Goal: Book appointment/travel/reservation

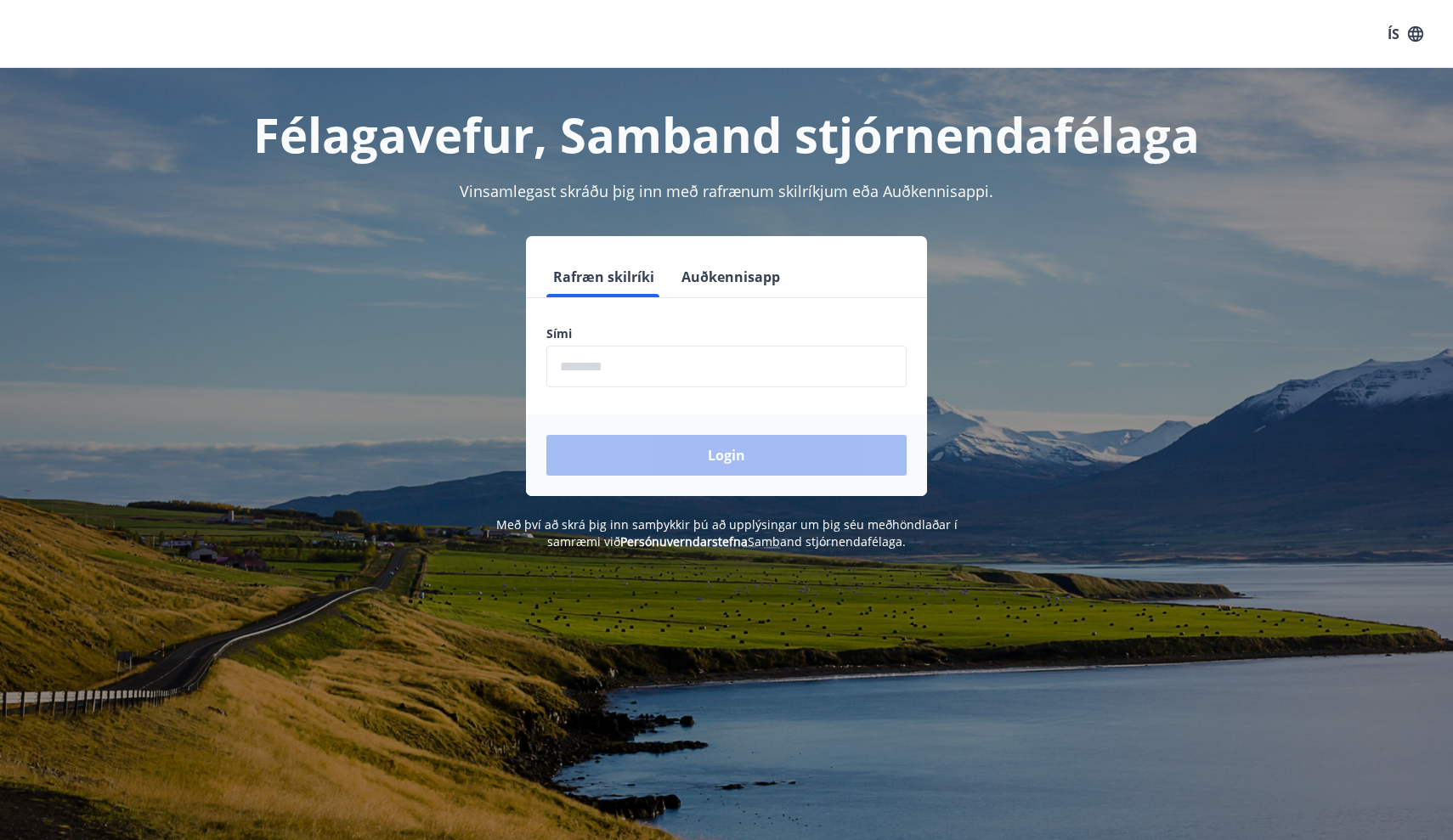
click at [742, 380] on input "phone" at bounding box center [727, 366] width 360 height 41
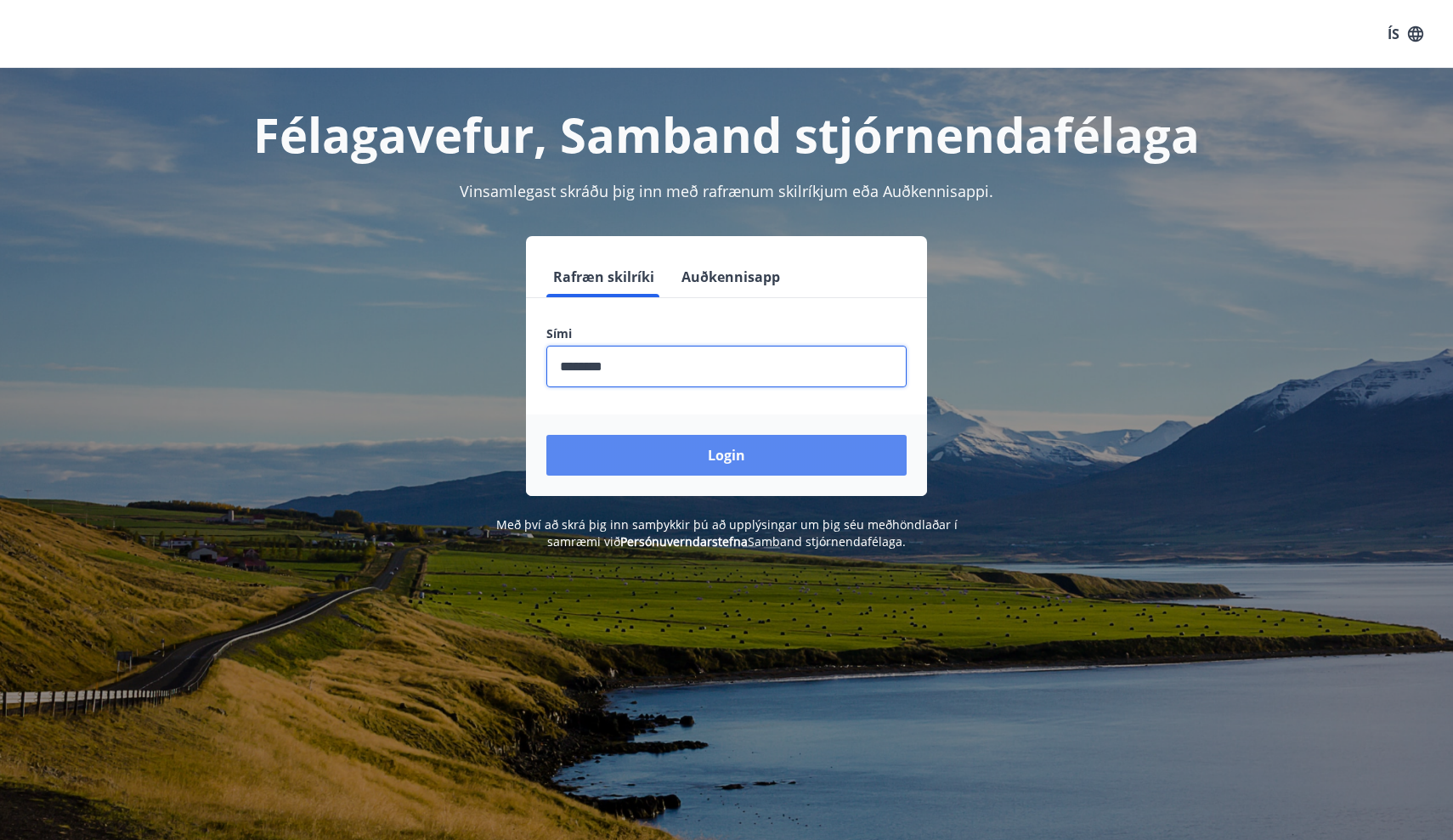
type input "********"
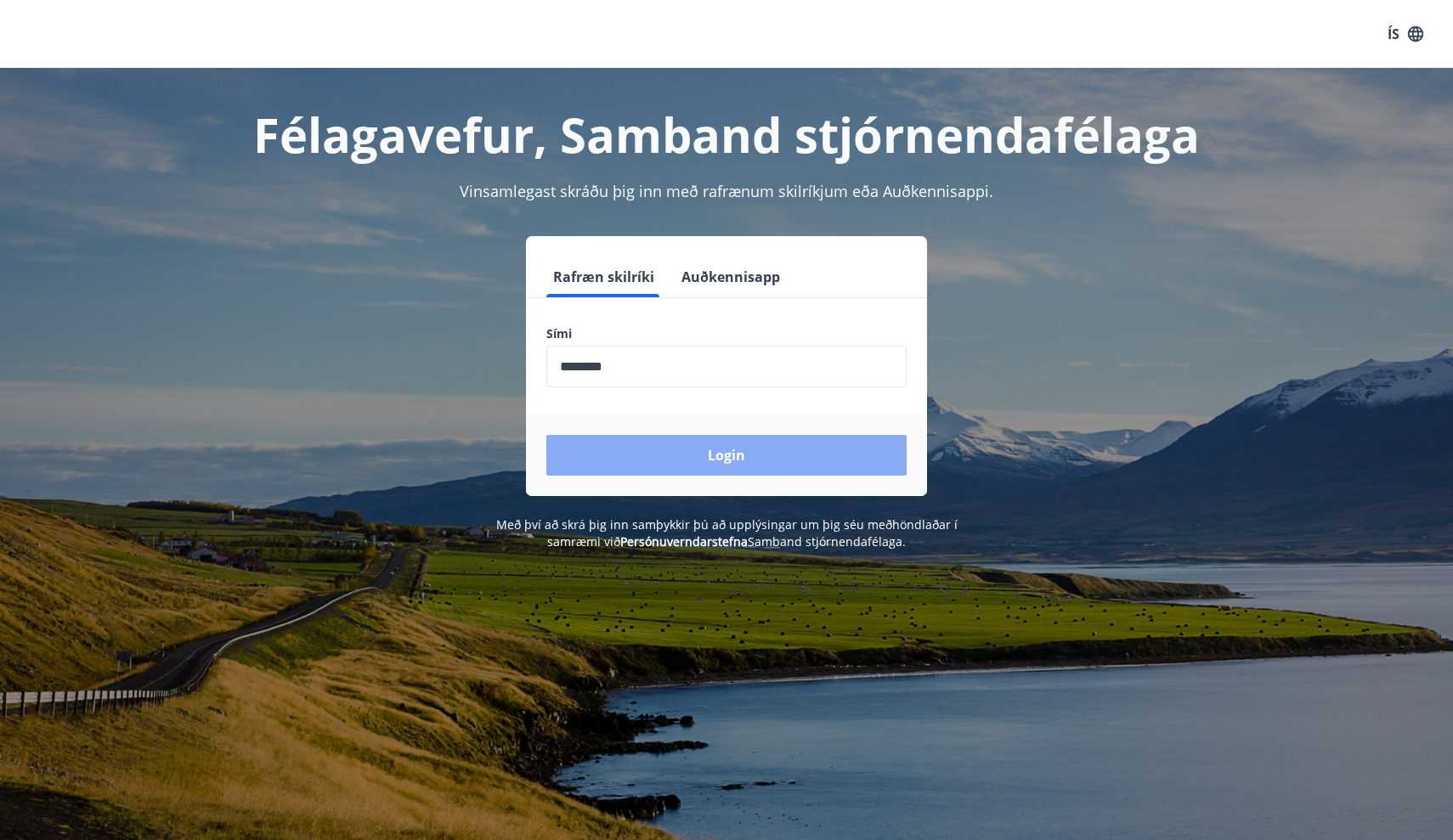
click at [752, 456] on button "Login" at bounding box center [727, 455] width 360 height 40
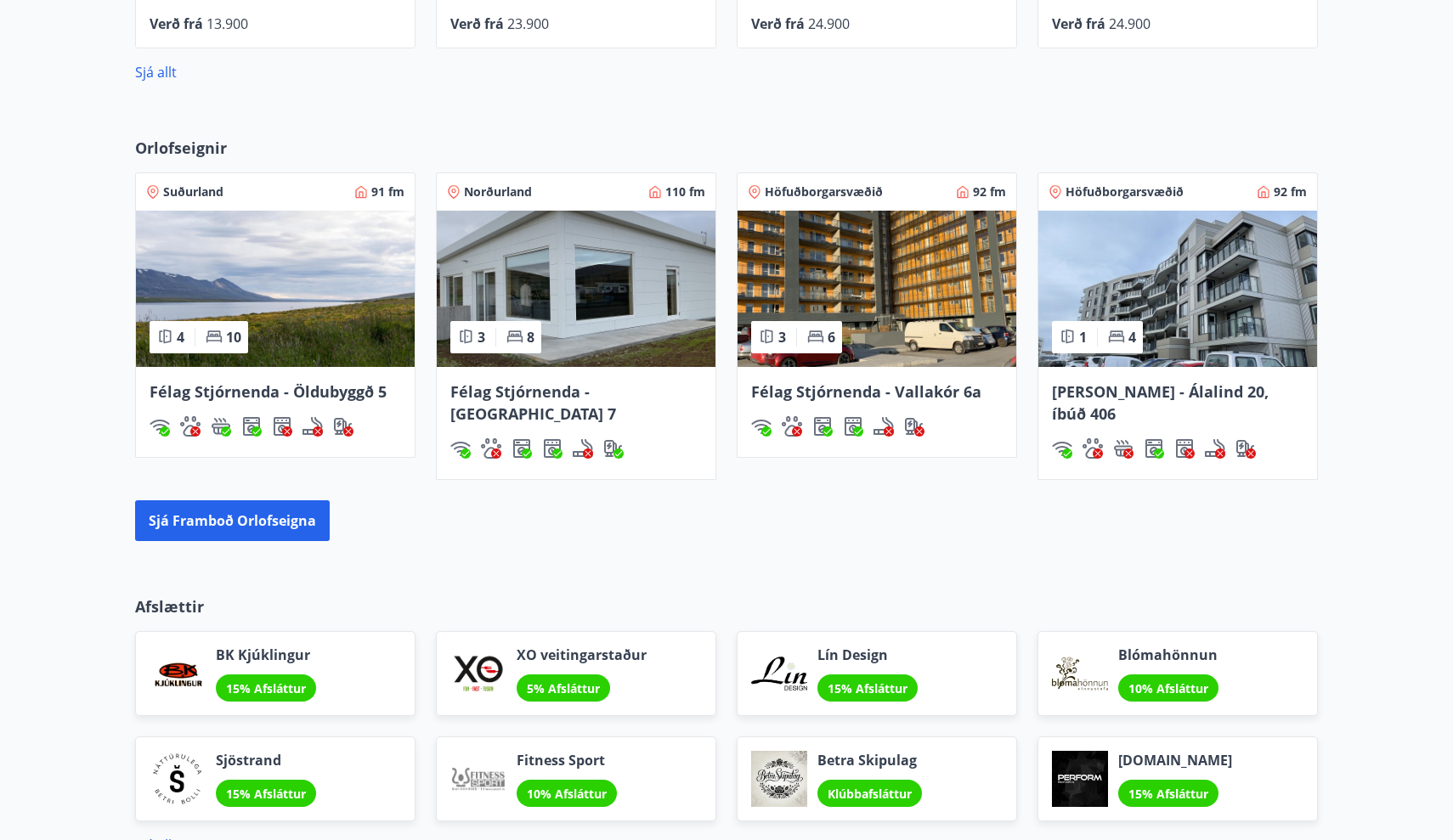
scroll to position [1244, 0]
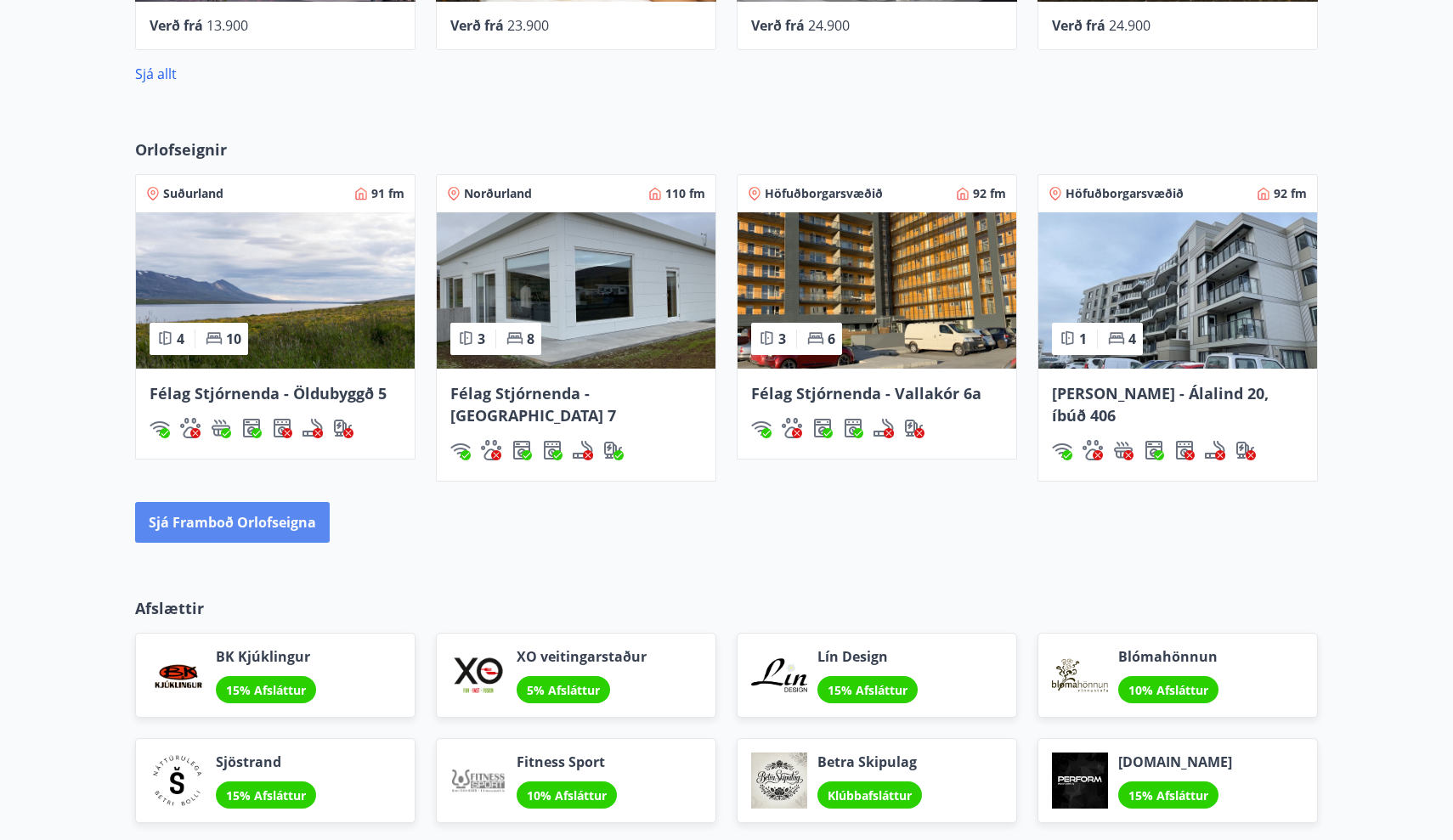
click at [244, 502] on button "Sjá framboð orlofseigna" at bounding box center [232, 522] width 194 height 40
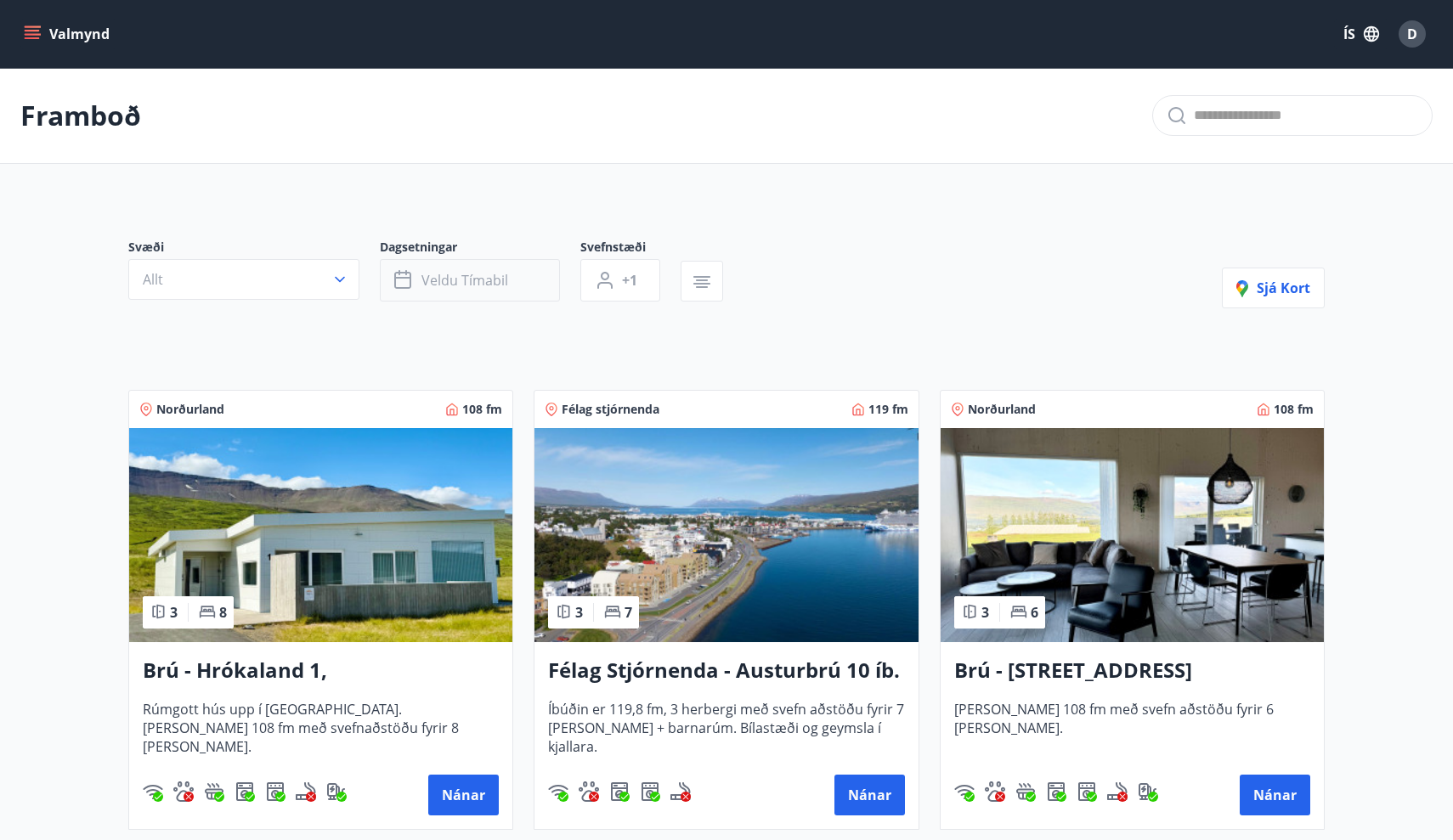
click at [465, 269] on button "Veldu tímabil" at bounding box center [469, 280] width 180 height 42
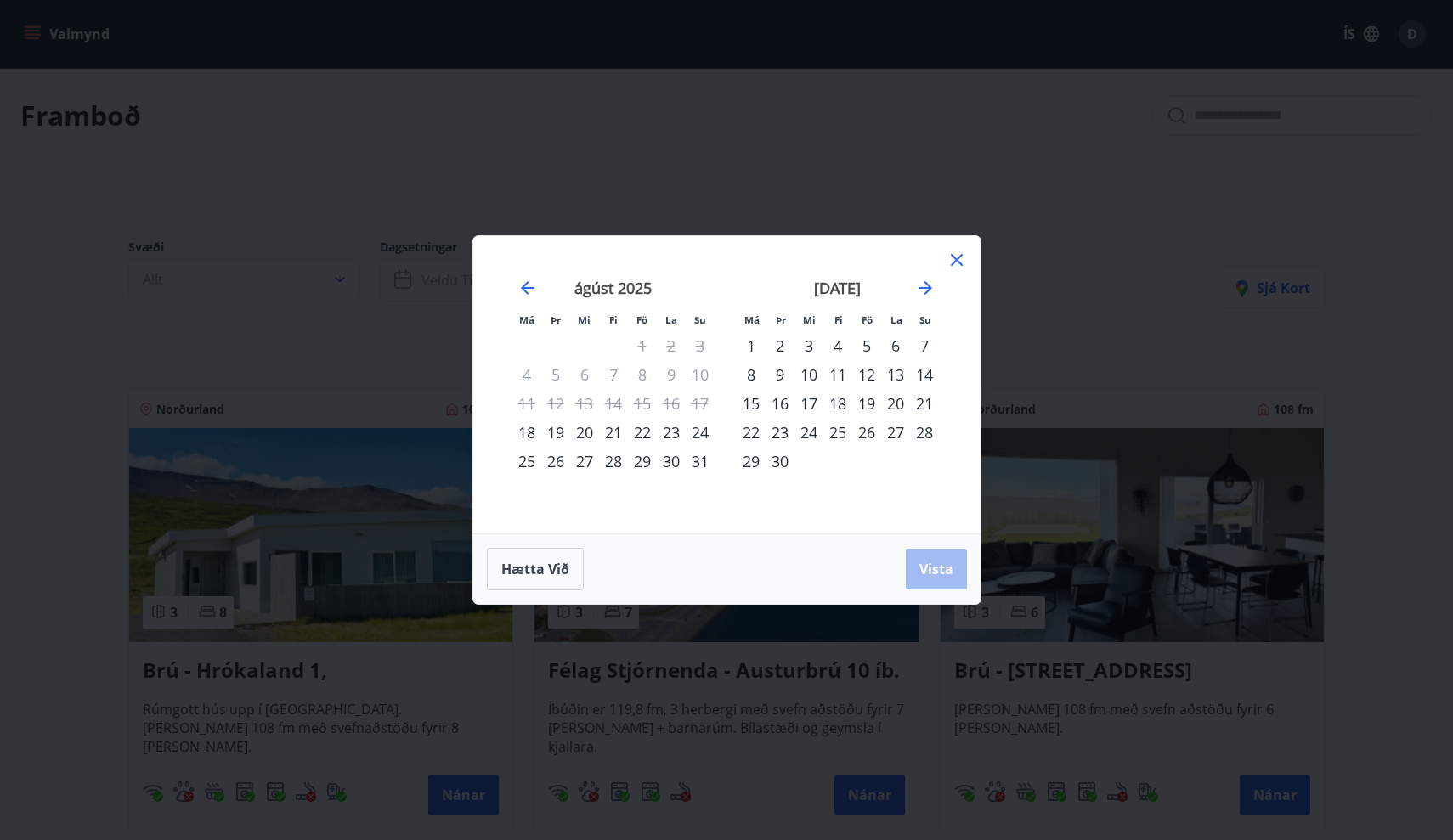
click at [616, 434] on div "21" at bounding box center [614, 432] width 29 height 29
click at [613, 465] on div "28" at bounding box center [614, 460] width 29 height 29
click at [925, 567] on span "Vista" at bounding box center [936, 568] width 34 height 18
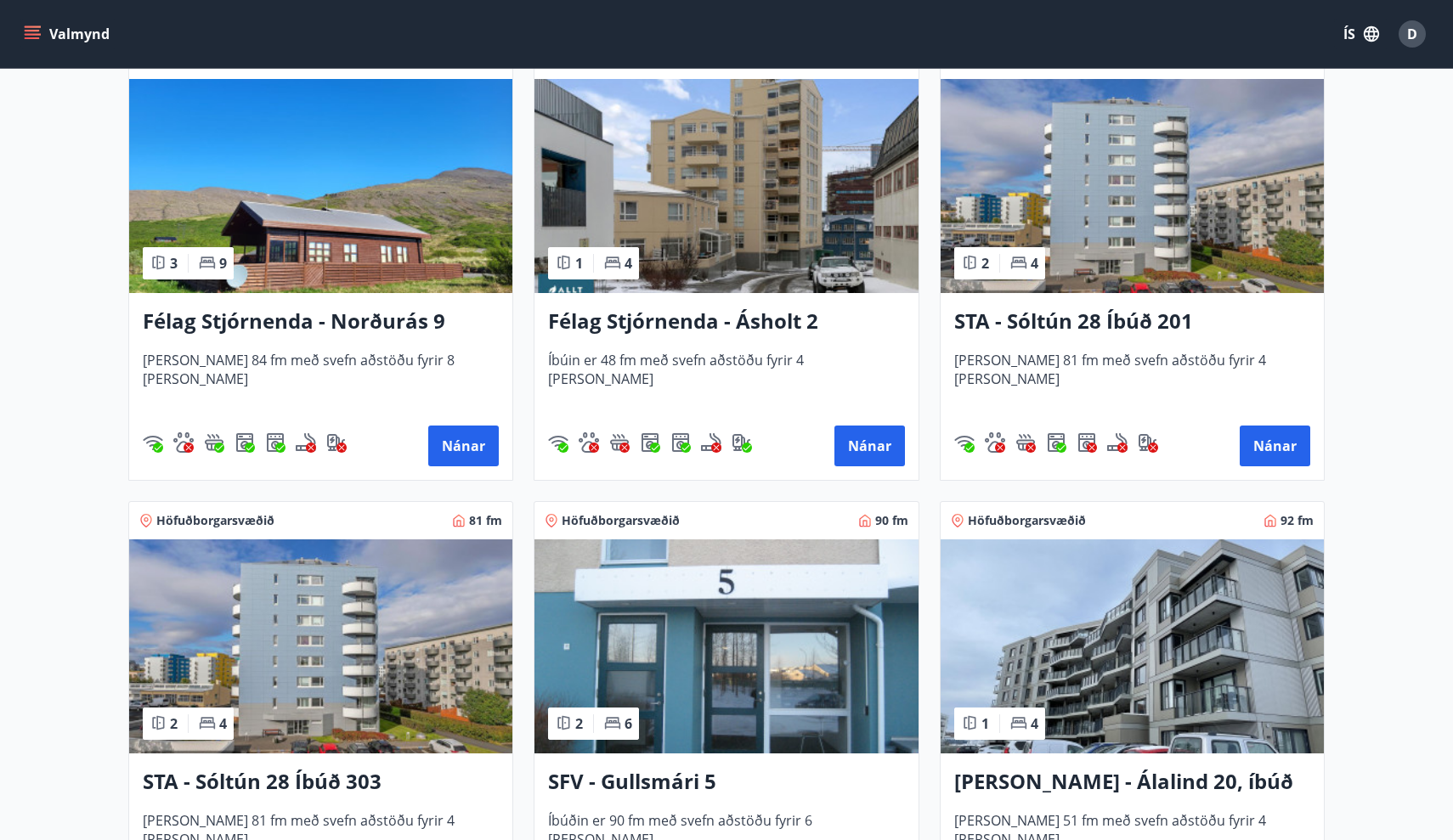
scroll to position [728, 0]
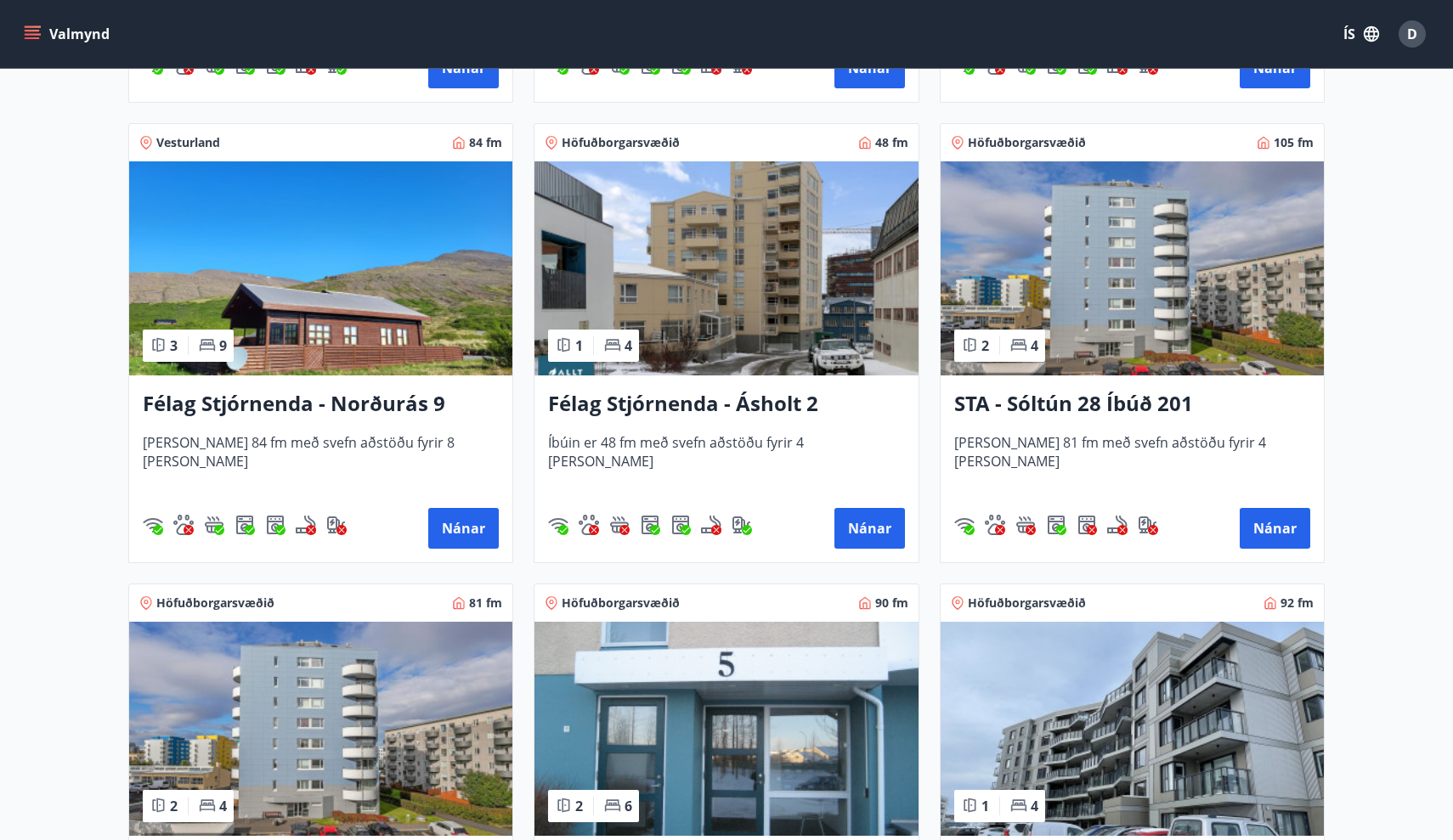
click at [1119, 266] on img at bounding box center [1132, 269] width 383 height 214
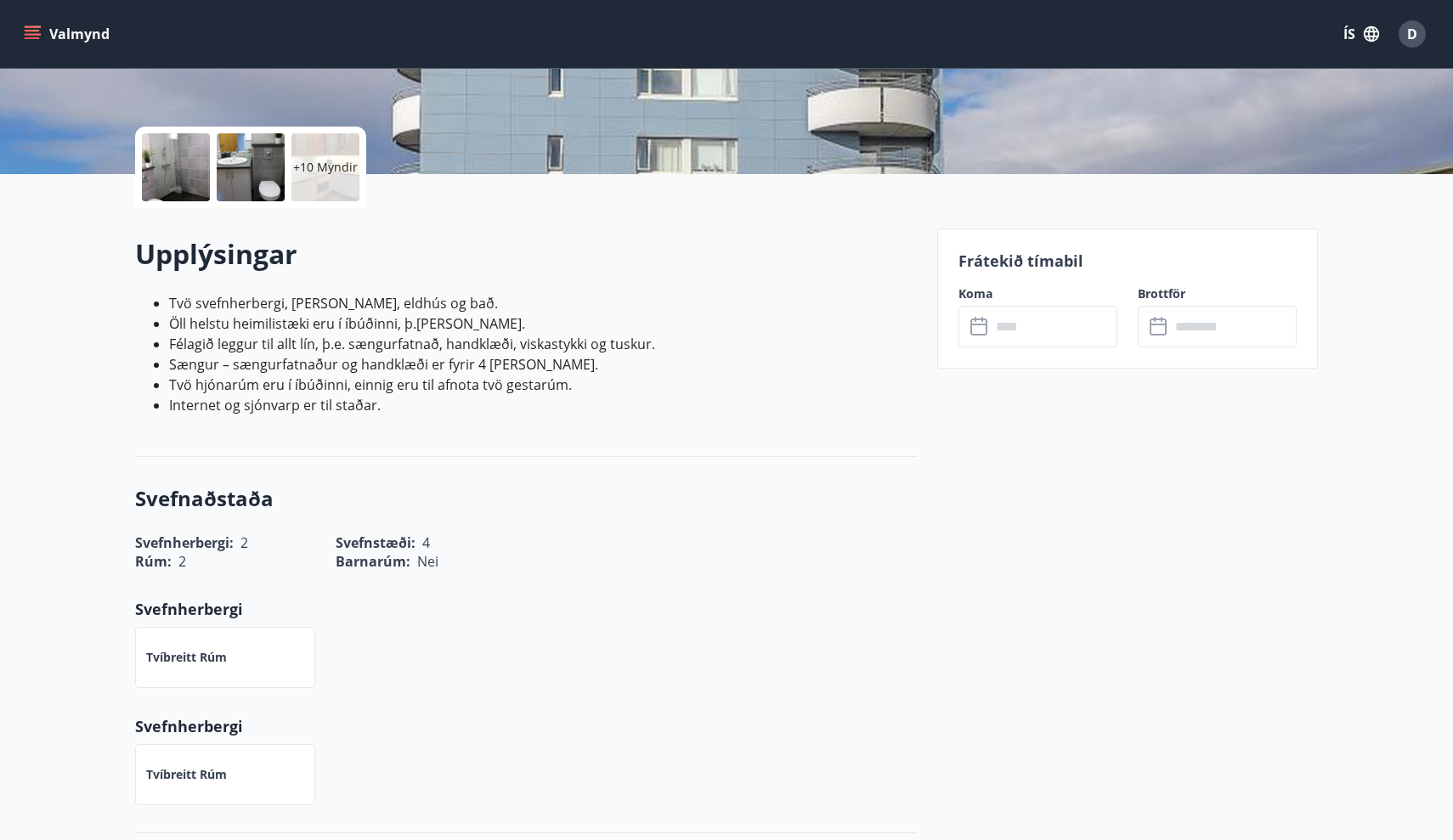
scroll to position [352, 0]
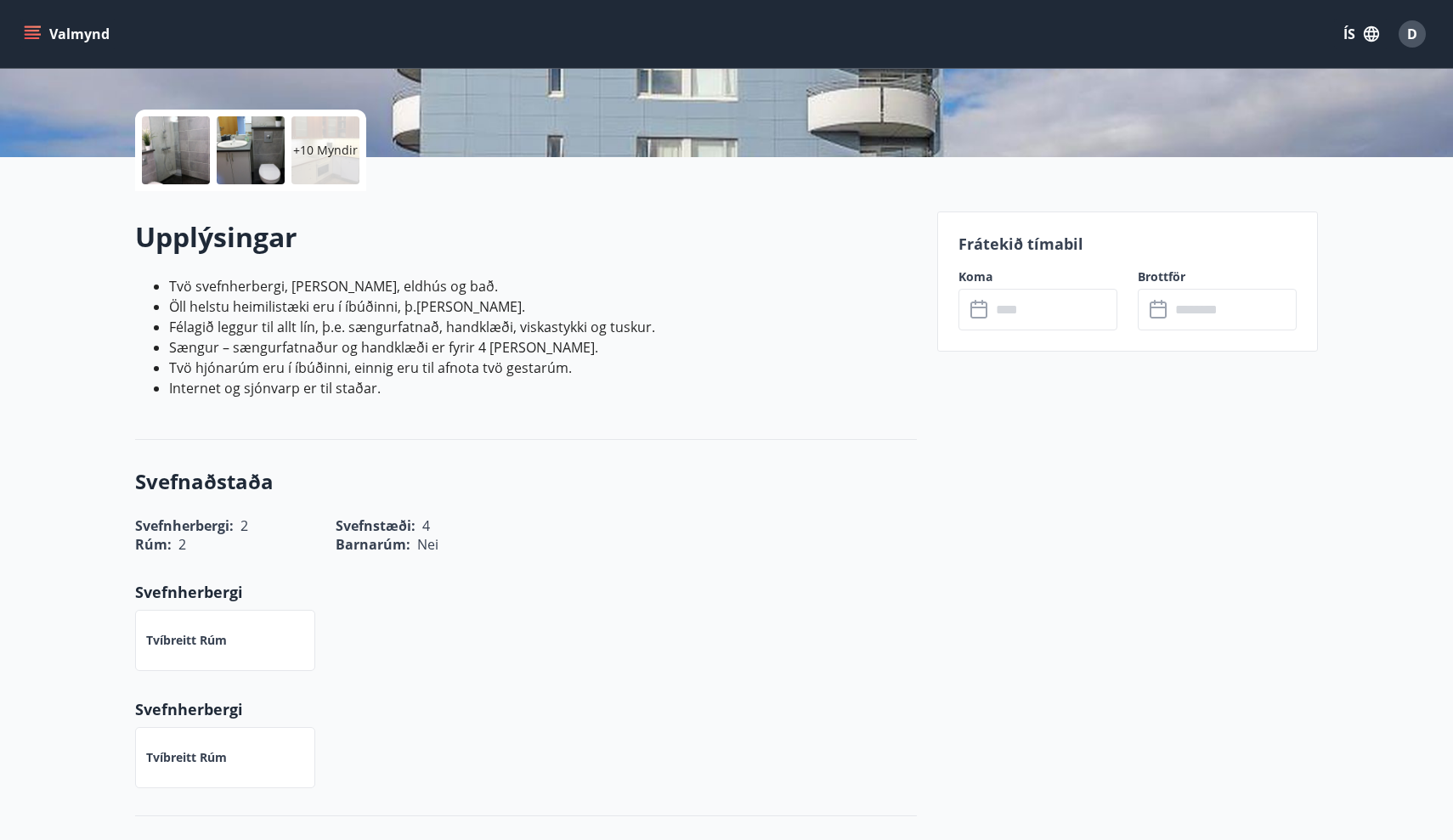
click at [1000, 311] on input "text" at bounding box center [1054, 309] width 127 height 41
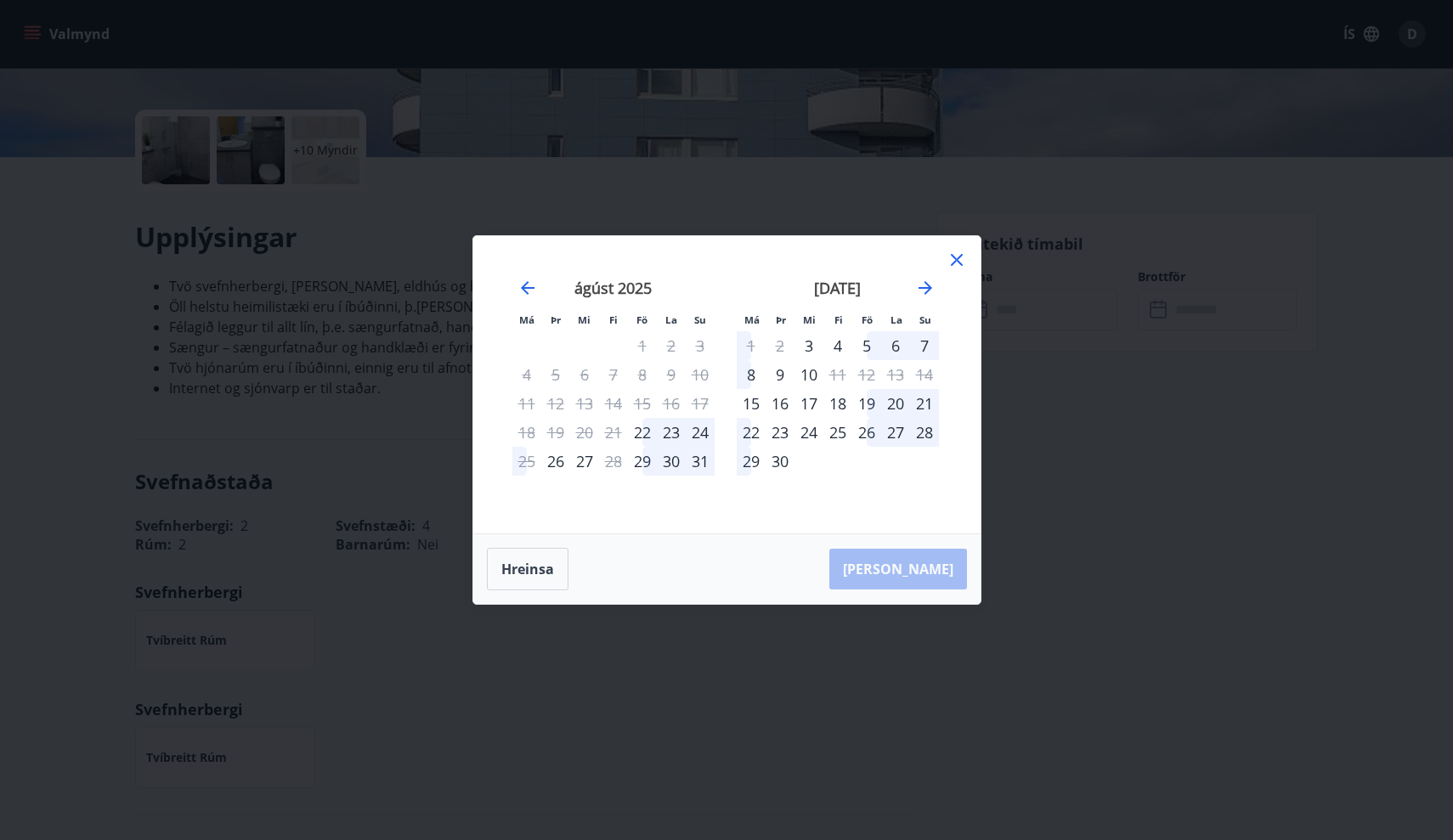
click at [957, 263] on icon at bounding box center [956, 259] width 20 height 20
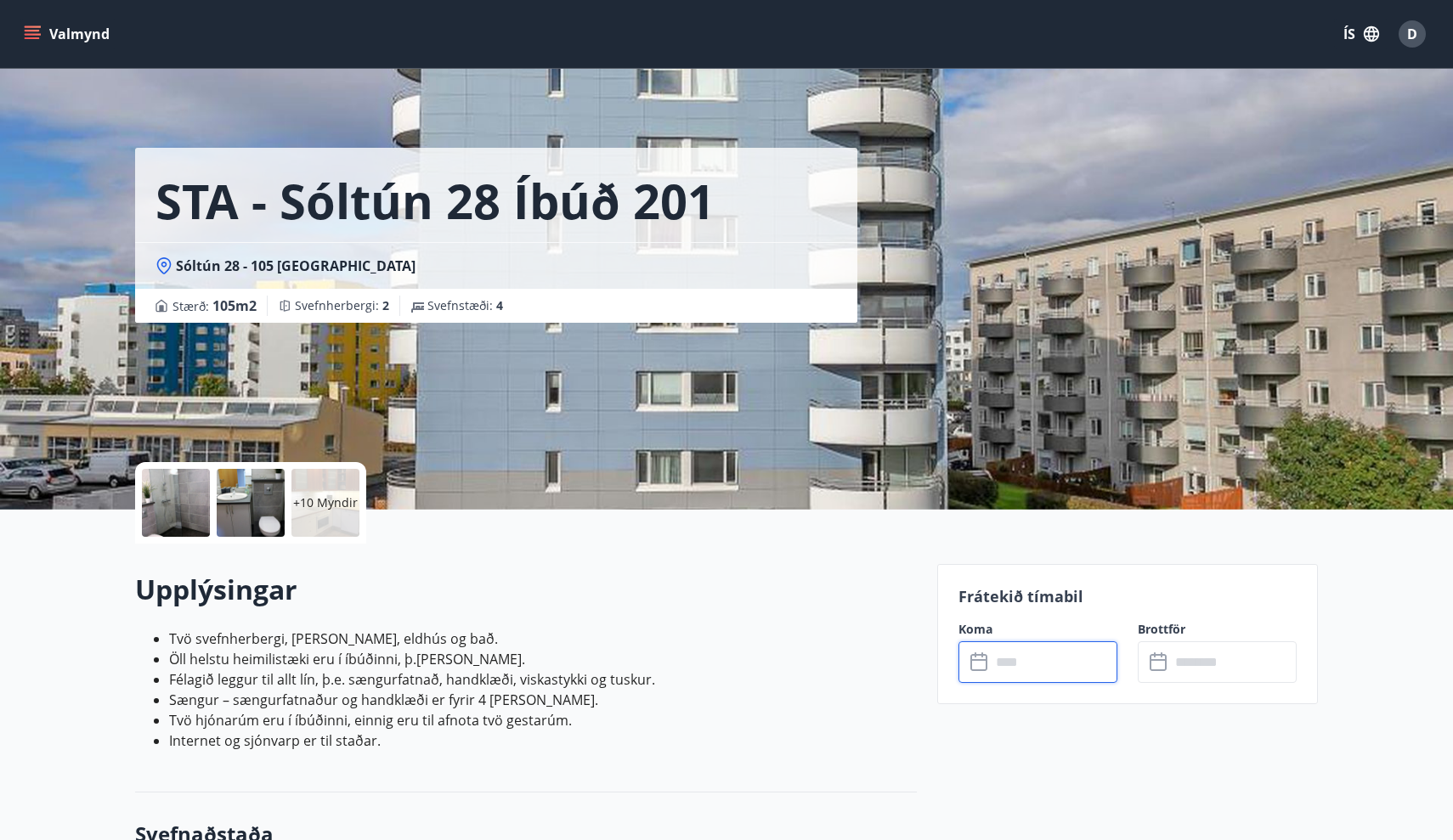
scroll to position [0, 0]
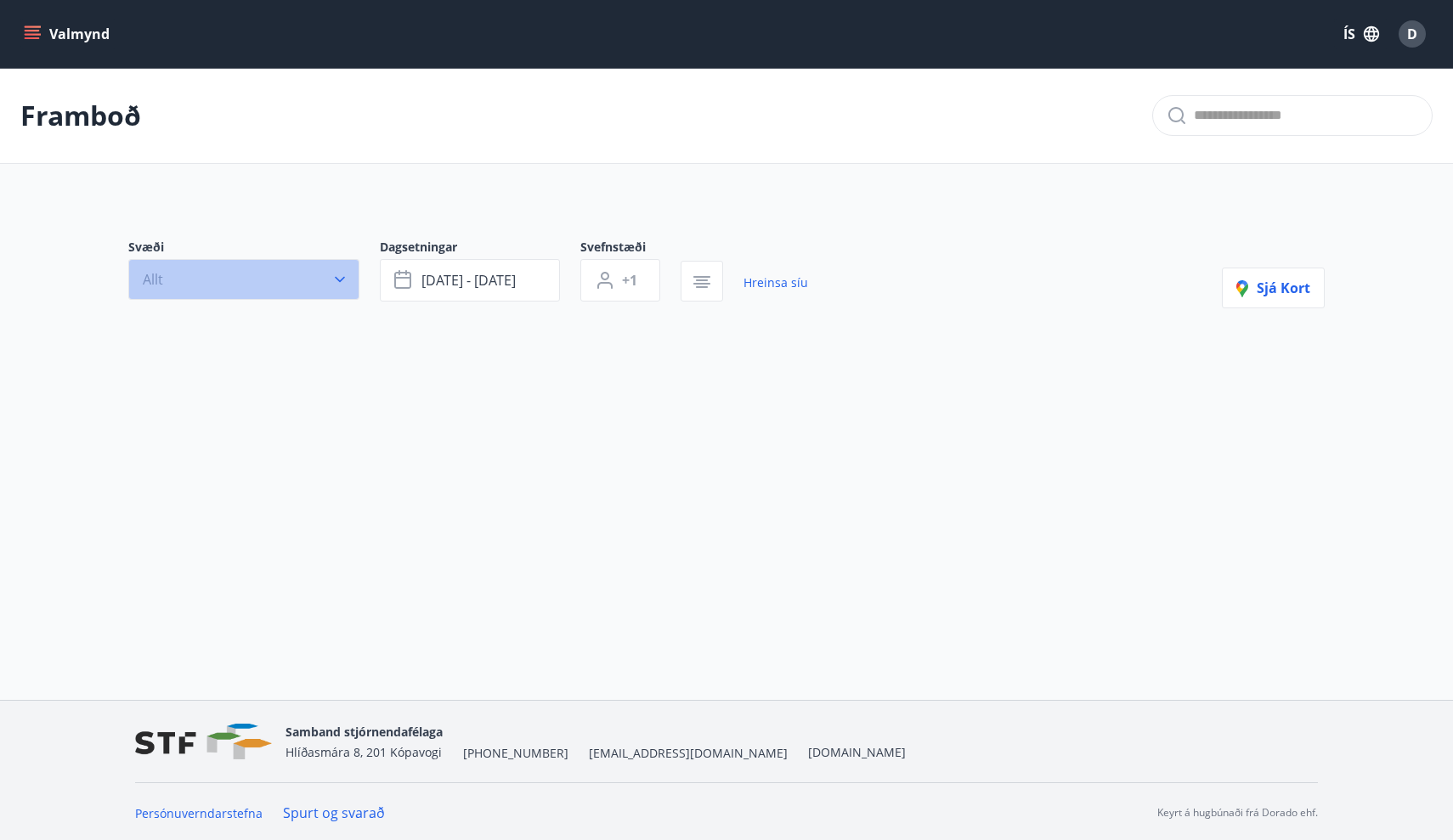
click at [333, 282] on icon "button" at bounding box center [339, 279] width 17 height 17
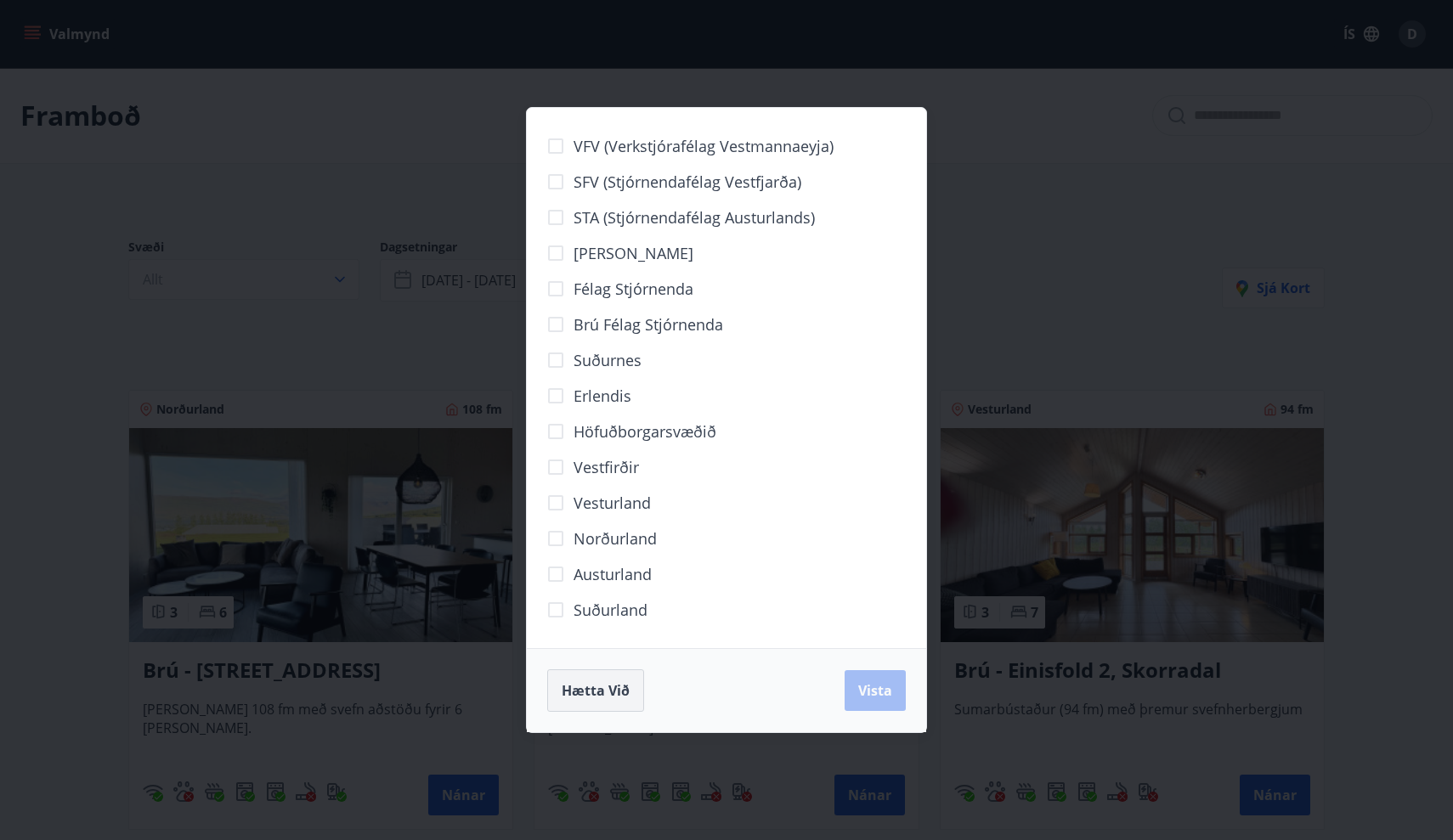
click at [611, 681] on span "Hætta við" at bounding box center [595, 690] width 68 height 18
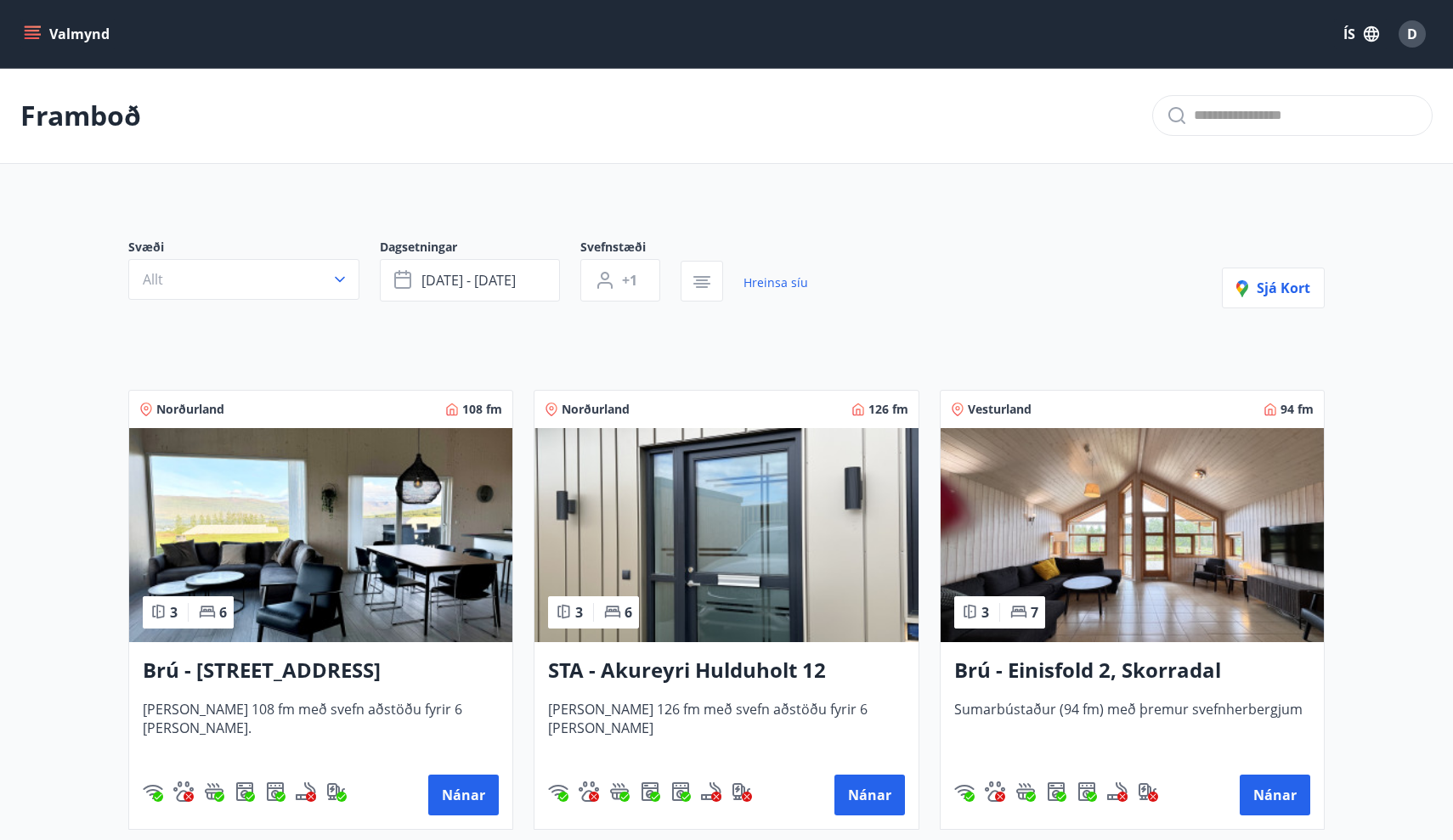
click at [39, 39] on icon "menu" at bounding box center [32, 39] width 15 height 2
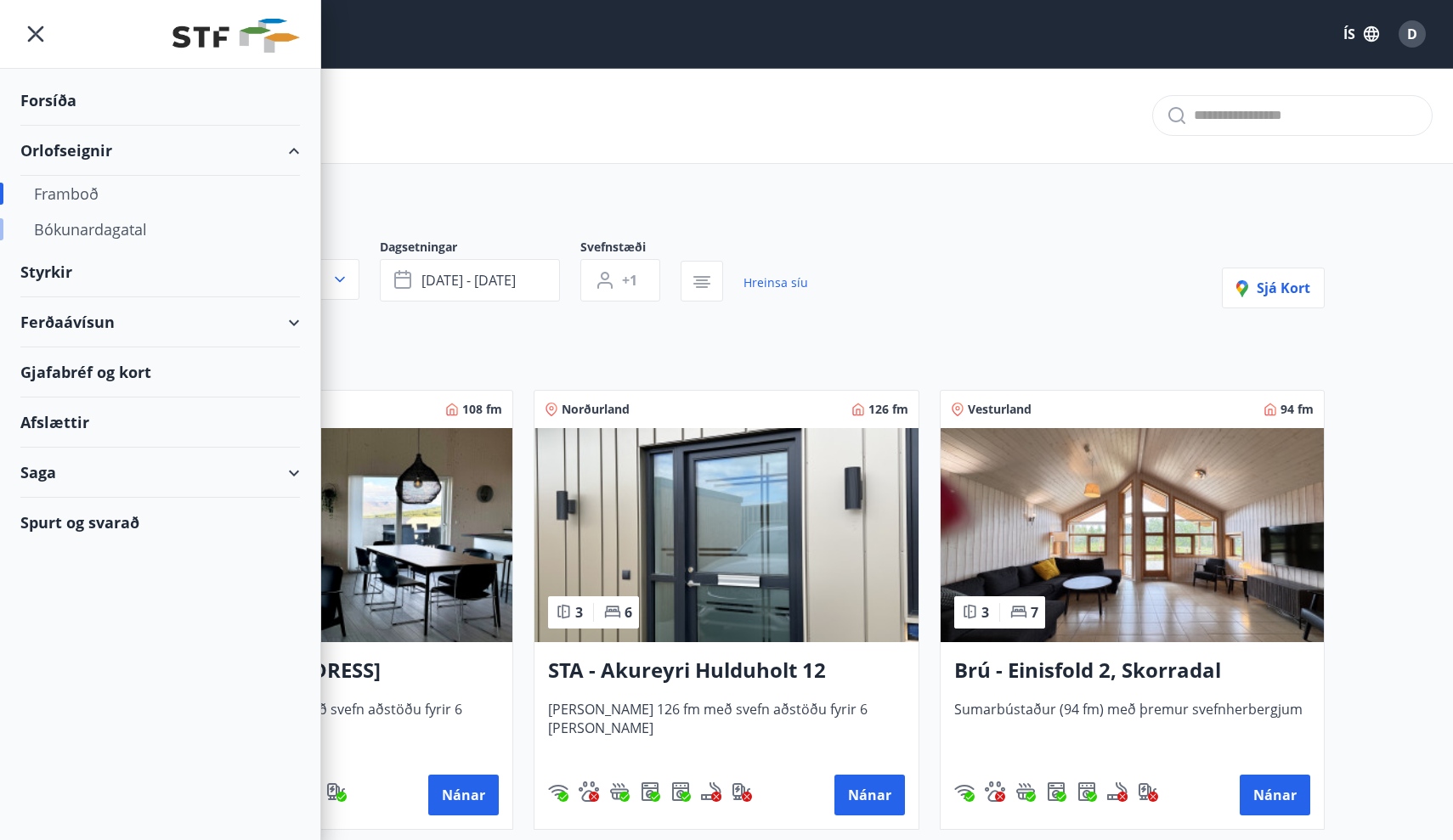
click at [90, 231] on div "Bókunardagatal" at bounding box center [160, 229] width 252 height 36
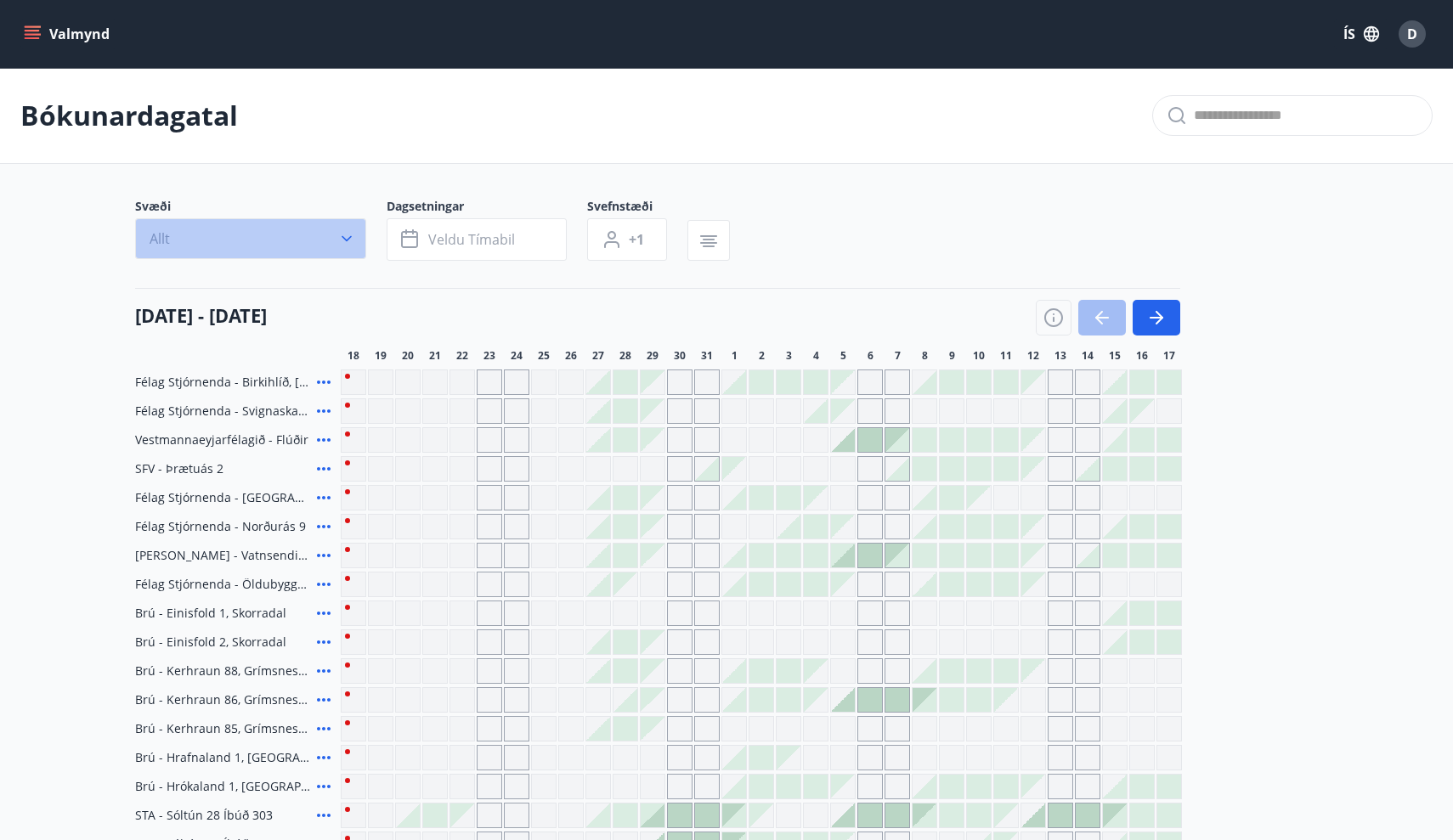
click at [348, 231] on icon "button" at bounding box center [346, 238] width 17 height 17
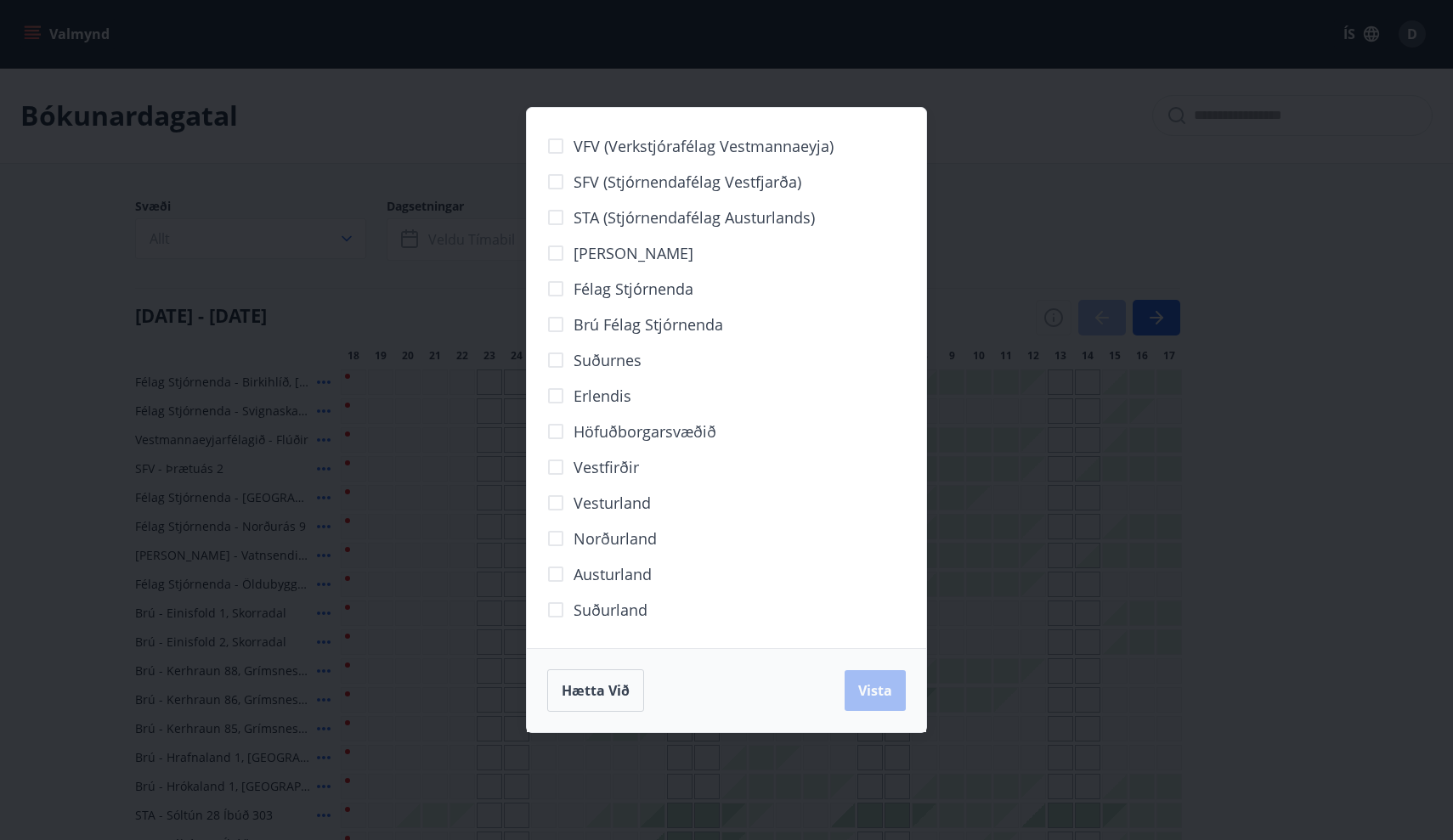
click at [337, 154] on div "VFV (Verkstjórafélag Vestmannaeyja) SFV (Stjórnendafélag Vestfjarða) STA (Stjór…" at bounding box center [726, 420] width 1453 height 840
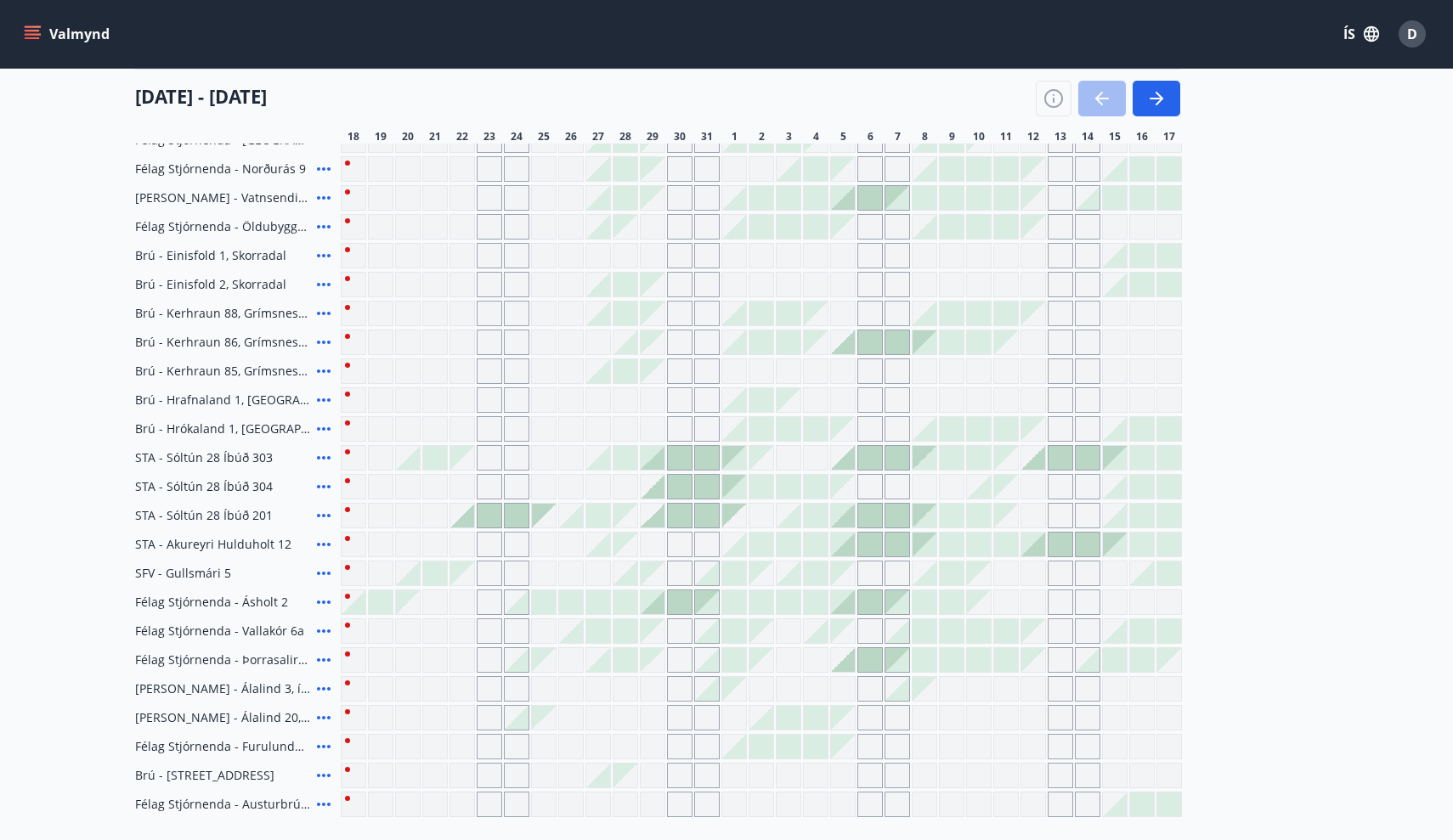
scroll to position [358, 0]
click at [468, 522] on div at bounding box center [461, 514] width 24 height 24
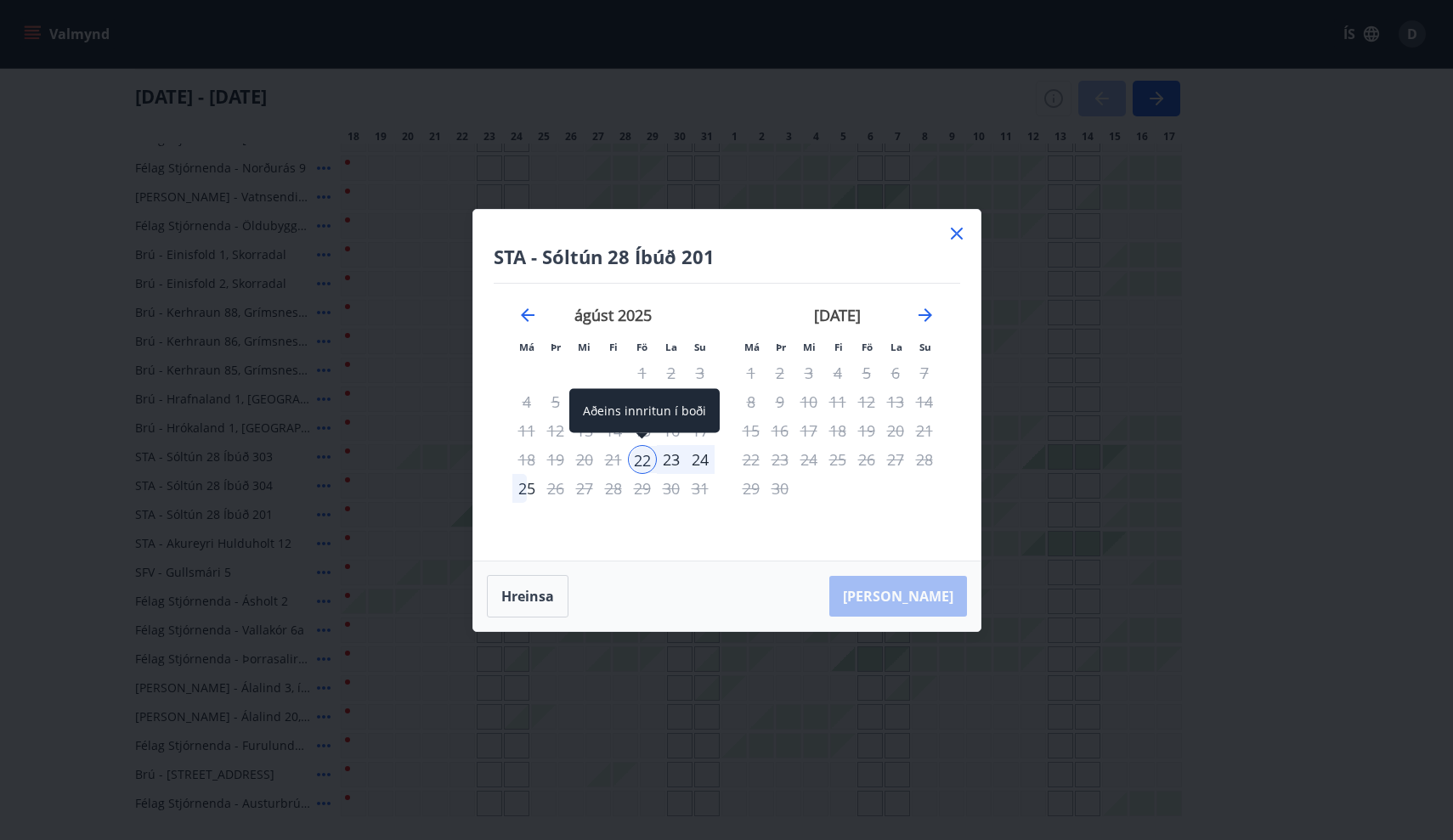
click at [641, 460] on div "22" at bounding box center [642, 460] width 29 height 29
click at [650, 460] on div "22" at bounding box center [642, 460] width 29 height 29
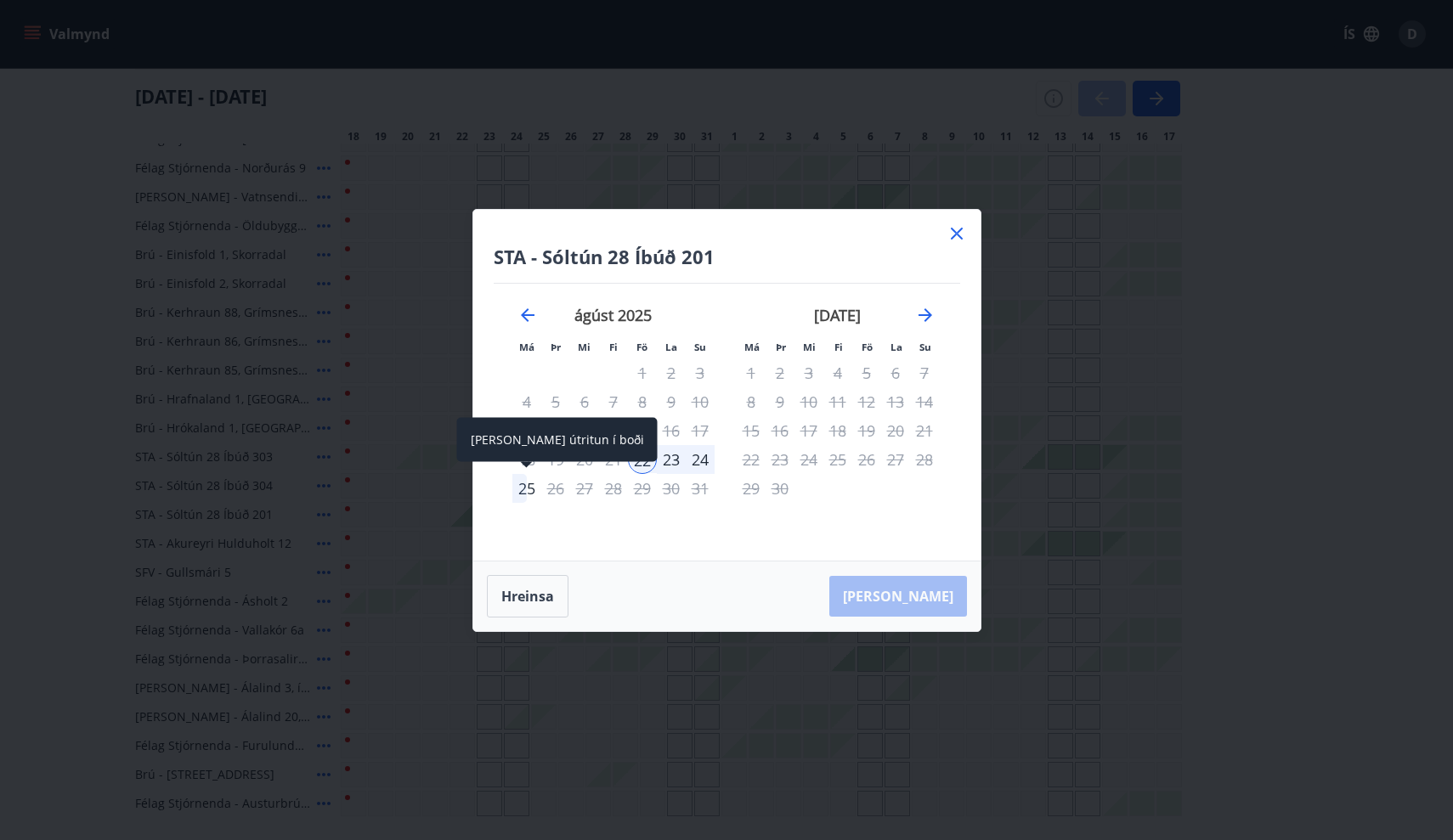
click at [530, 490] on div "25" at bounding box center [527, 488] width 29 height 29
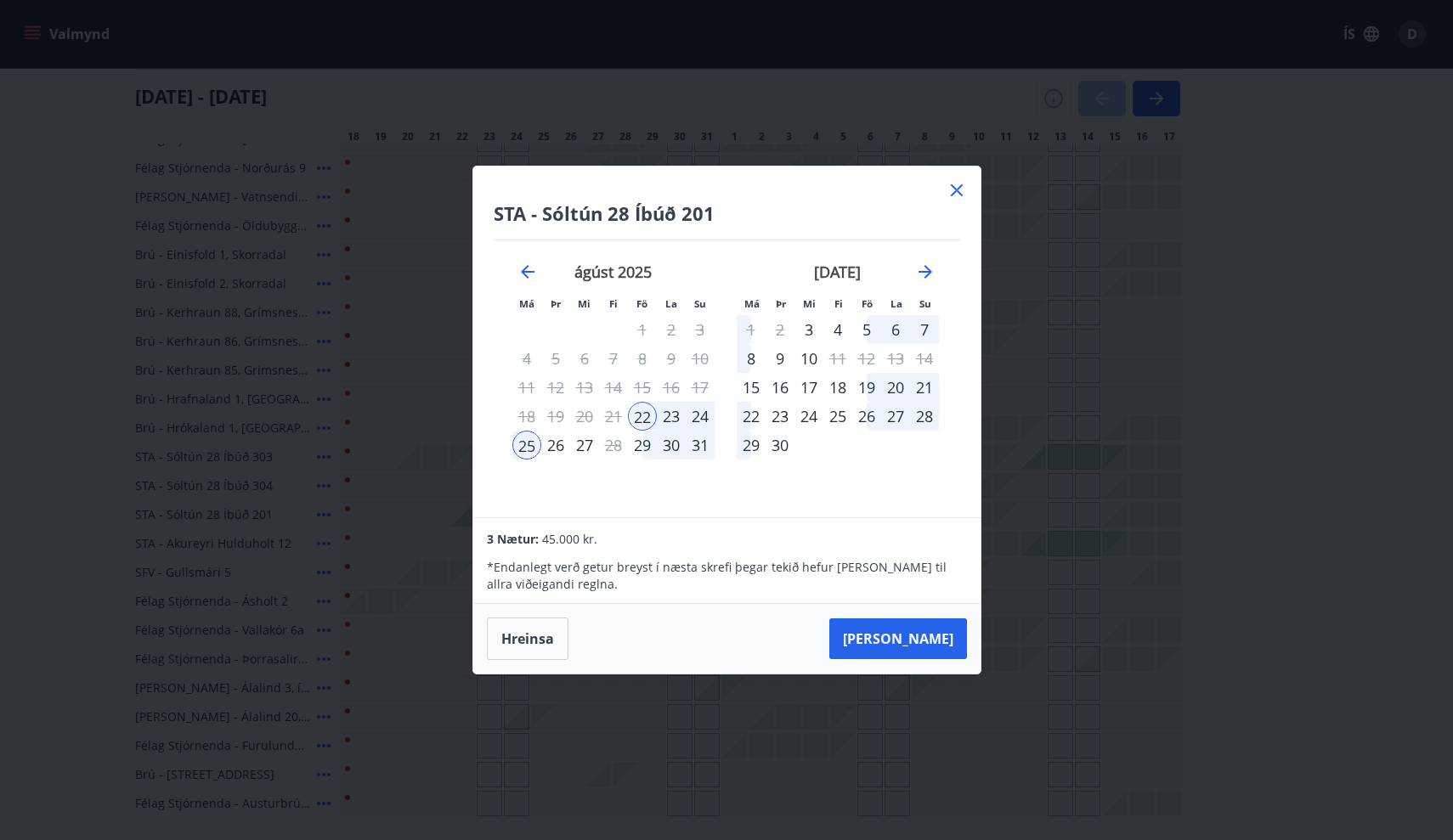
click at [862, 387] on div "19" at bounding box center [867, 387] width 29 height 29
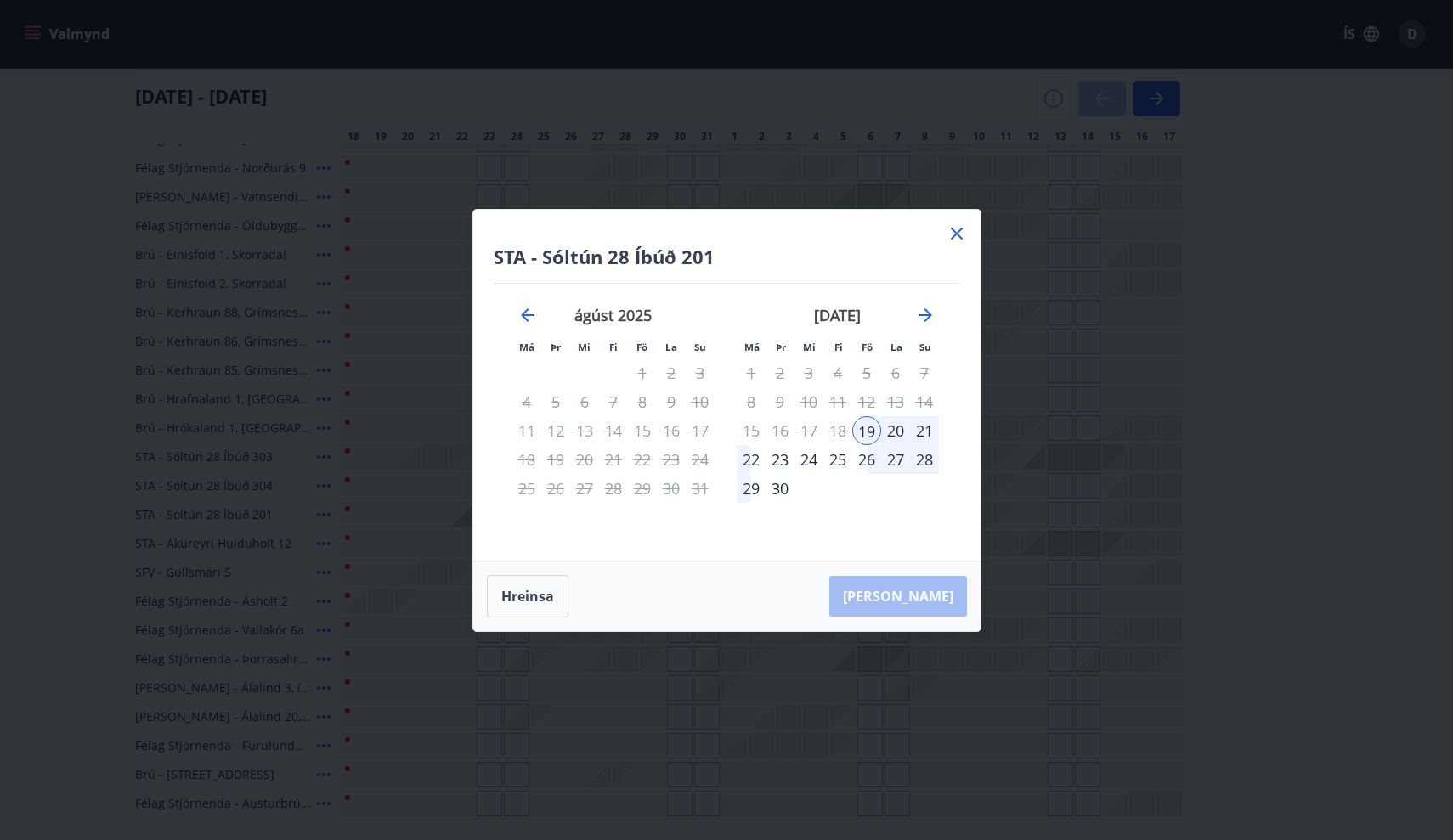
click at [752, 460] on div "22" at bounding box center [751, 460] width 29 height 29
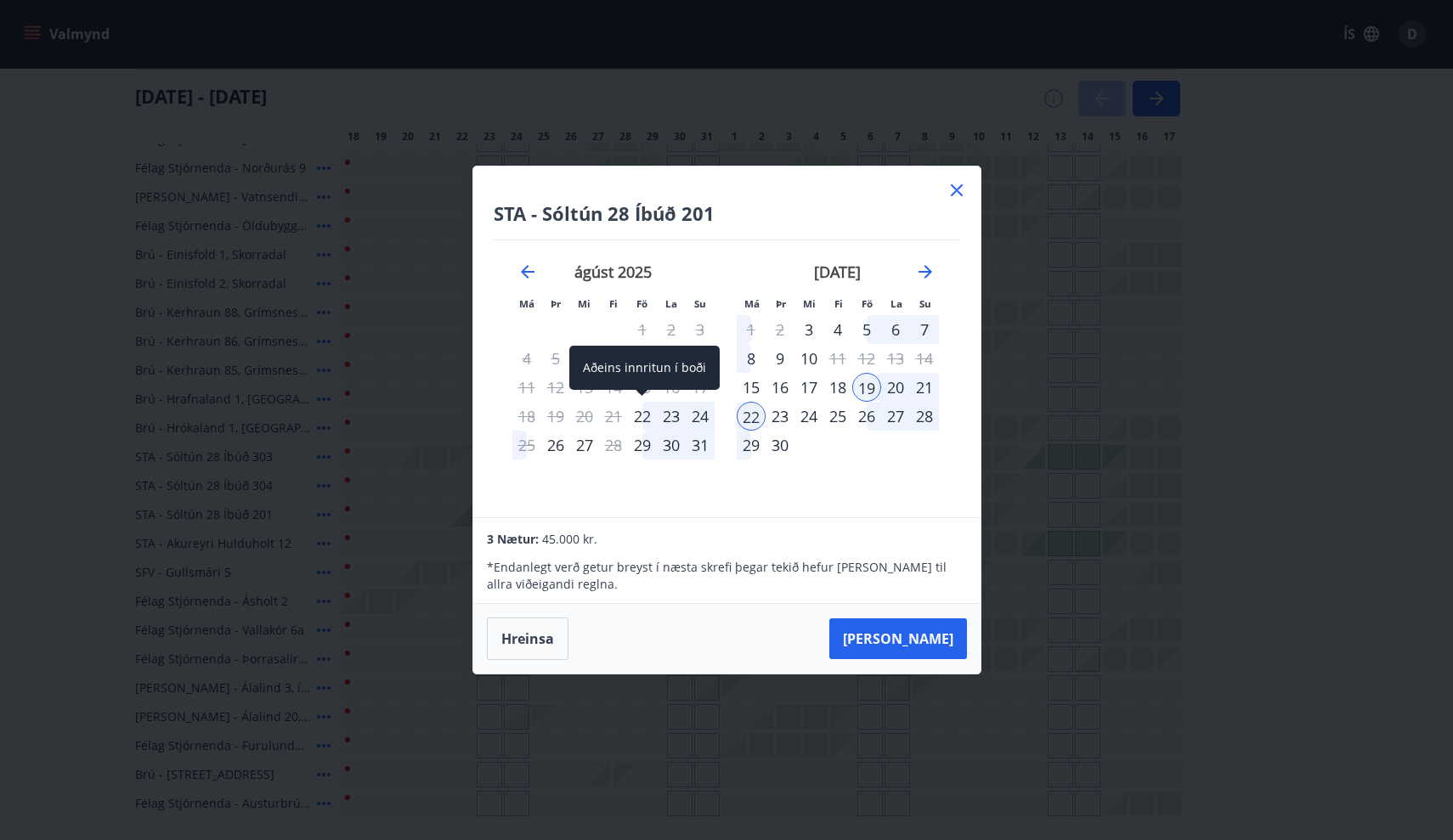
click at [636, 412] on div "22" at bounding box center [642, 416] width 29 height 29
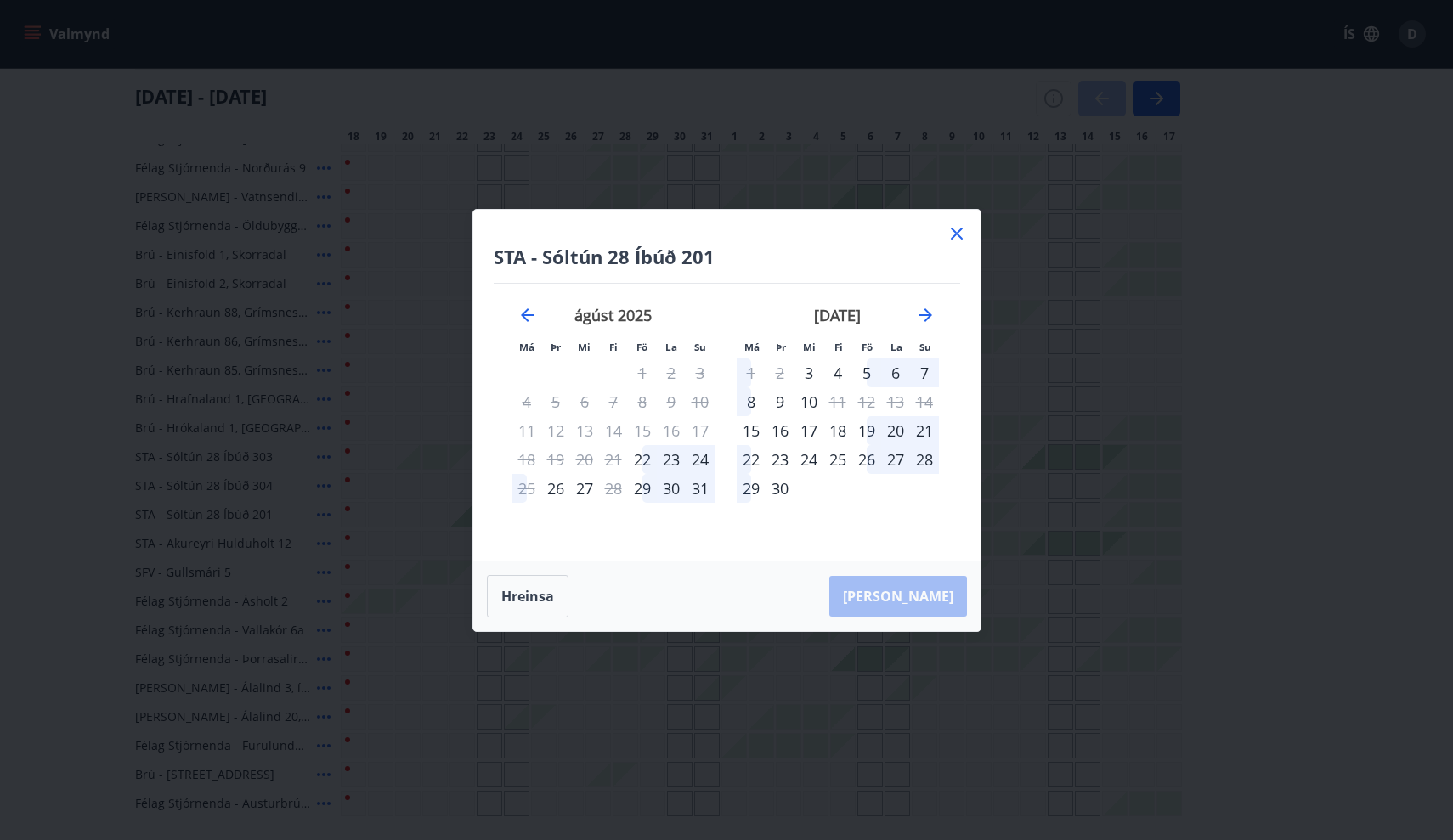
click at [515, 314] on div "ágúst 2025" at bounding box center [614, 321] width 202 height 75
click at [525, 316] on icon "Move backward to switch to the previous month." at bounding box center [527, 315] width 20 height 20
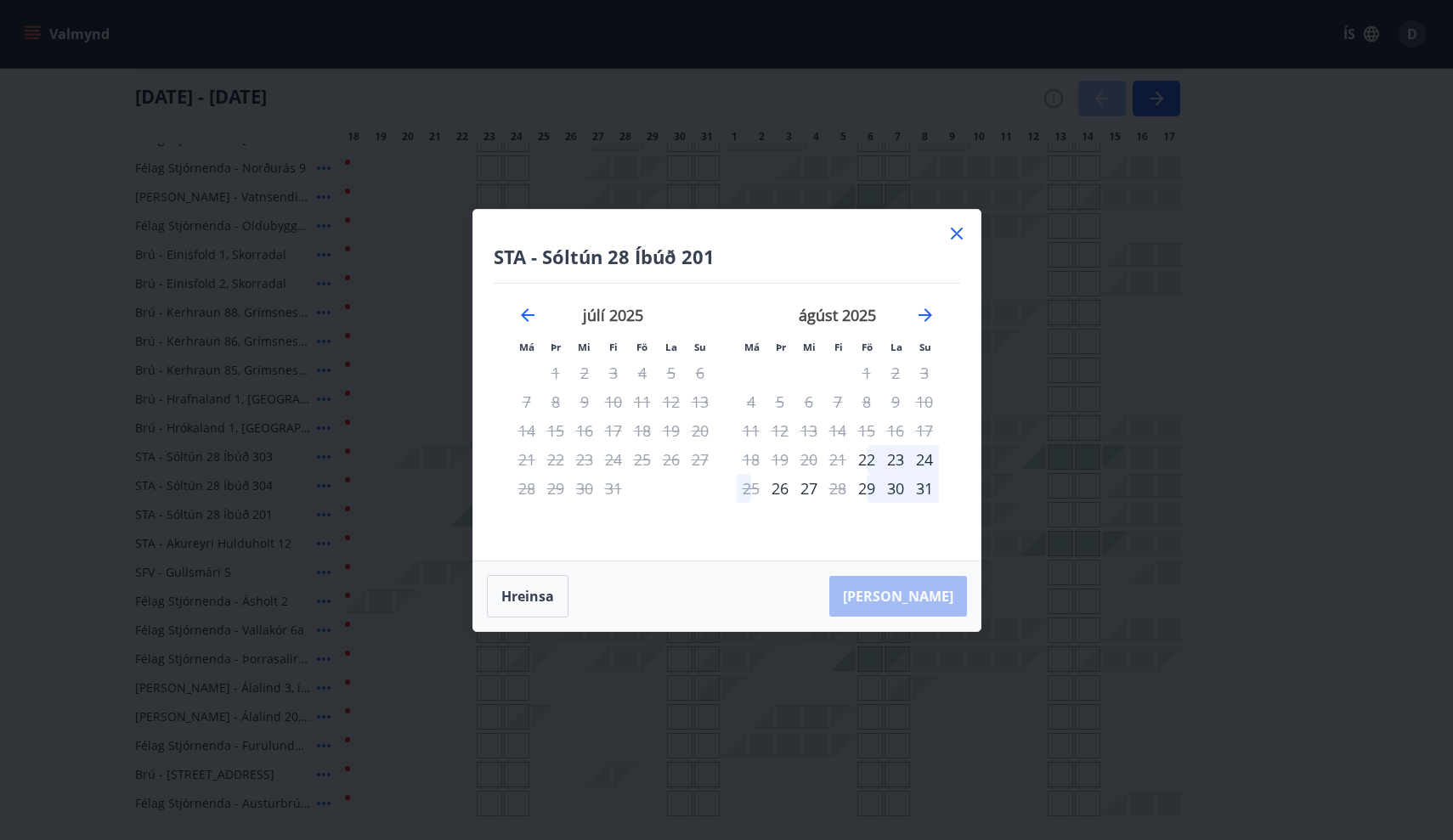
click at [955, 241] on icon at bounding box center [956, 233] width 20 height 20
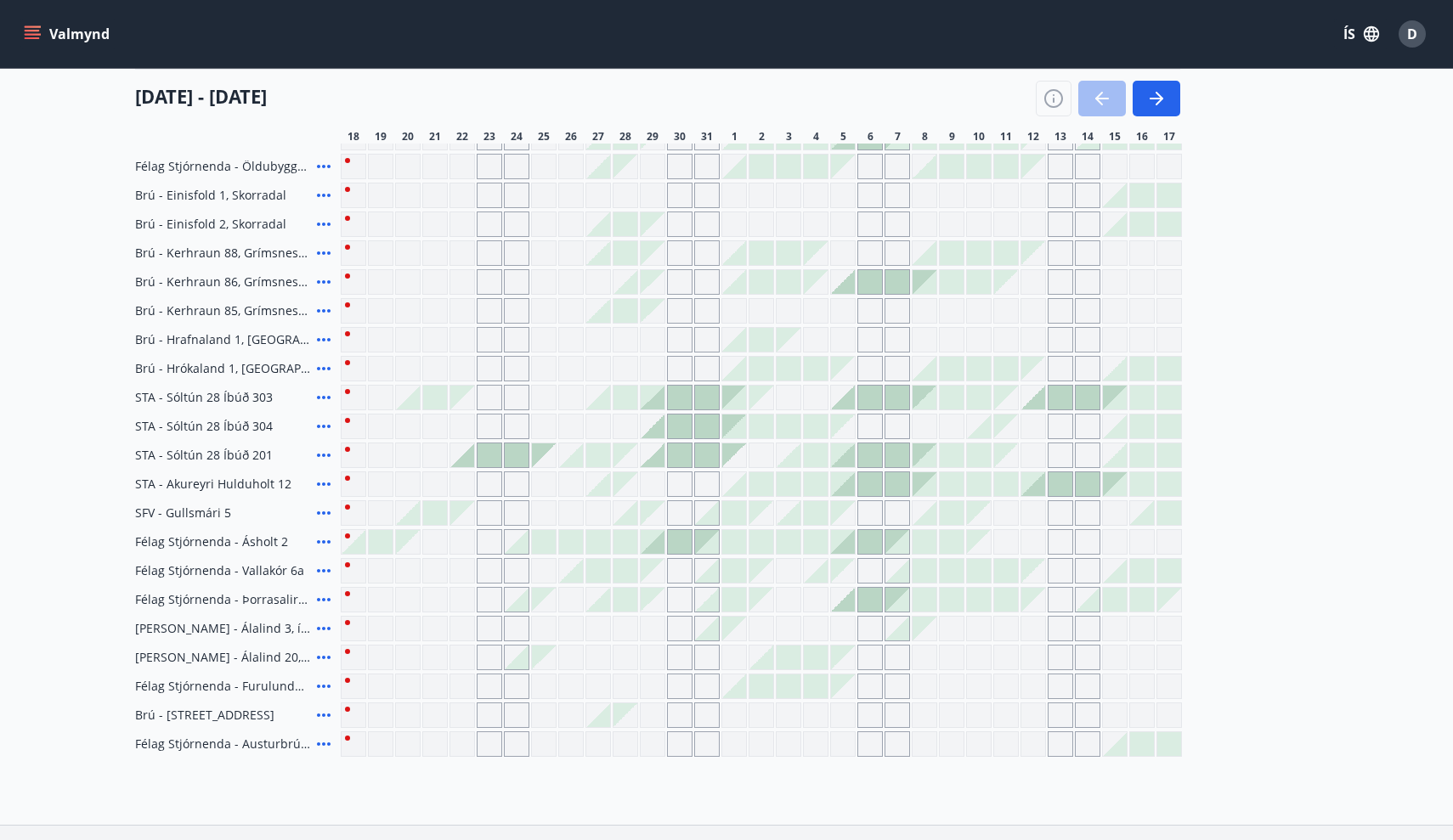
scroll to position [422, 0]
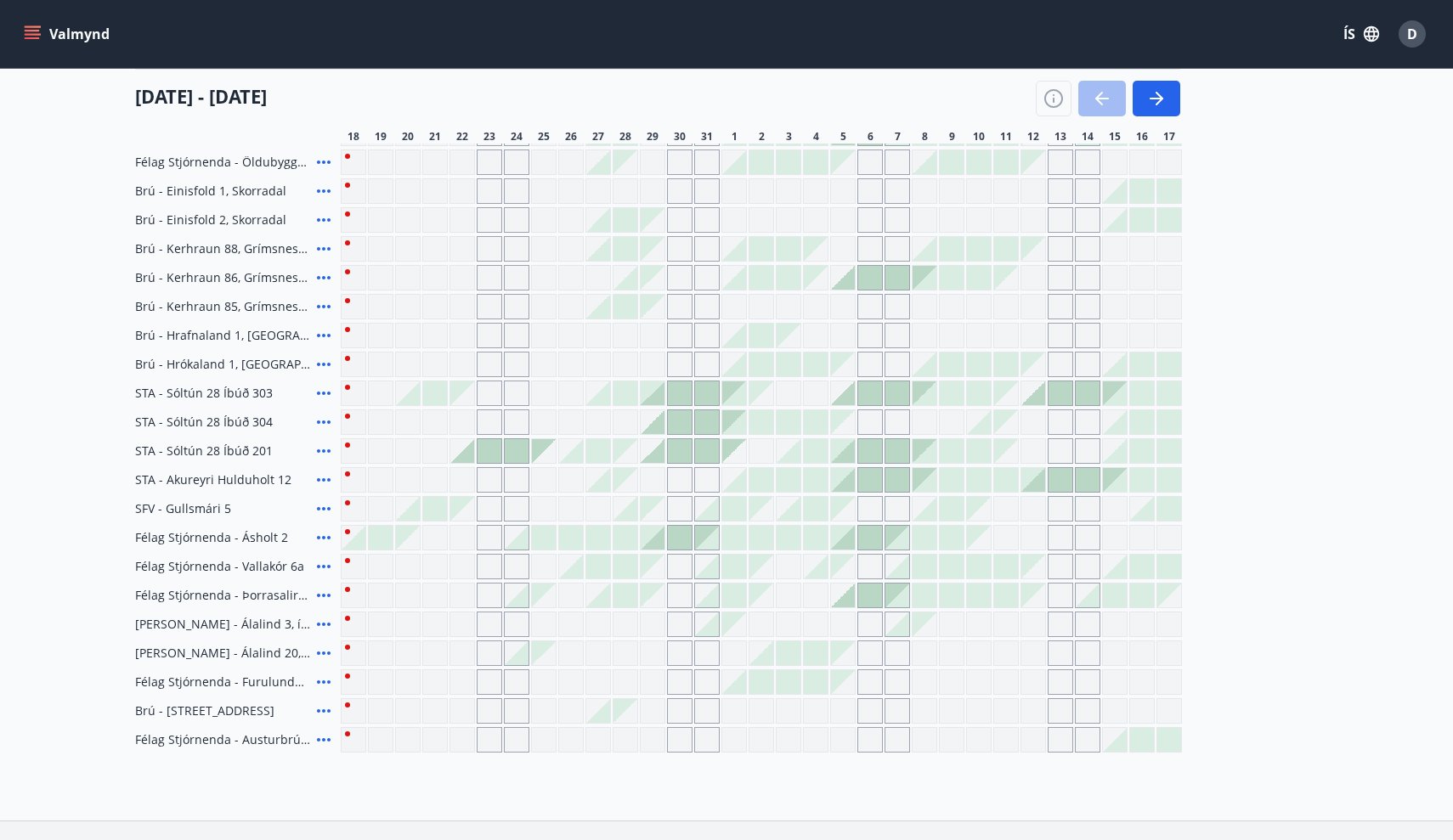
click at [464, 457] on div at bounding box center [461, 451] width 24 height 24
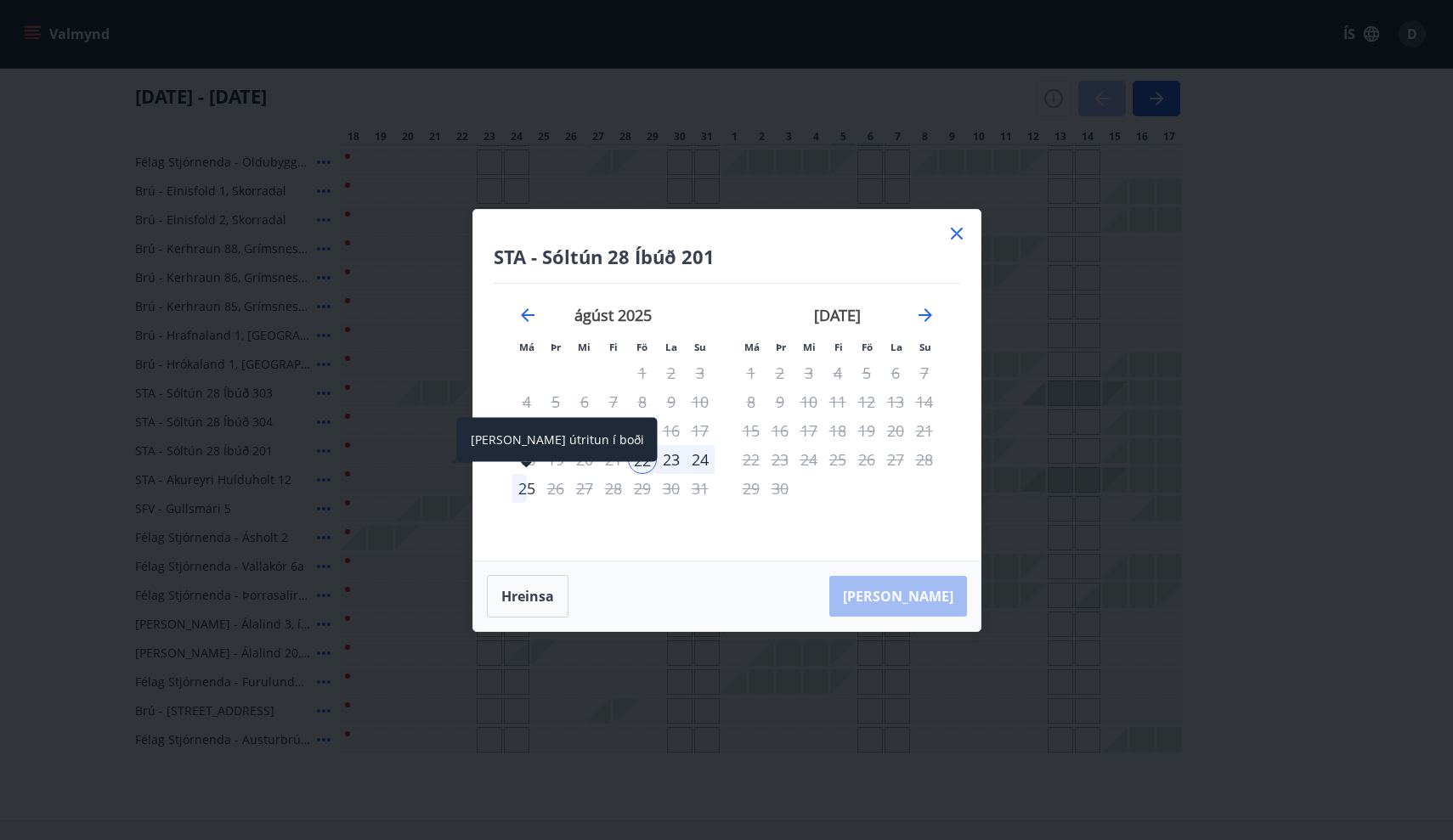
click at [529, 482] on div "25" at bounding box center [527, 488] width 29 height 29
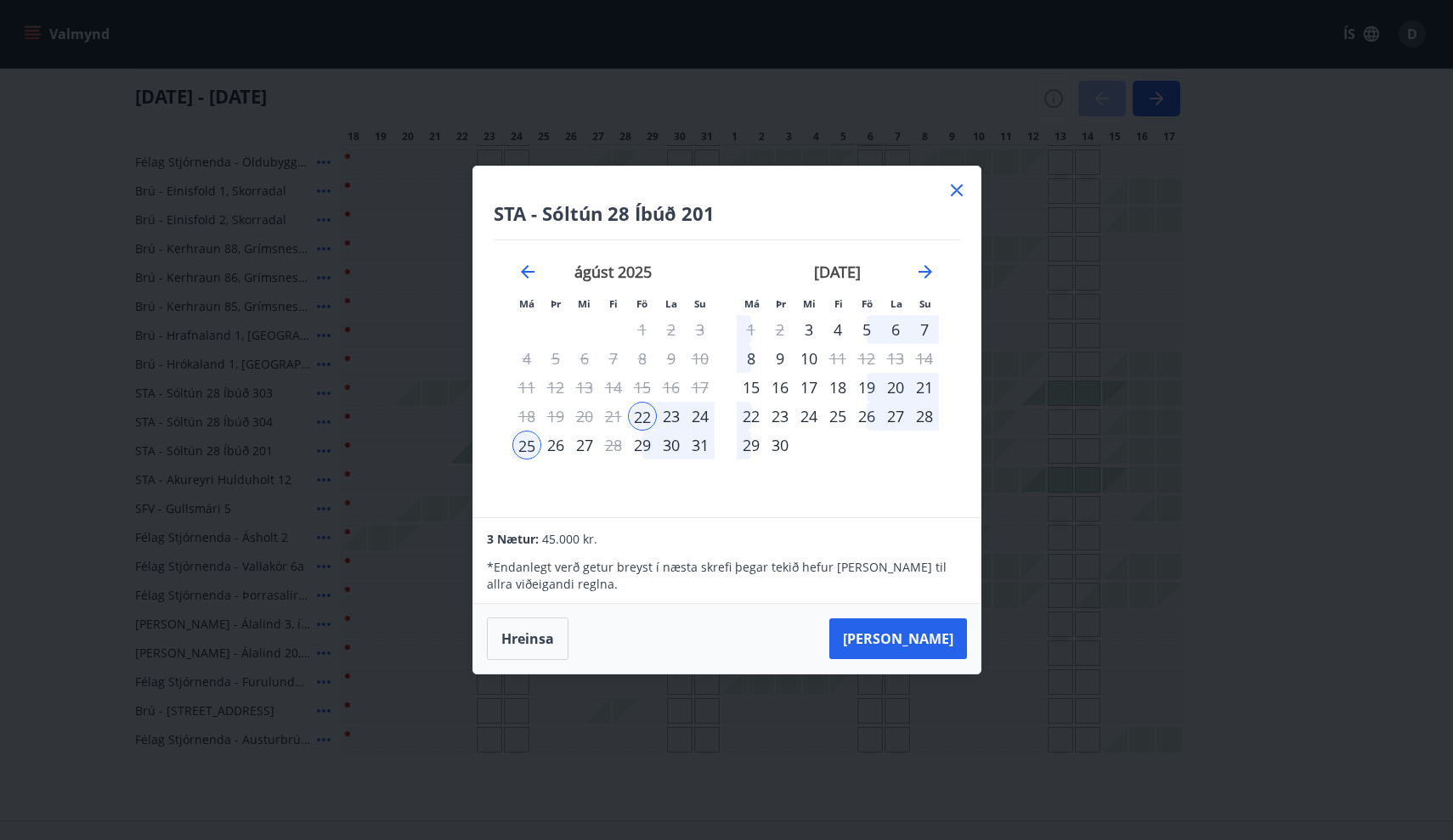
click at [953, 191] on icon at bounding box center [956, 190] width 20 height 20
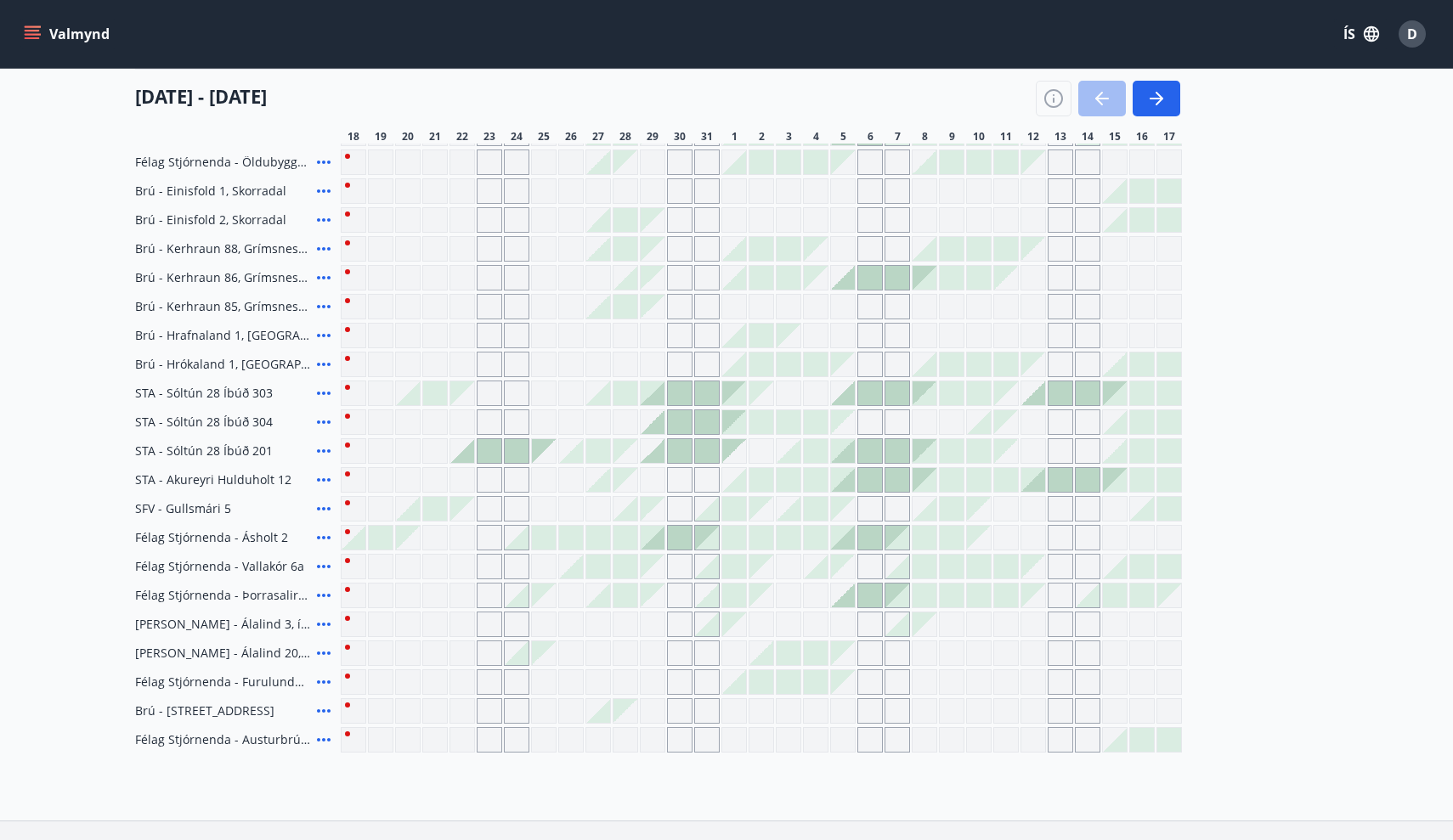
click at [525, 452] on div at bounding box center [516, 451] width 24 height 24
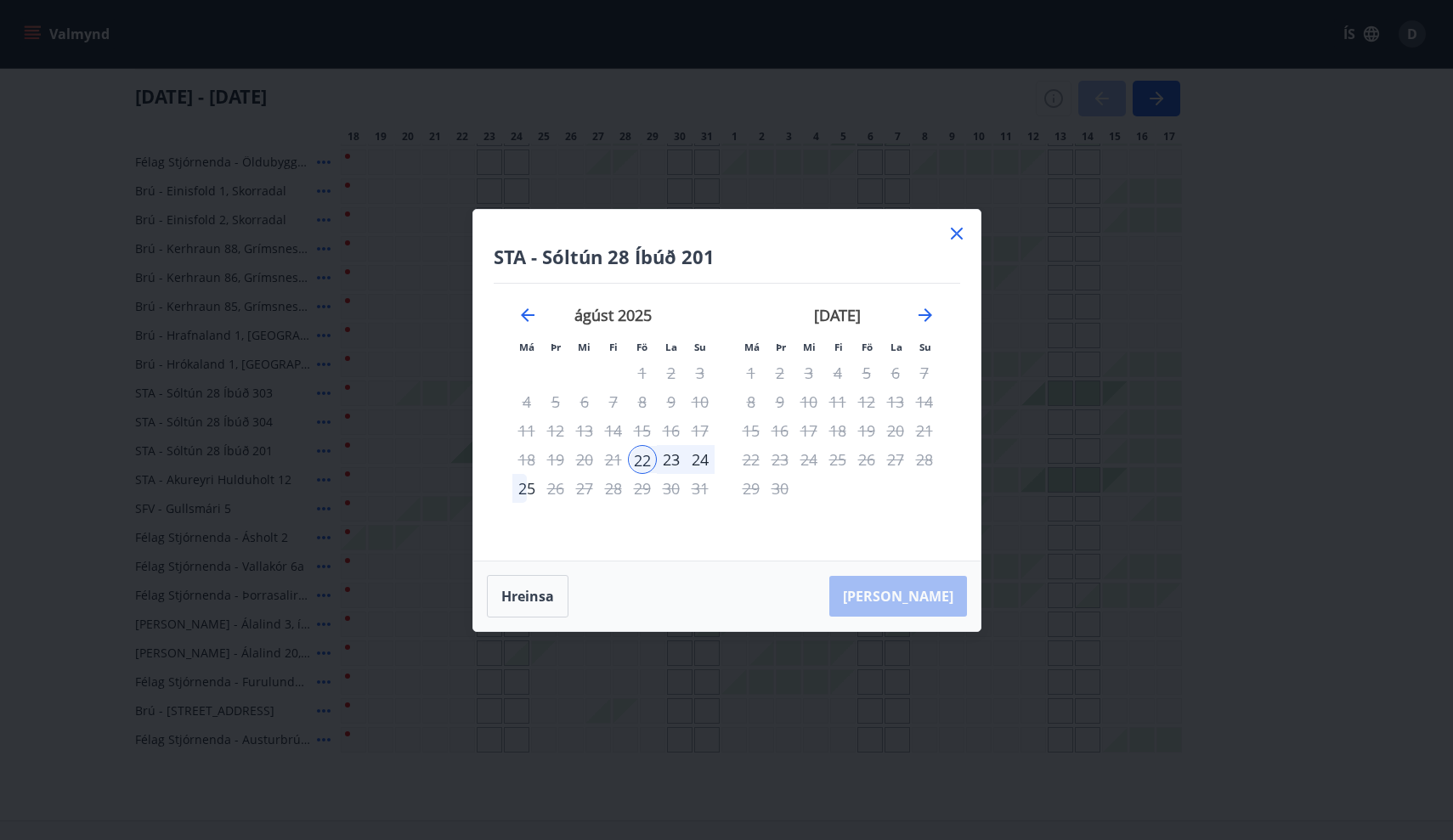
click at [957, 235] on icon at bounding box center [957, 234] width 12 height 12
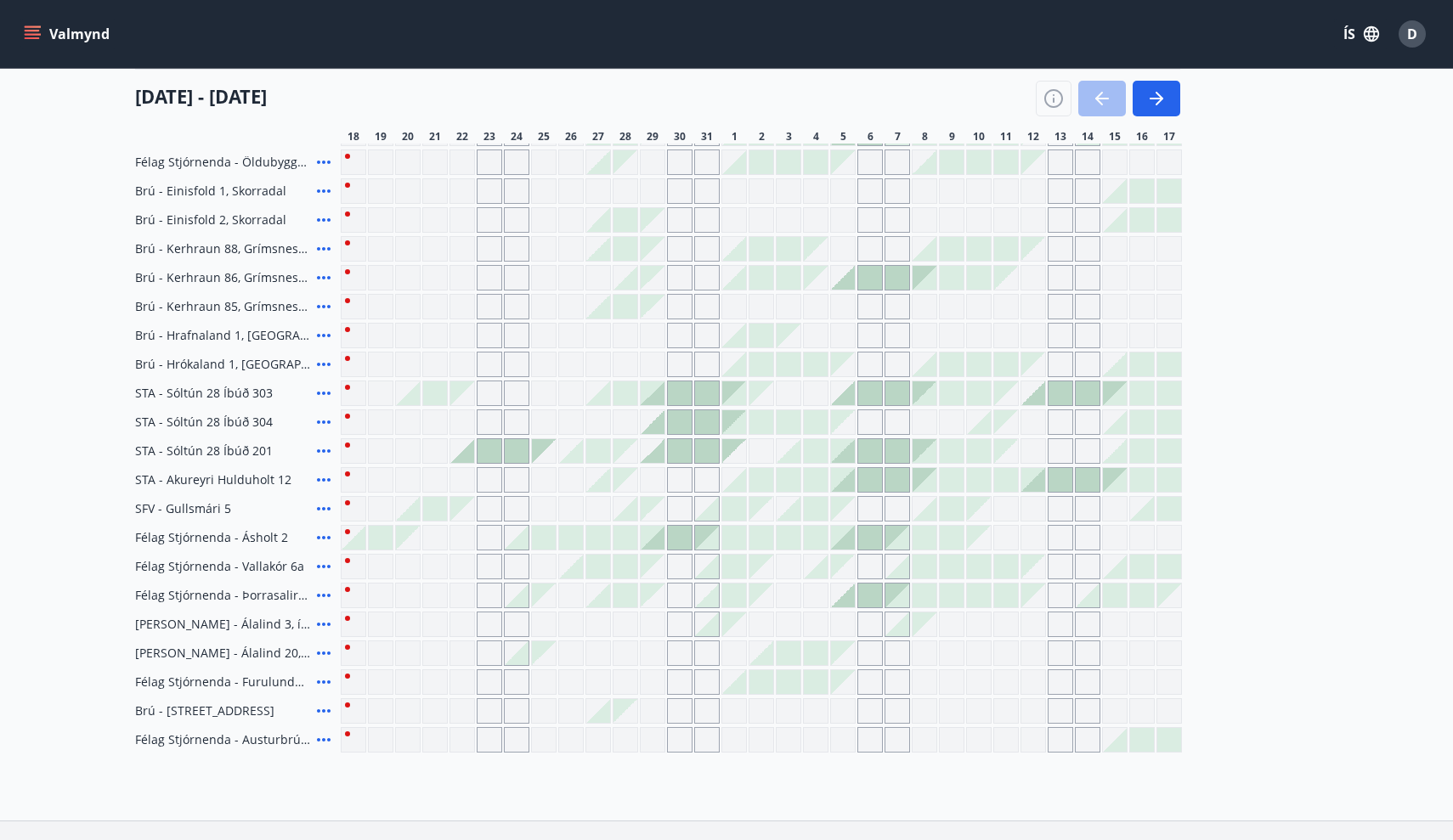
click at [470, 455] on div at bounding box center [461, 451] width 24 height 24
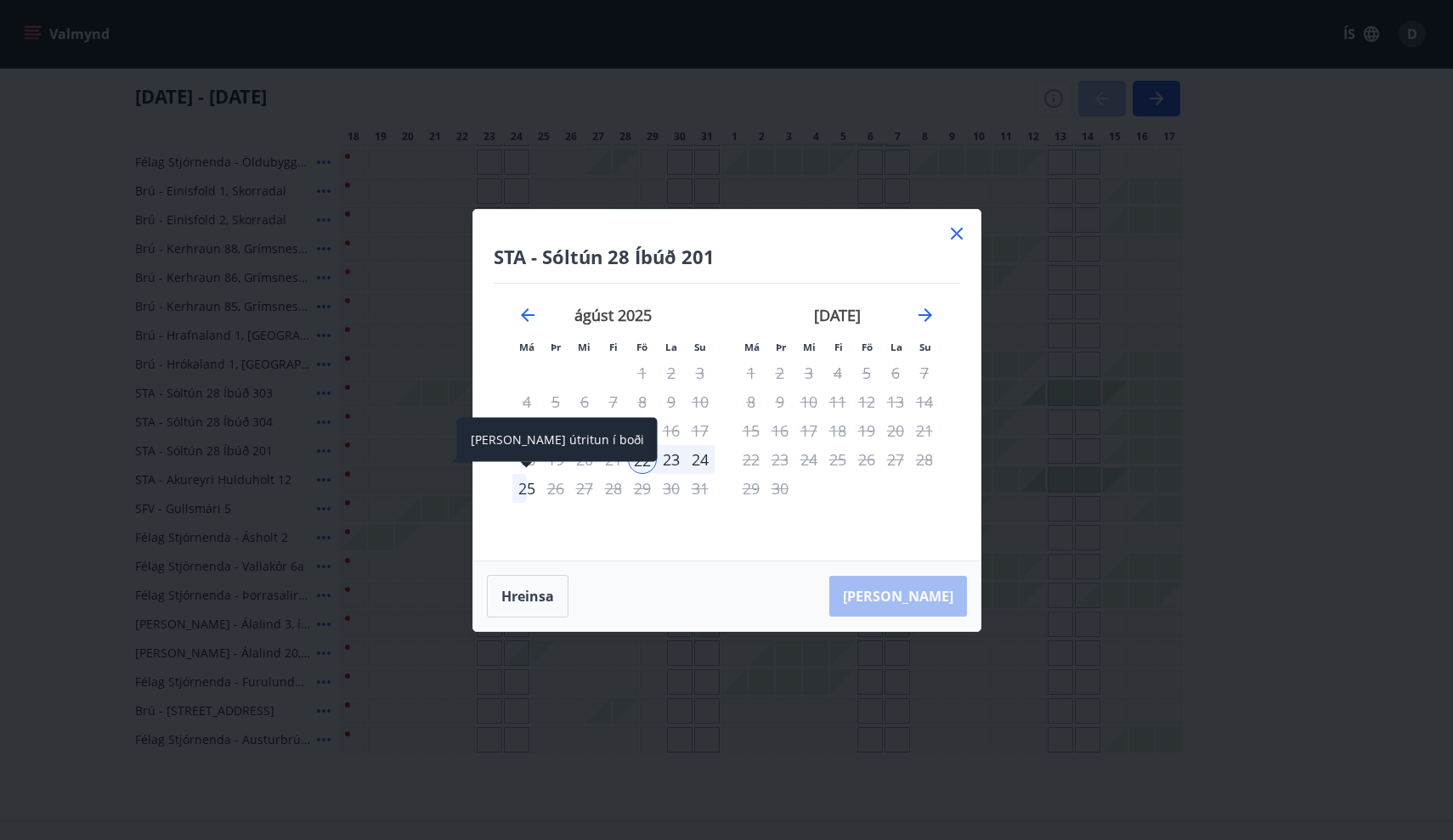
click at [523, 487] on div "25" at bounding box center [527, 488] width 29 height 29
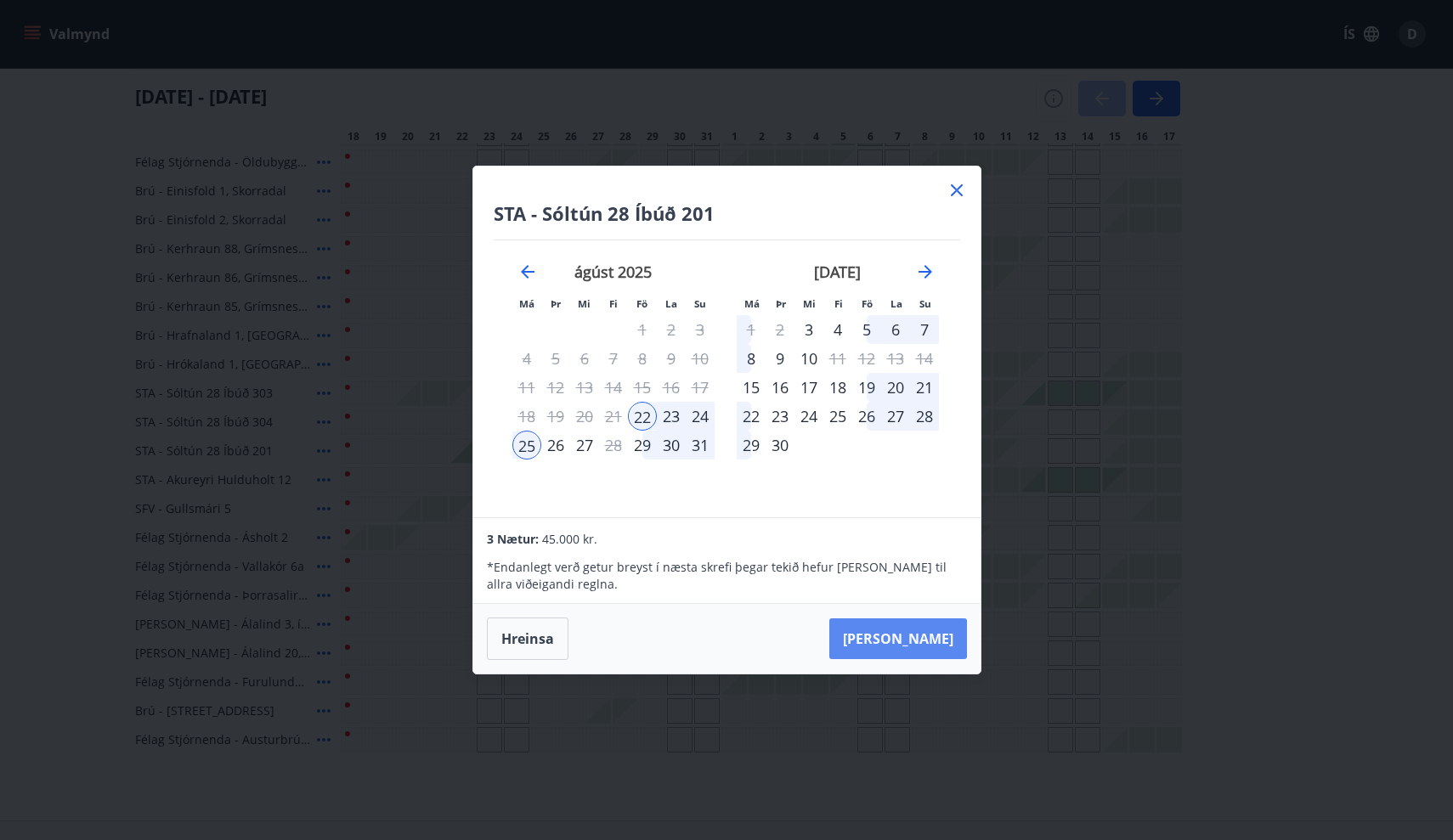
click at [923, 637] on button "Taka Frá" at bounding box center [898, 639] width 138 height 40
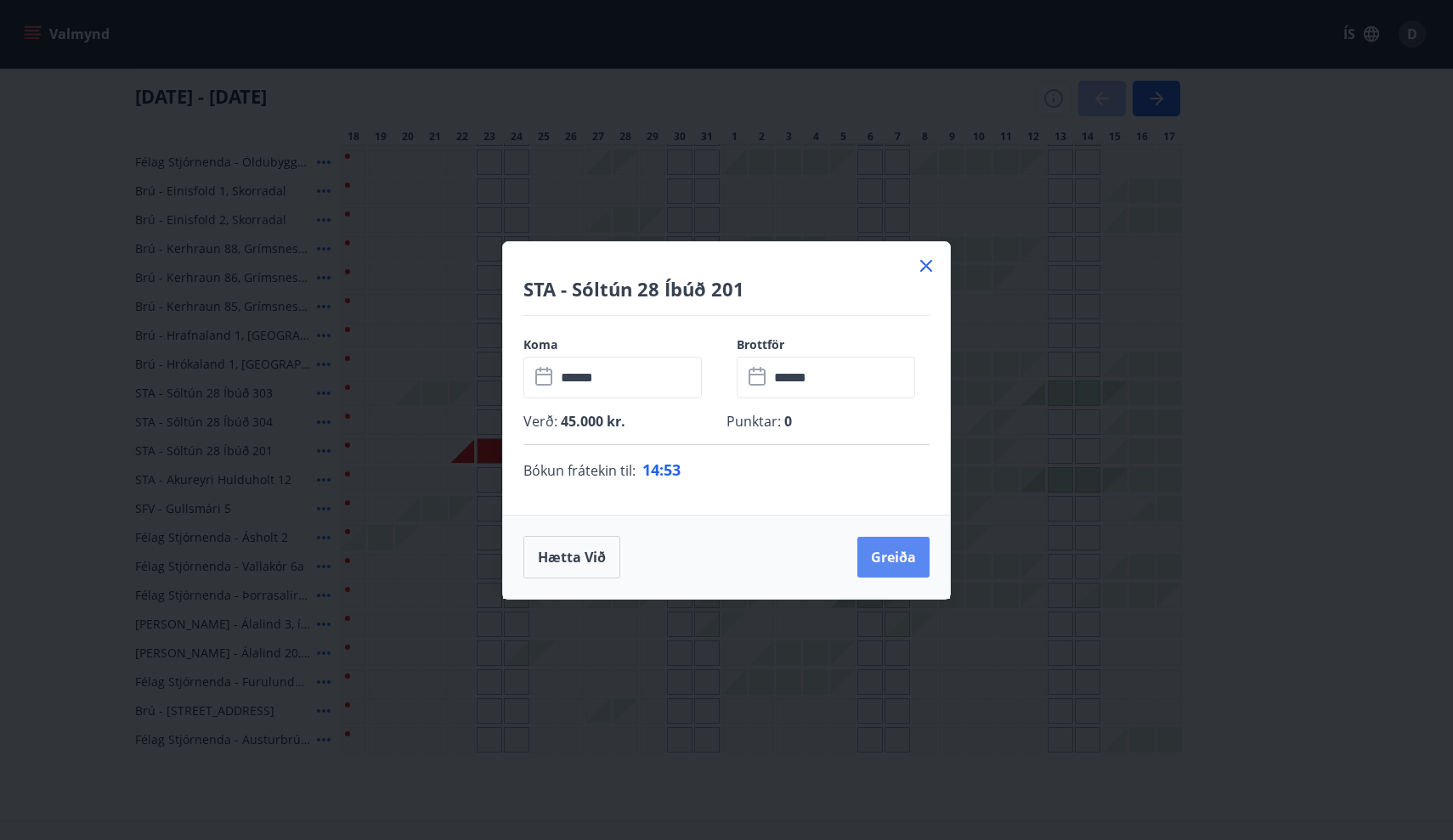
click at [891, 560] on button "Greiða" at bounding box center [893, 557] width 72 height 40
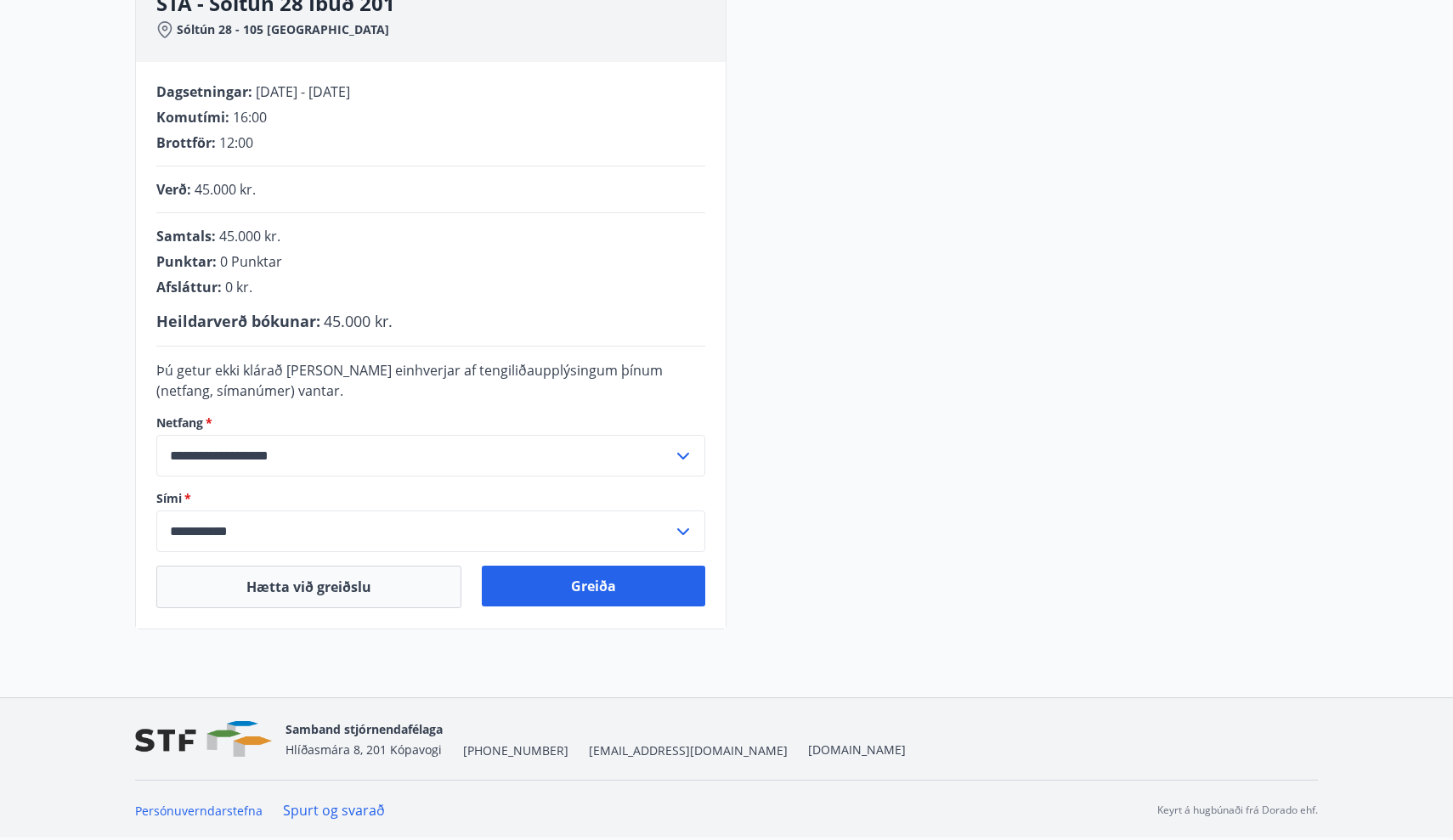
scroll to position [284, 0]
click at [566, 581] on button "Greiða" at bounding box center [593, 586] width 223 height 40
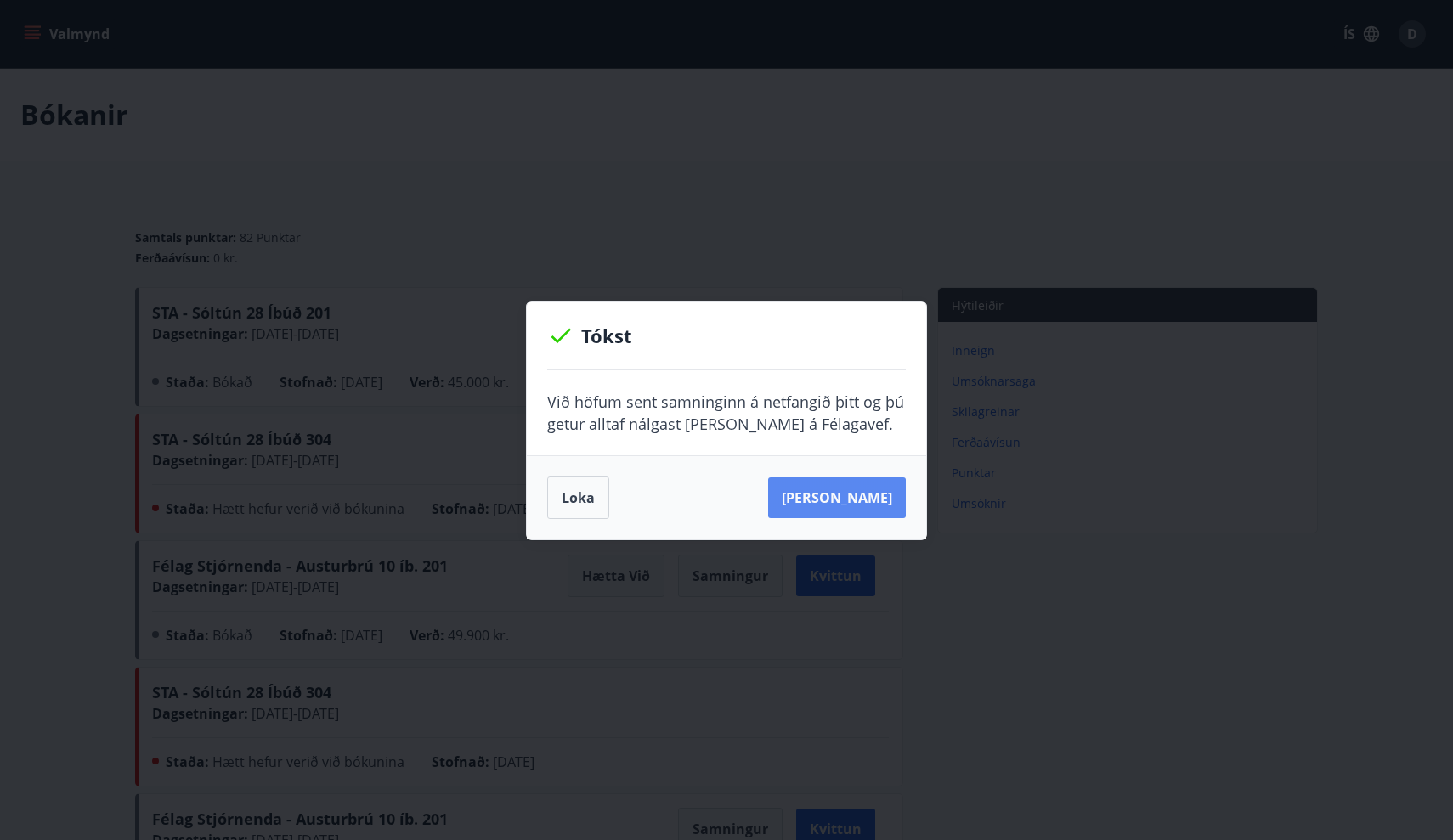
click at [843, 492] on button "[PERSON_NAME]" at bounding box center [837, 497] width 138 height 40
click at [847, 496] on button "[PERSON_NAME]" at bounding box center [837, 497] width 138 height 40
click at [566, 487] on button "Loka" at bounding box center [578, 497] width 62 height 42
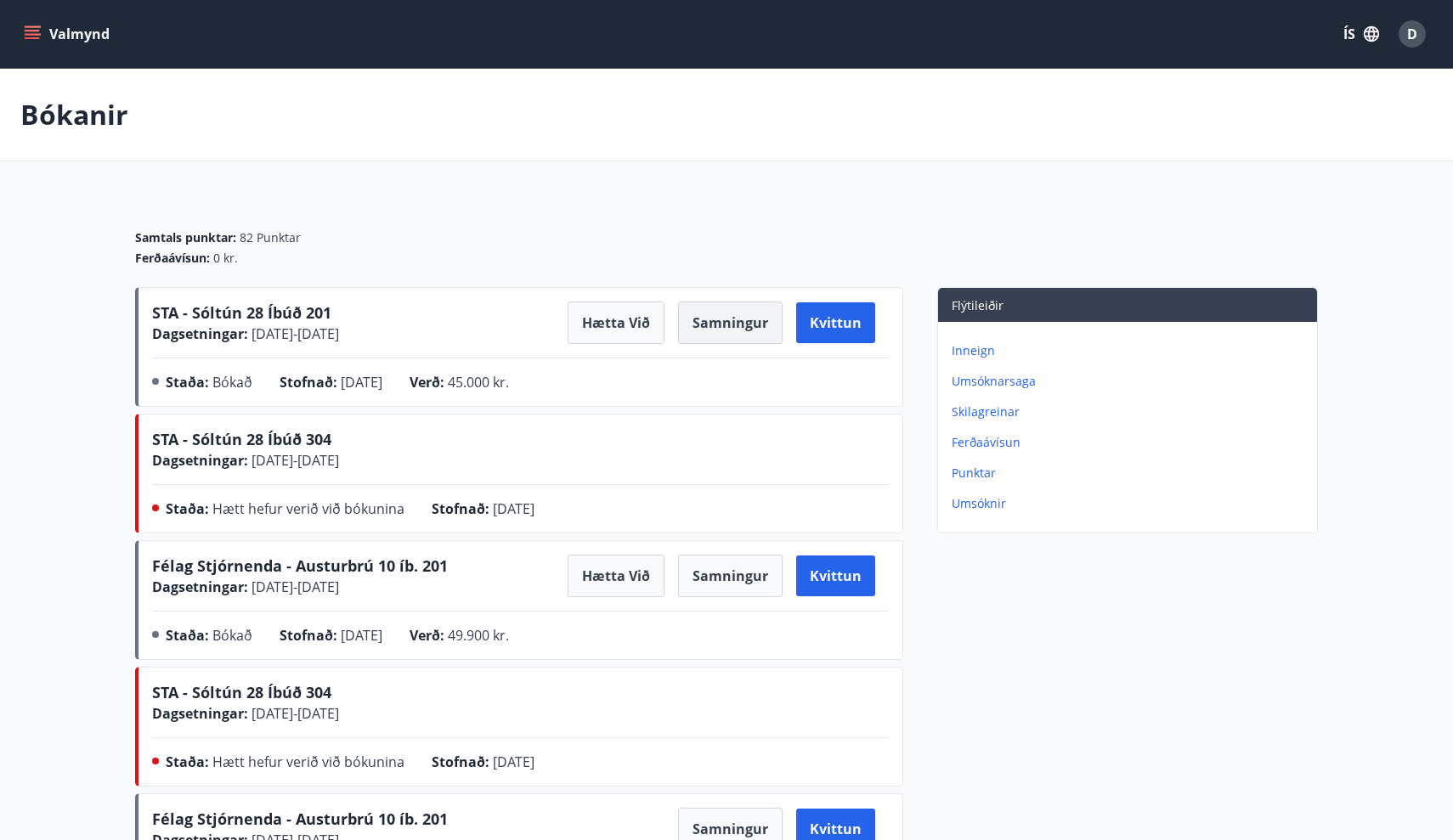
click at [722, 321] on button "Samningur" at bounding box center [730, 322] width 105 height 42
click at [744, 330] on button "Samningur" at bounding box center [730, 322] width 105 height 42
click at [29, 33] on icon "menu" at bounding box center [32, 33] width 17 height 17
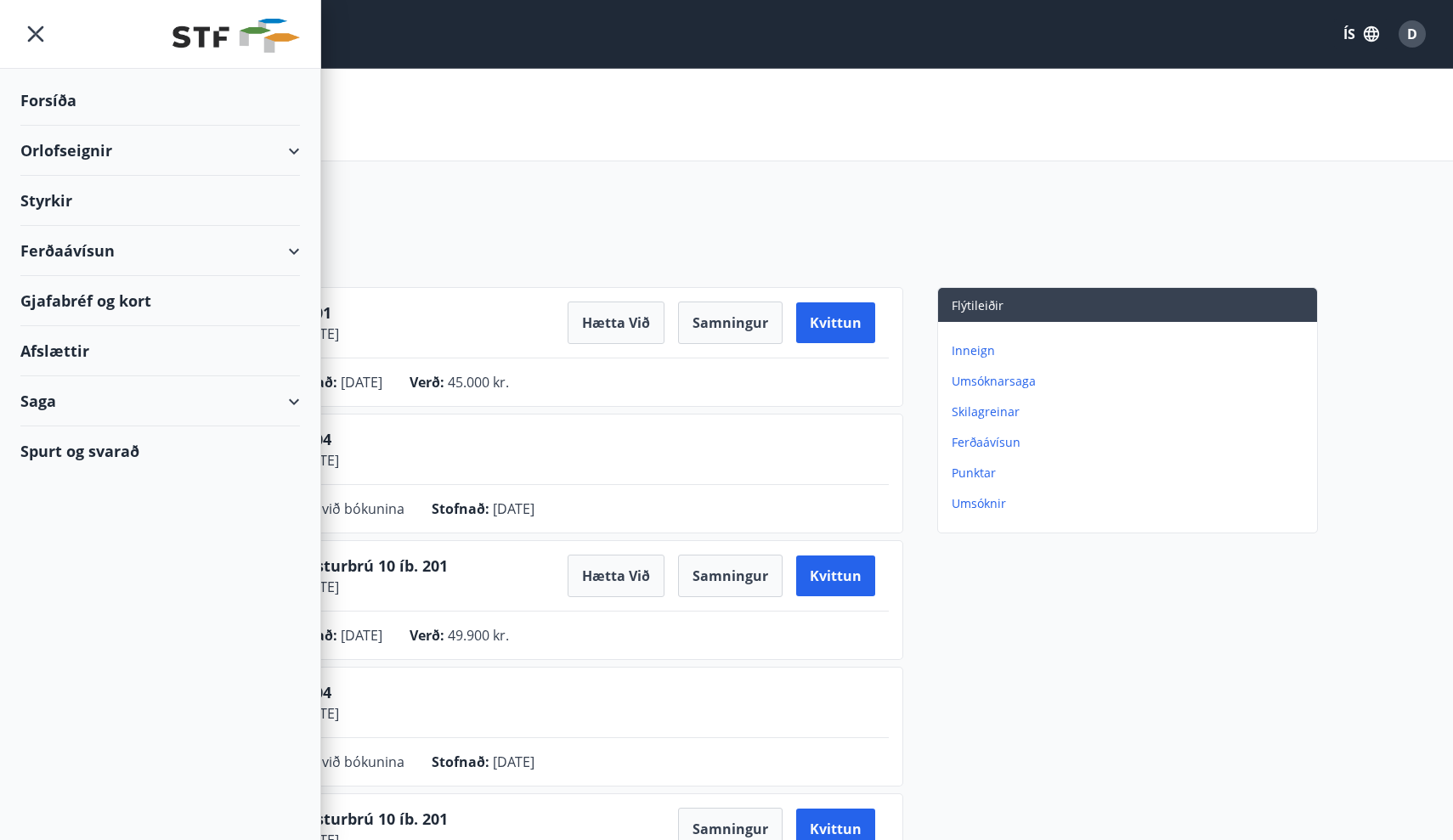
click at [116, 153] on div "Orlofseignir" at bounding box center [160, 150] width 280 height 50
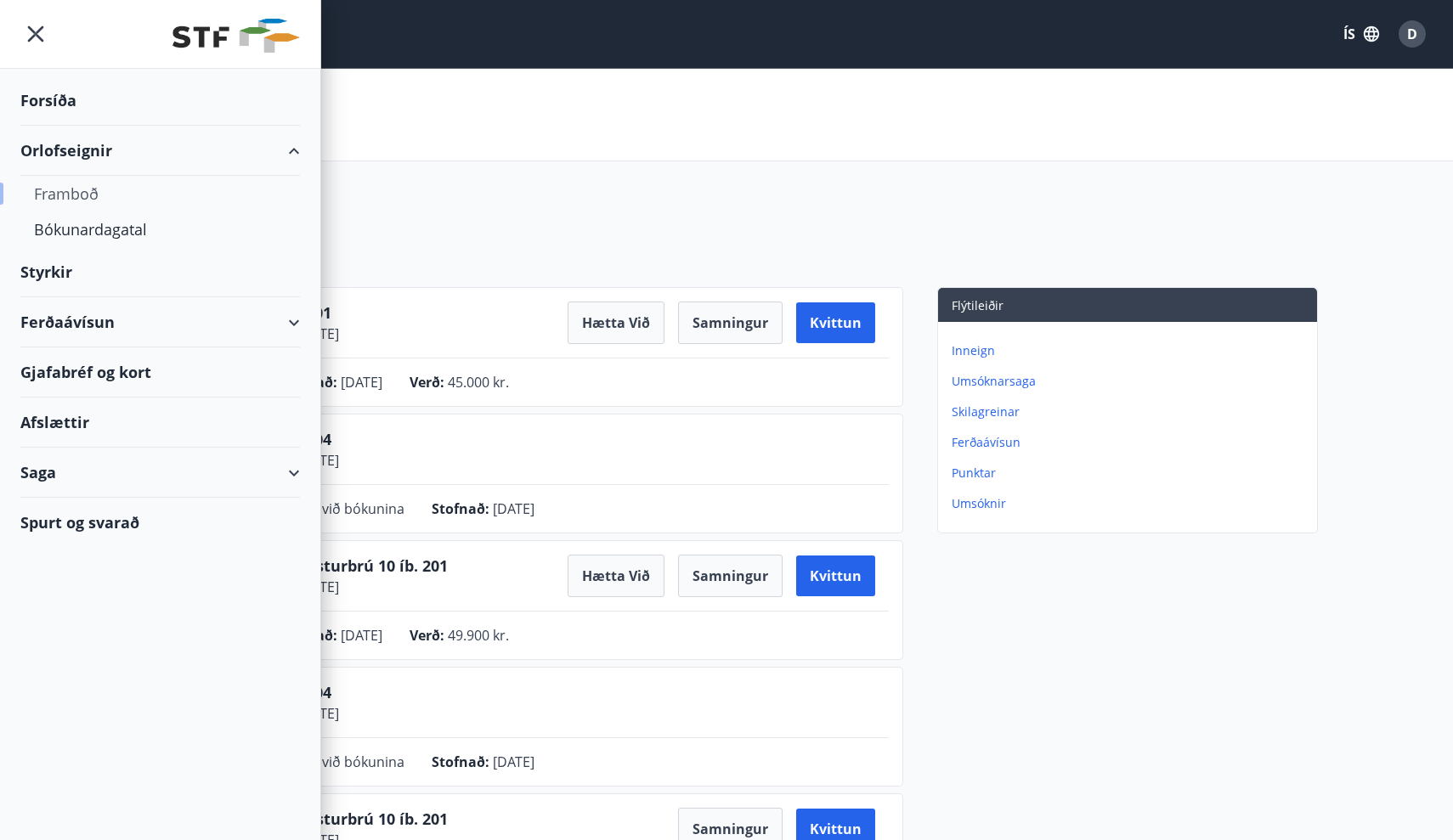
click at [84, 192] on div "Framboð" at bounding box center [160, 193] width 252 height 36
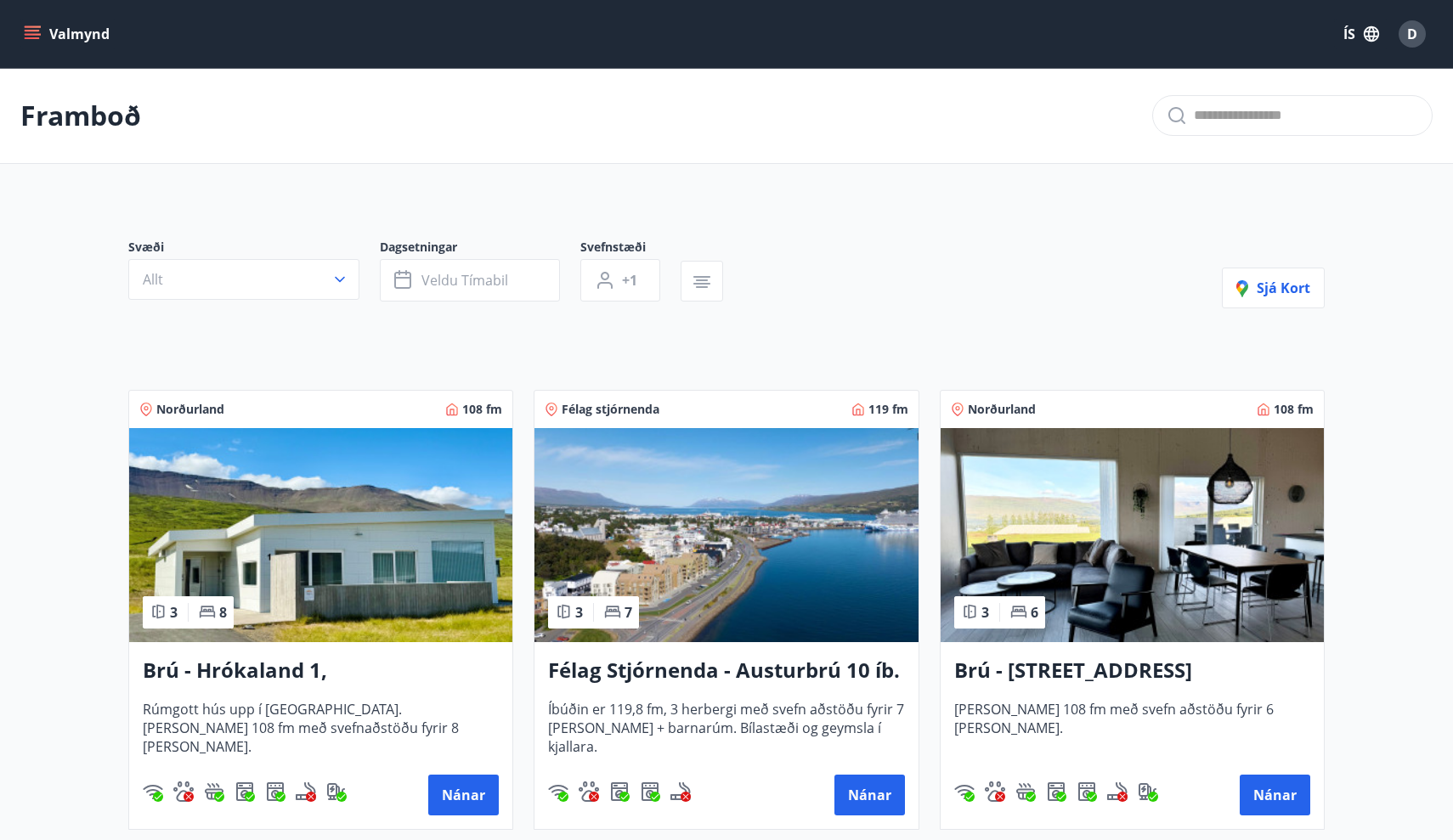
click at [26, 40] on icon "menu" at bounding box center [32, 33] width 17 height 17
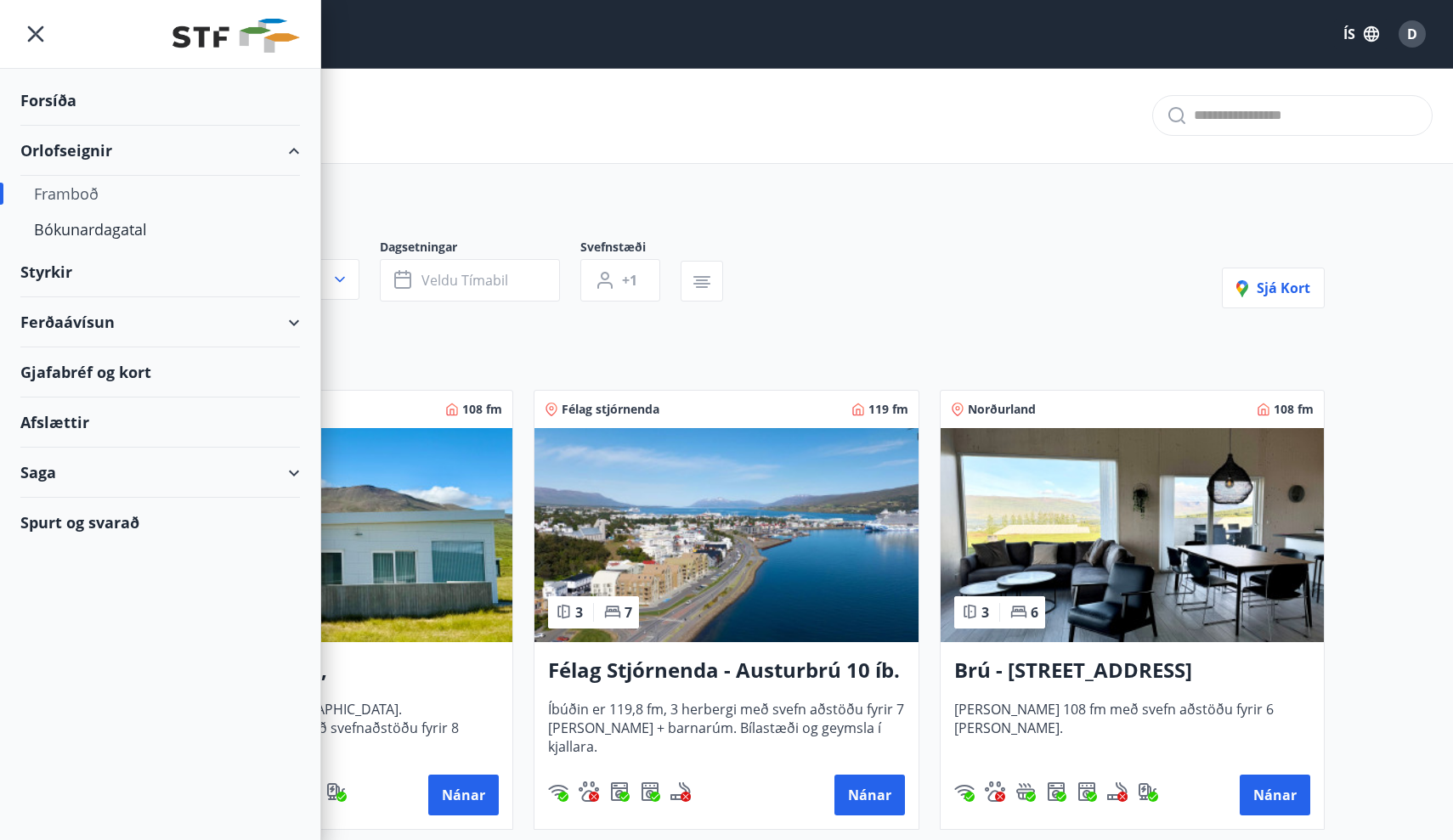
click at [292, 474] on div "Saga" at bounding box center [160, 472] width 280 height 50
click at [37, 549] on div "Bókanir" at bounding box center [160, 551] width 252 height 36
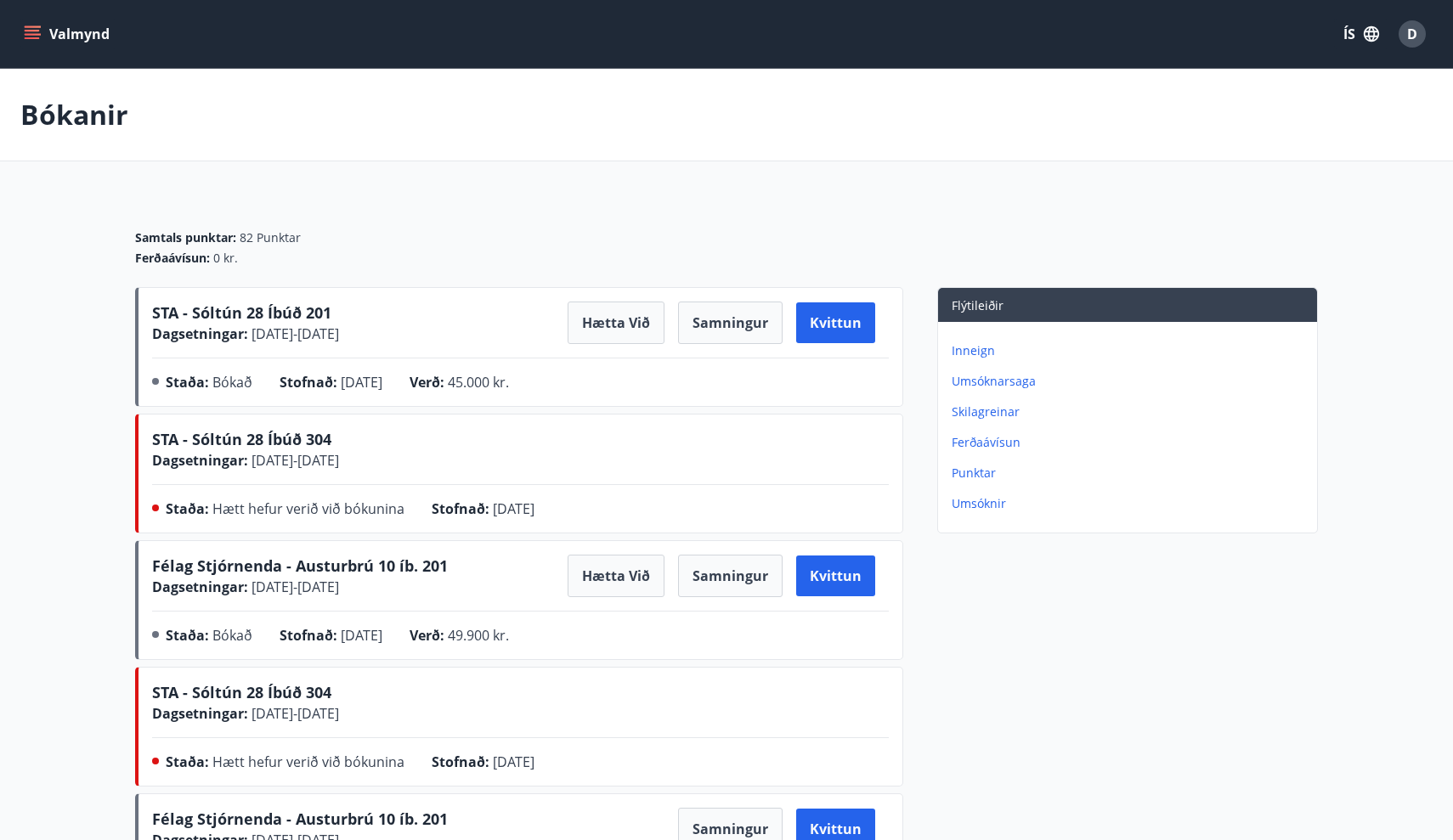
click at [30, 24] on button "Valmynd" at bounding box center [68, 33] width 96 height 31
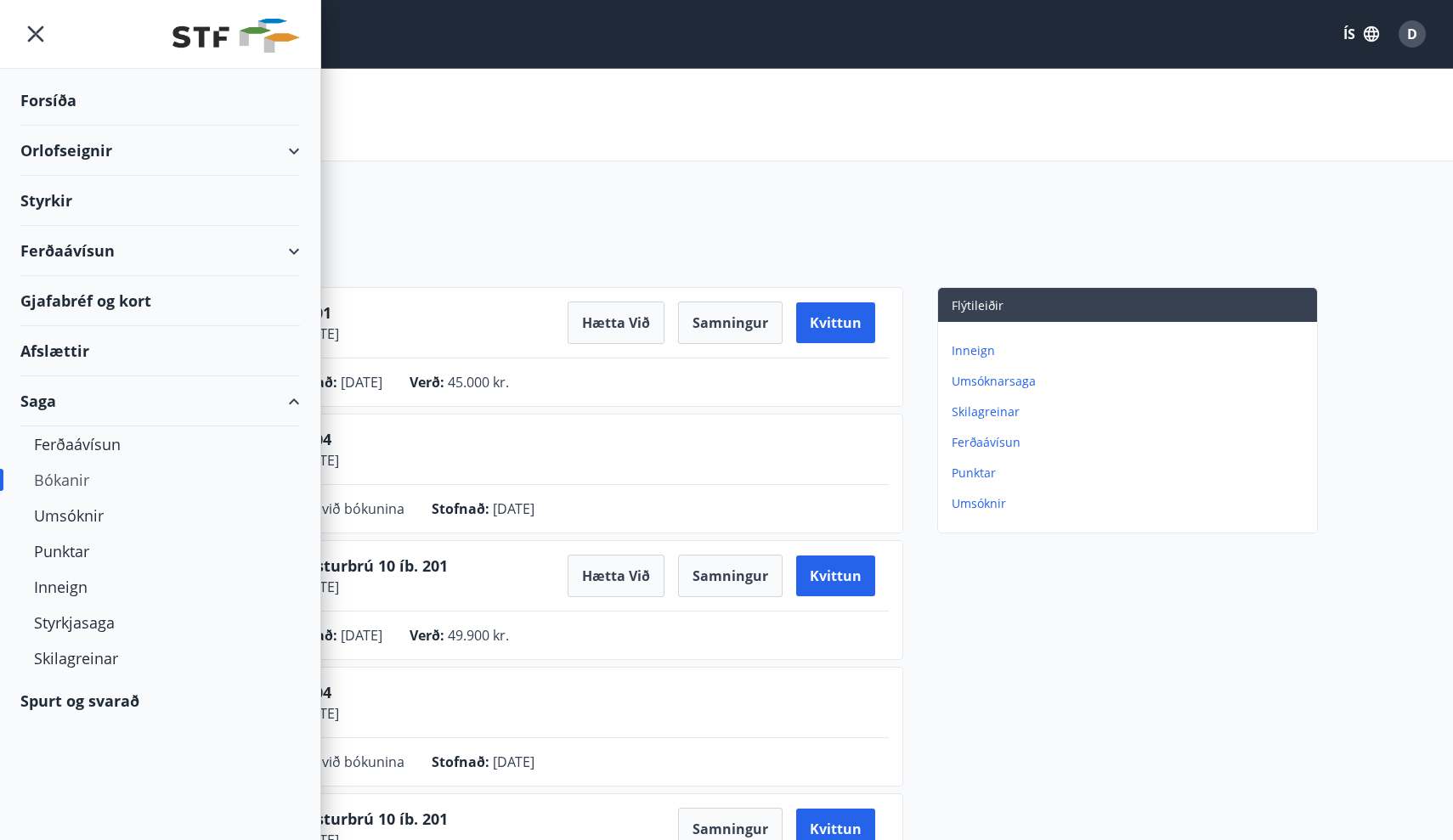
click at [294, 149] on div "Orlofseignir" at bounding box center [160, 150] width 280 height 50
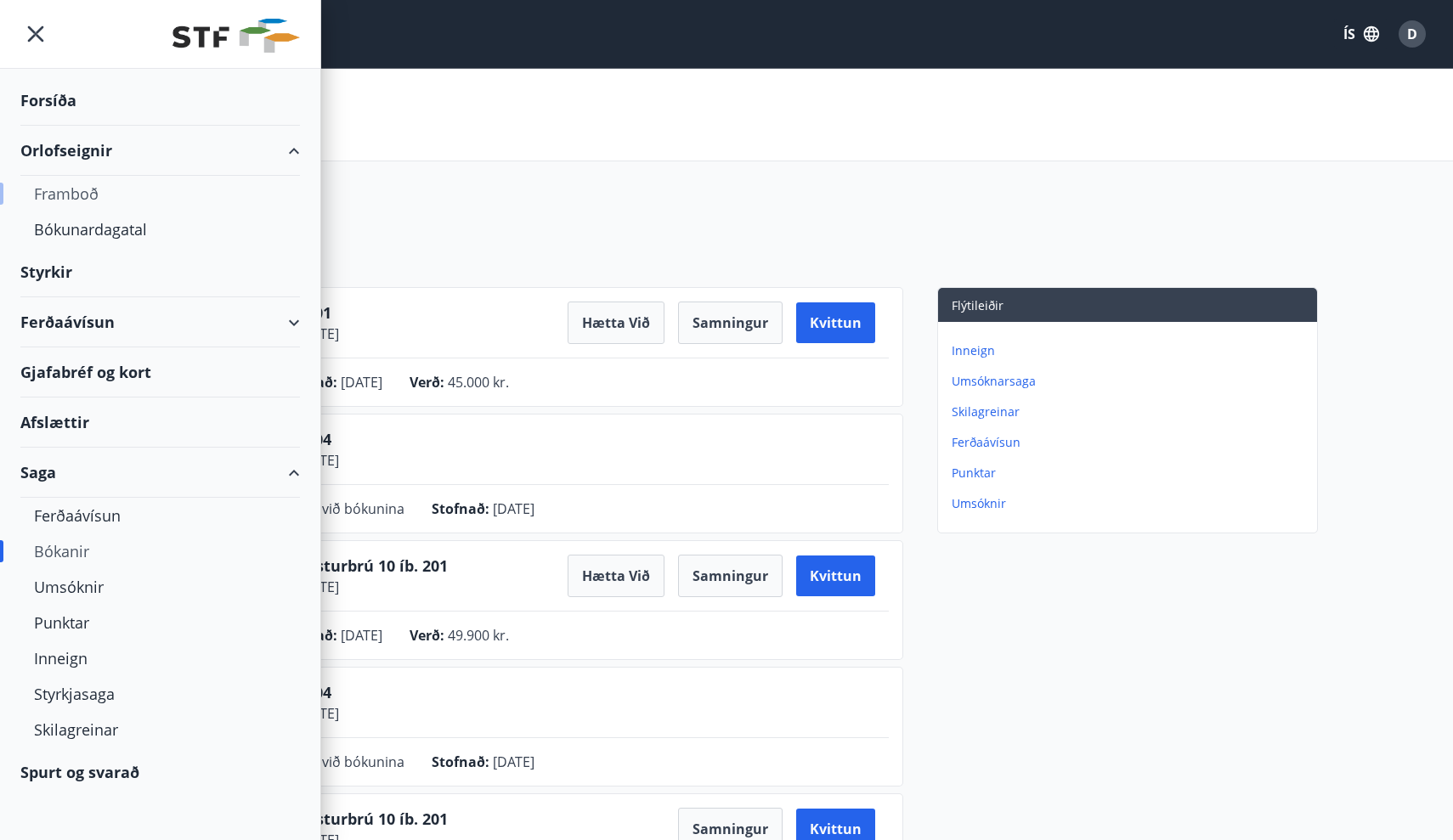
click at [81, 193] on div "Framboð" at bounding box center [160, 193] width 252 height 36
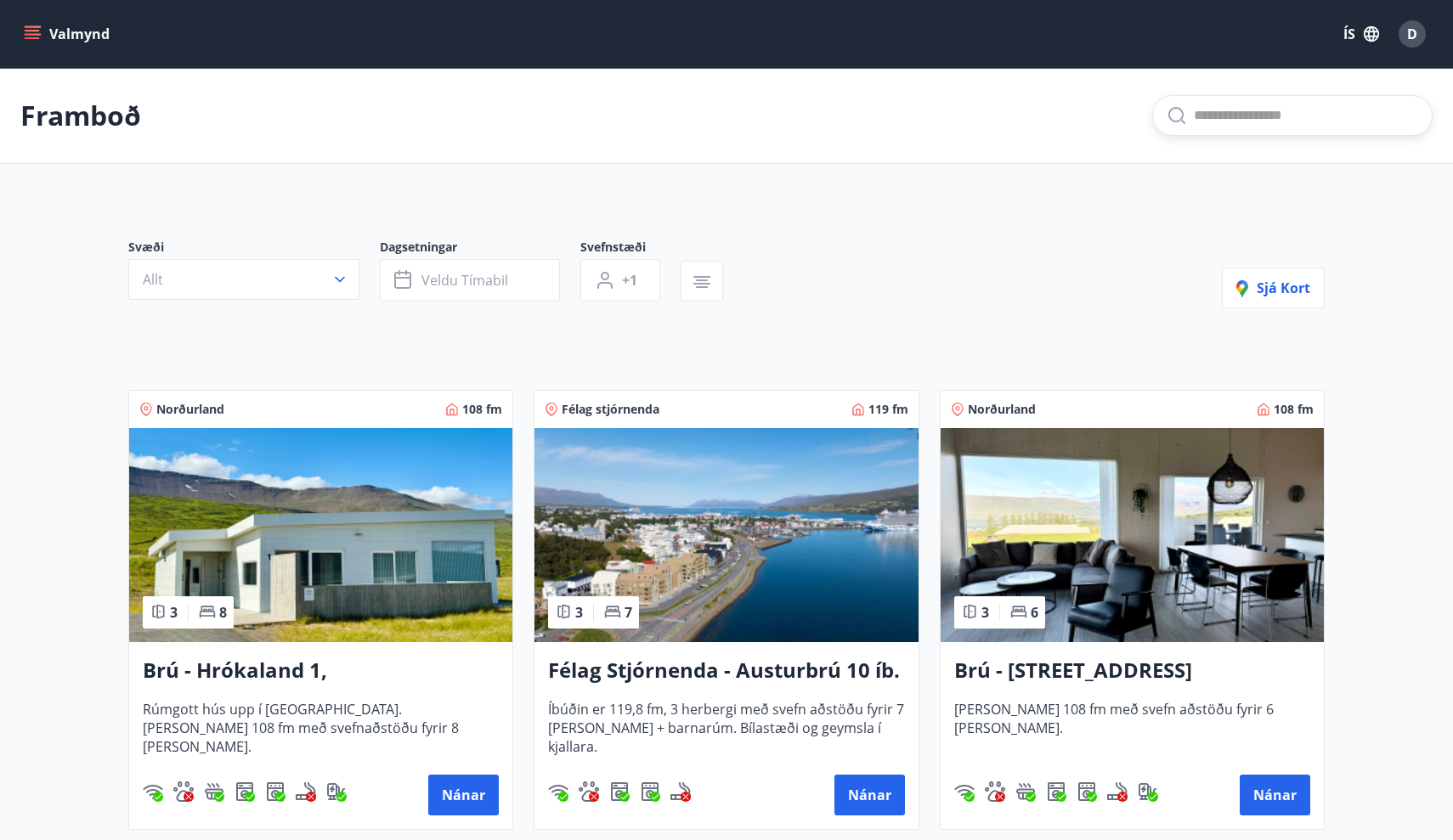
click at [1257, 126] on input "text" at bounding box center [1305, 115] width 224 height 27
click at [1256, 117] on input "******" at bounding box center [1305, 115] width 224 height 27
type input "******"
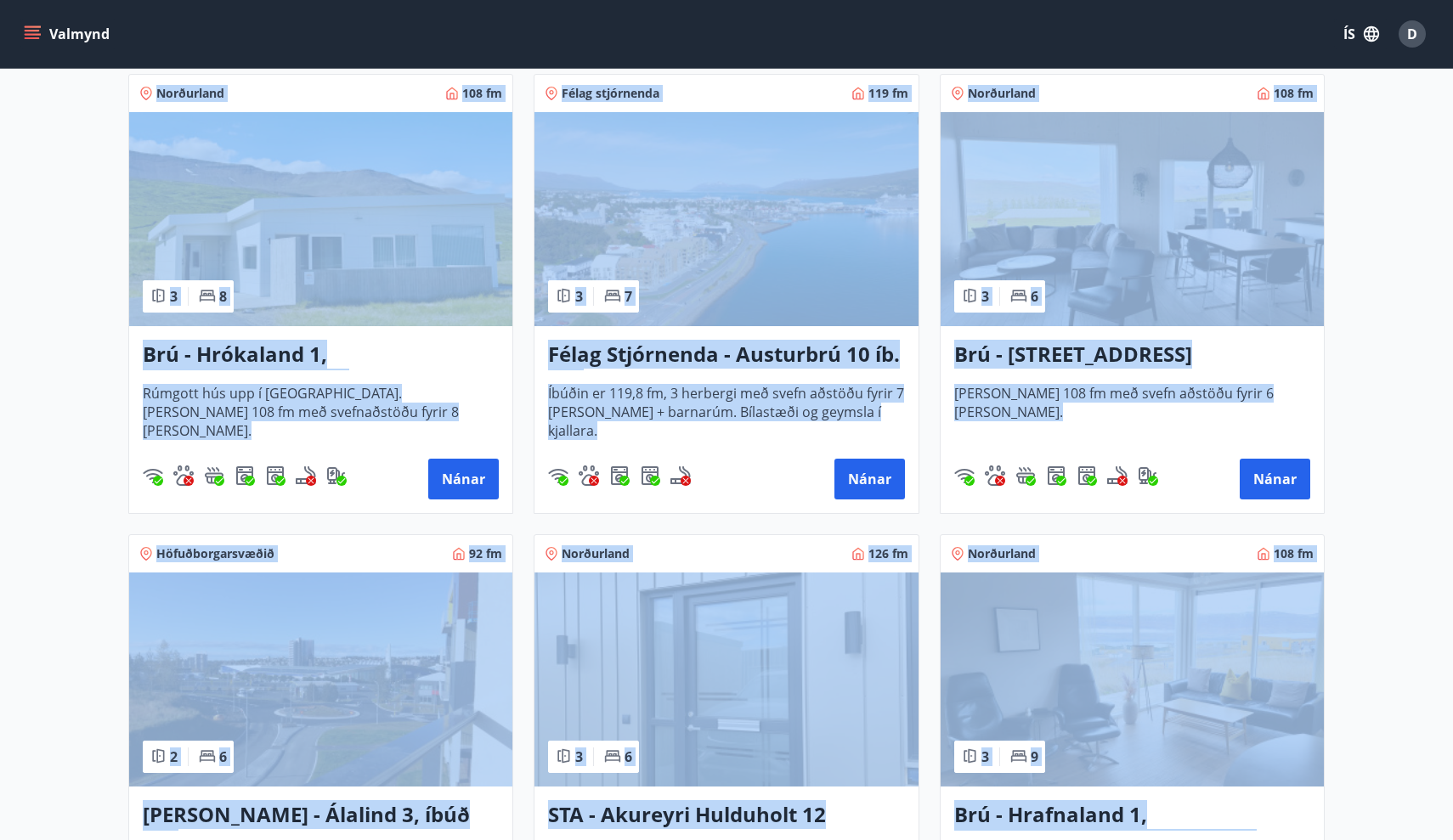
scroll to position [315, 0]
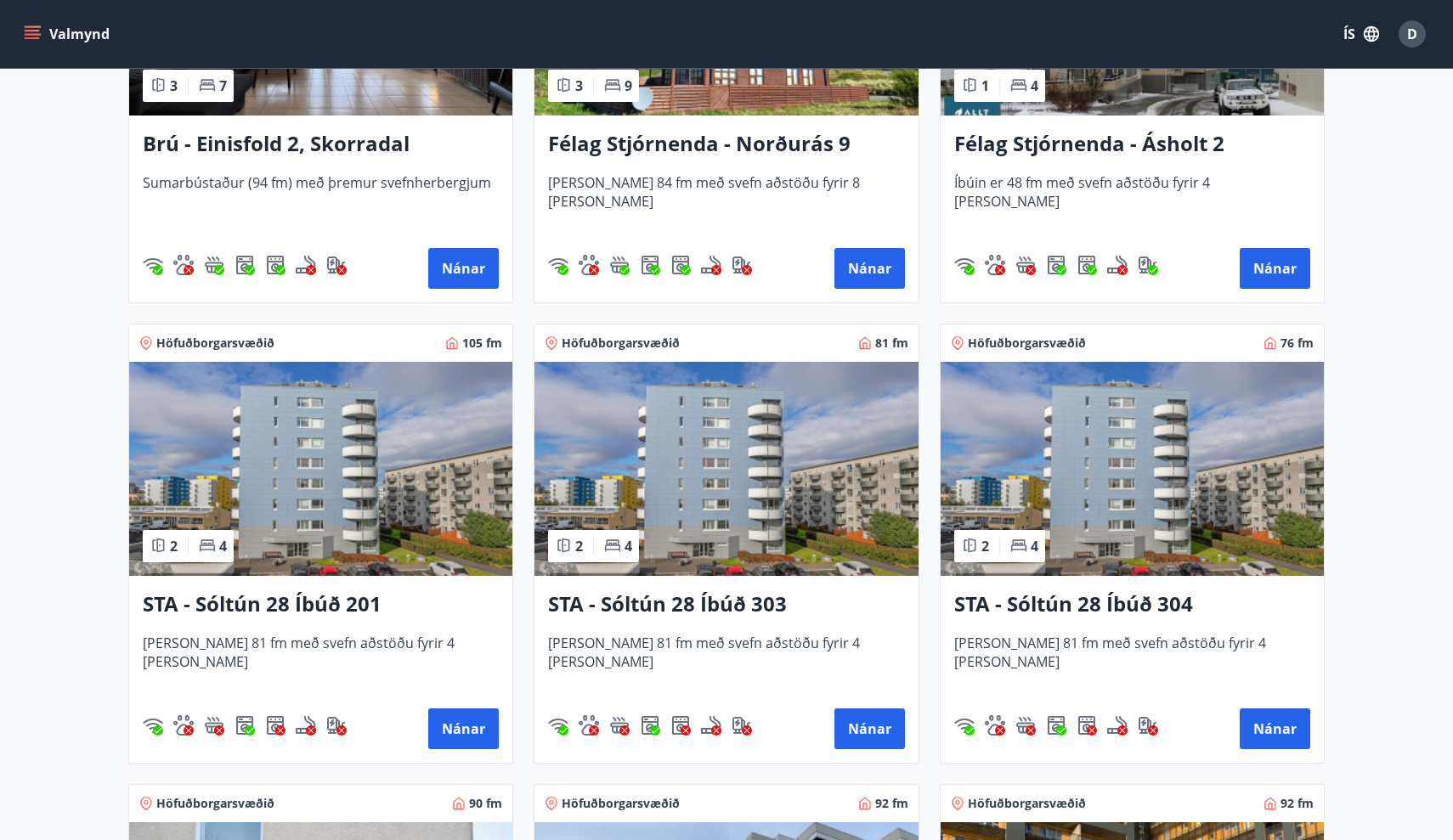
scroll to position [1448, 0]
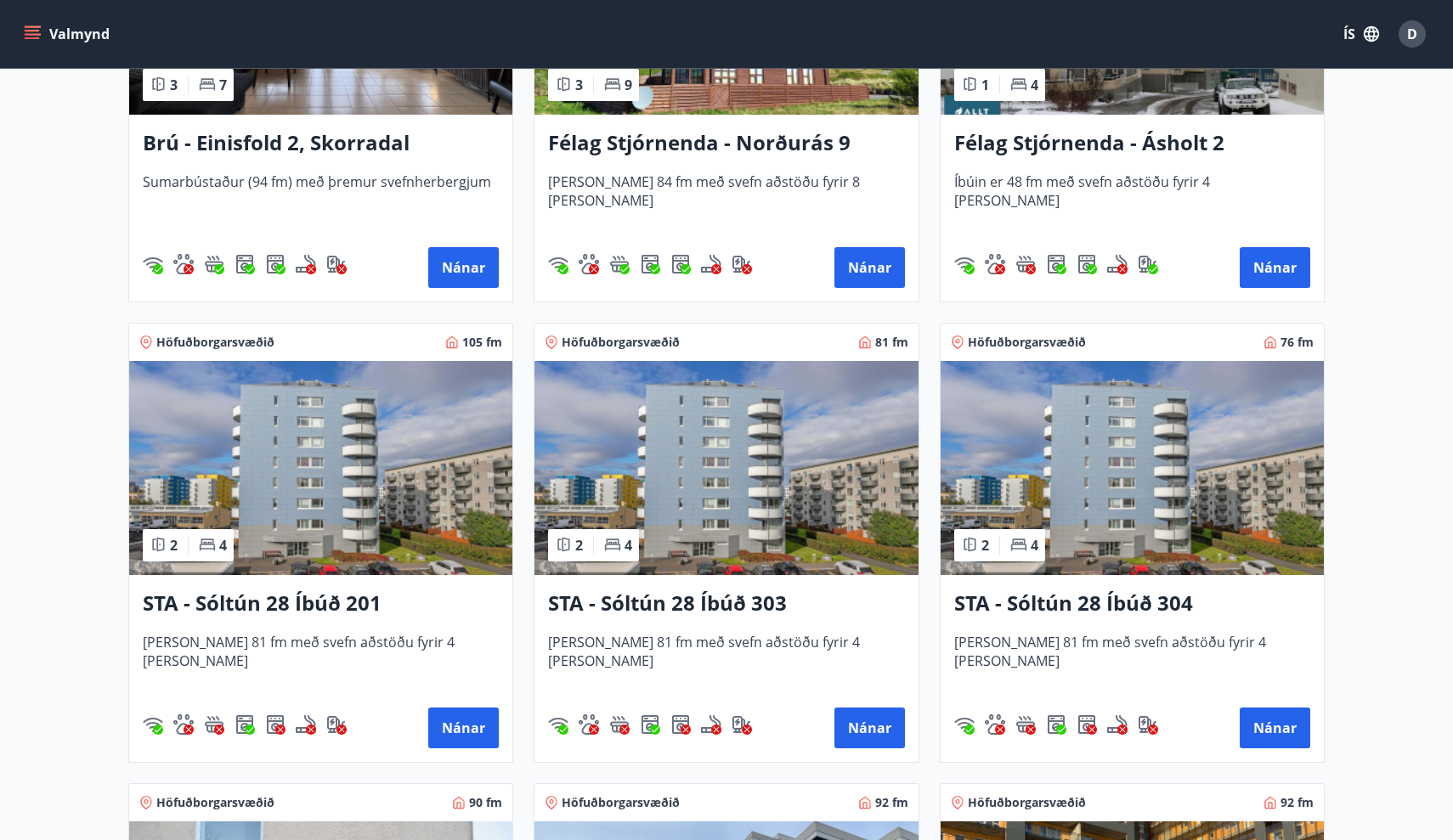
click at [308, 467] on img at bounding box center [321, 468] width 383 height 214
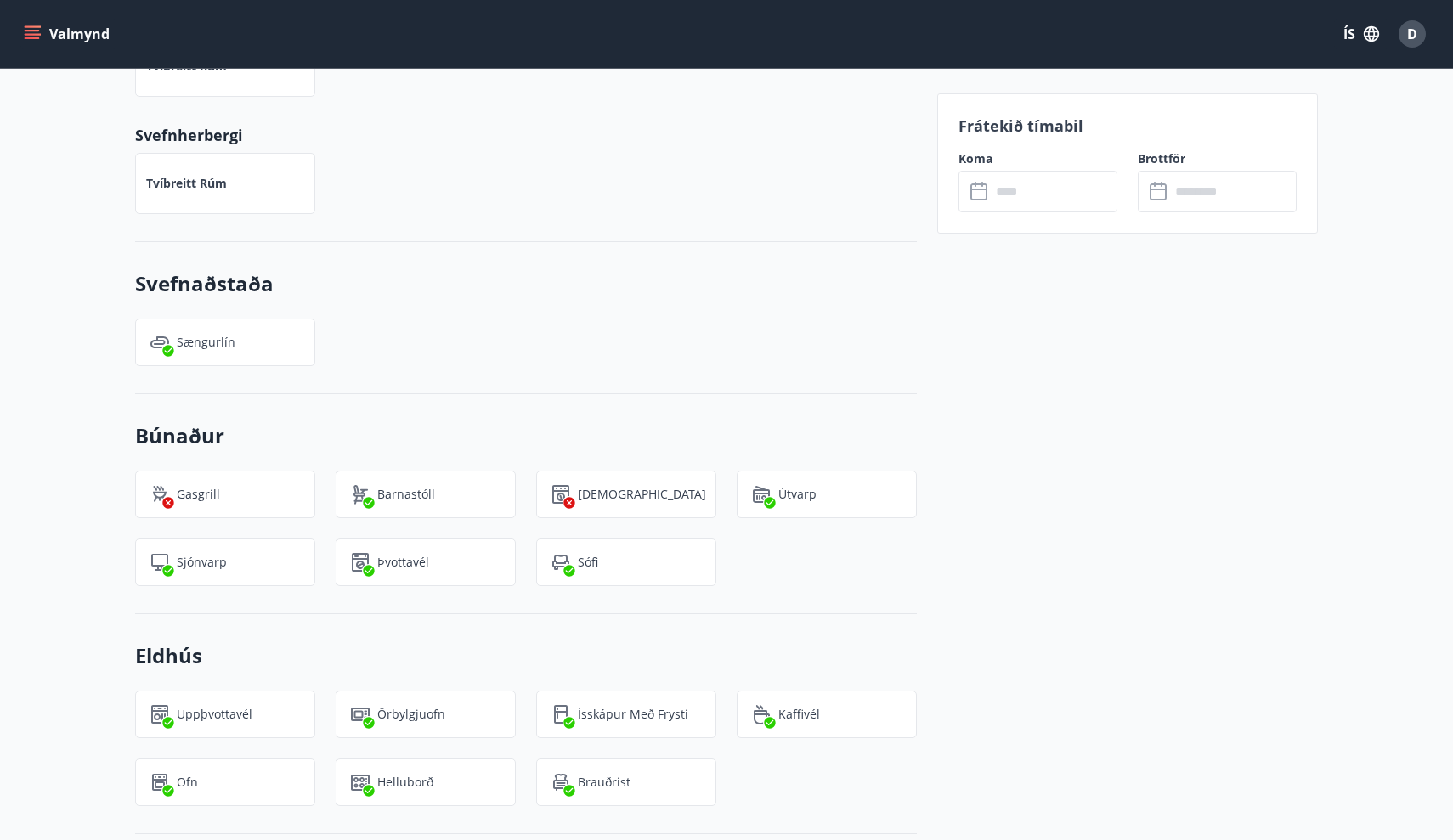
scroll to position [924, 0]
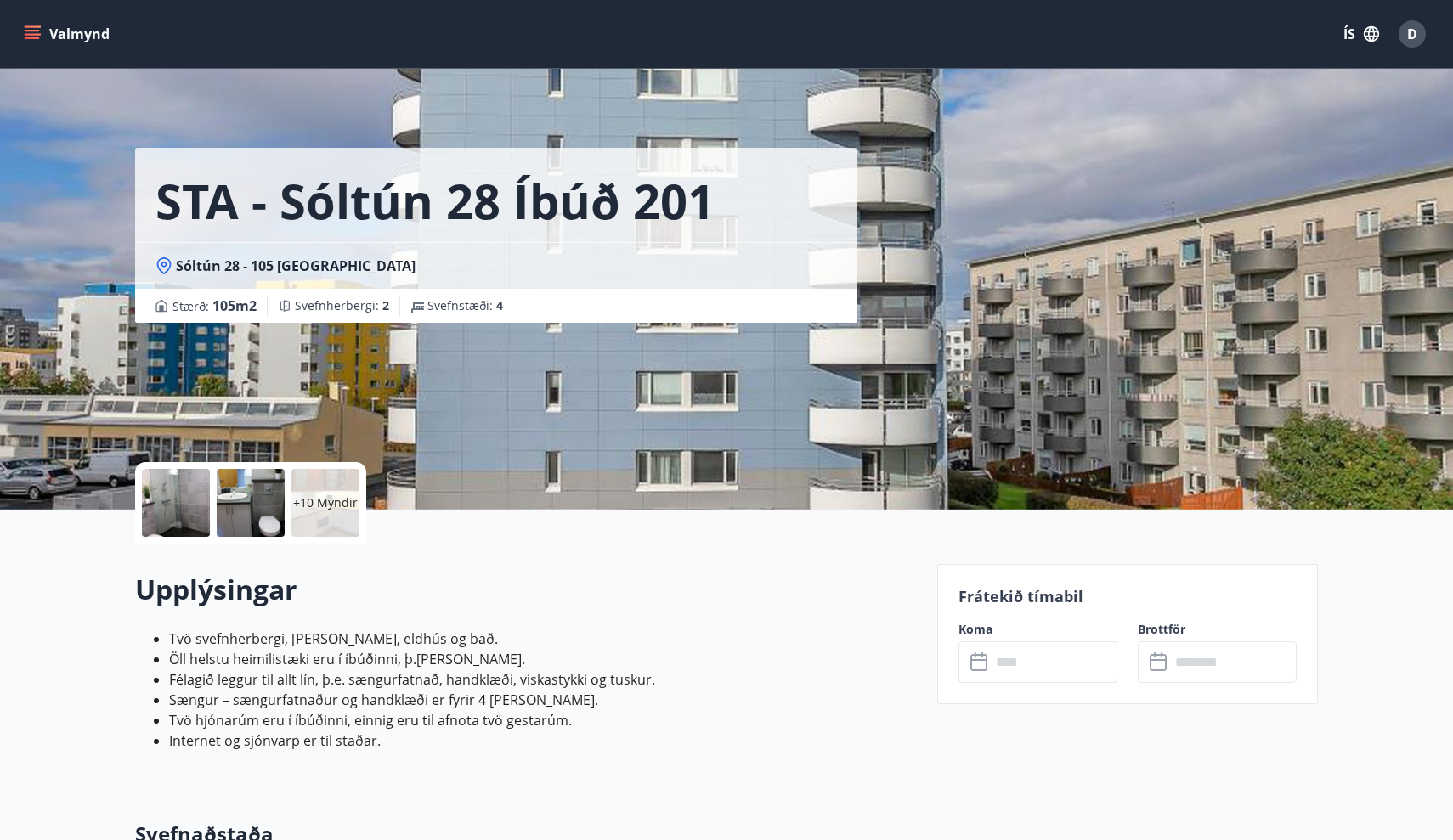
scroll to position [0, 0]
click at [298, 499] on p "+10 Myndir" at bounding box center [325, 503] width 64 height 17
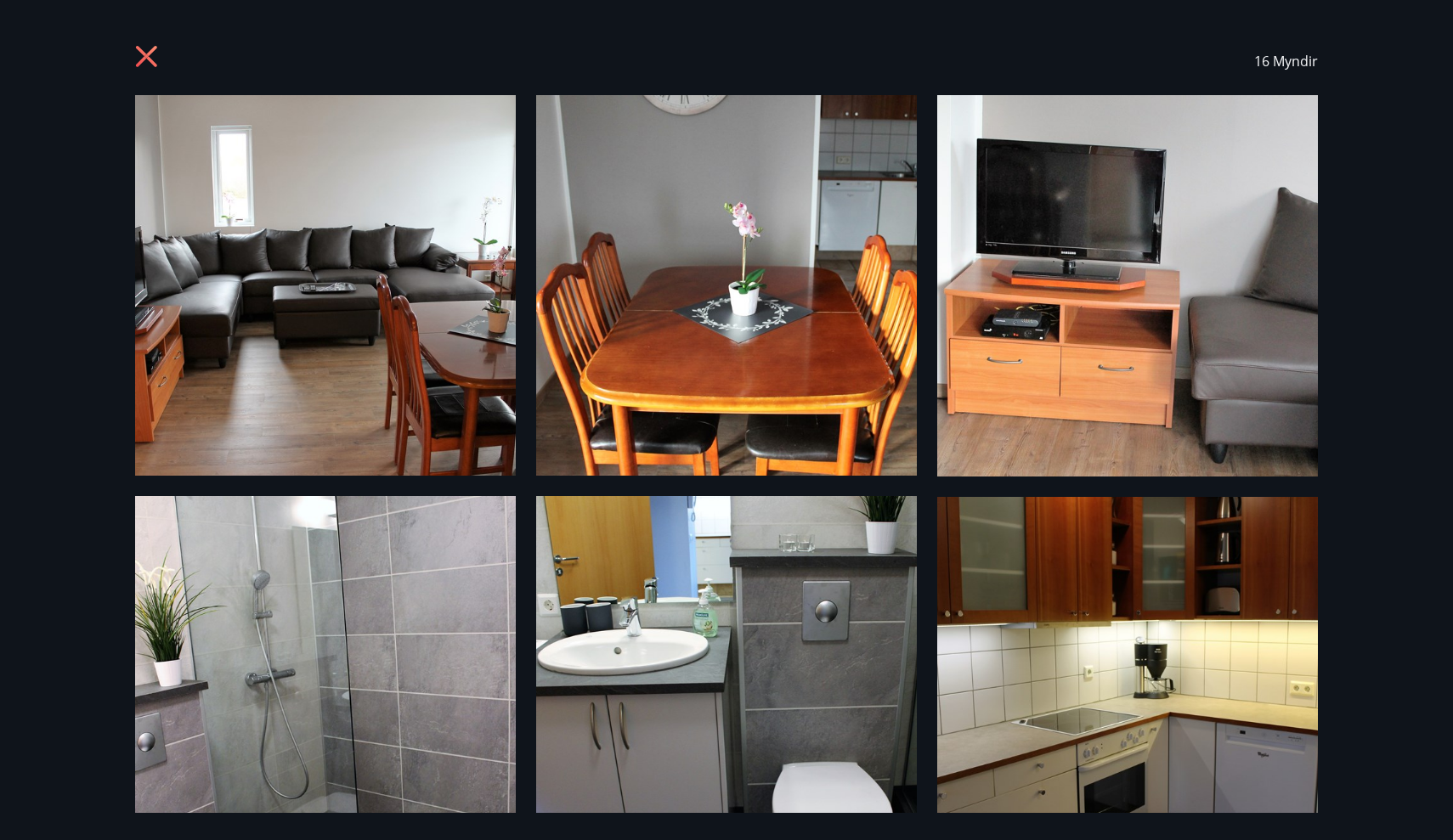
click at [150, 47] on icon at bounding box center [149, 58] width 27 height 27
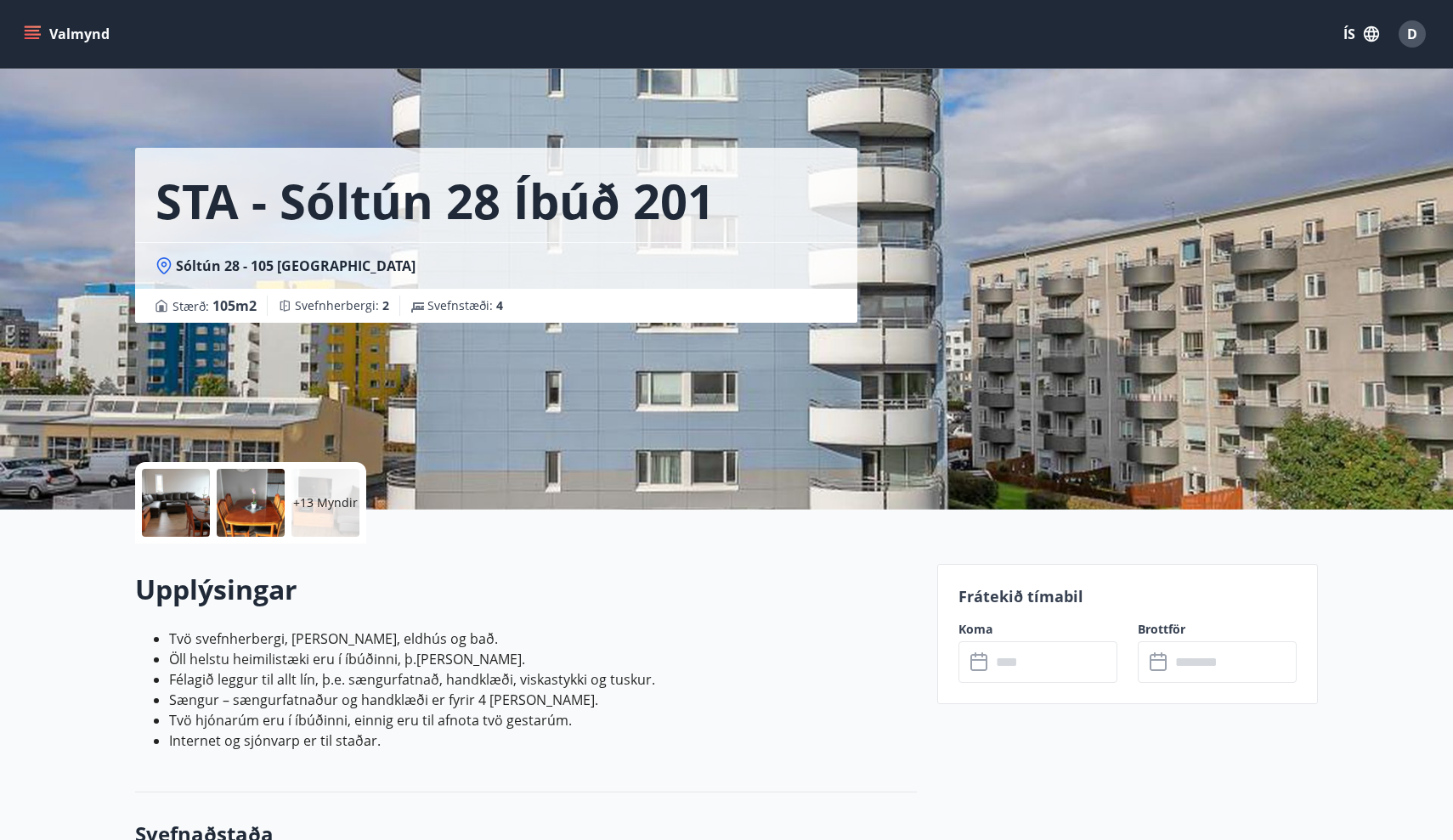
click at [40, 33] on button "Valmynd" at bounding box center [68, 33] width 96 height 31
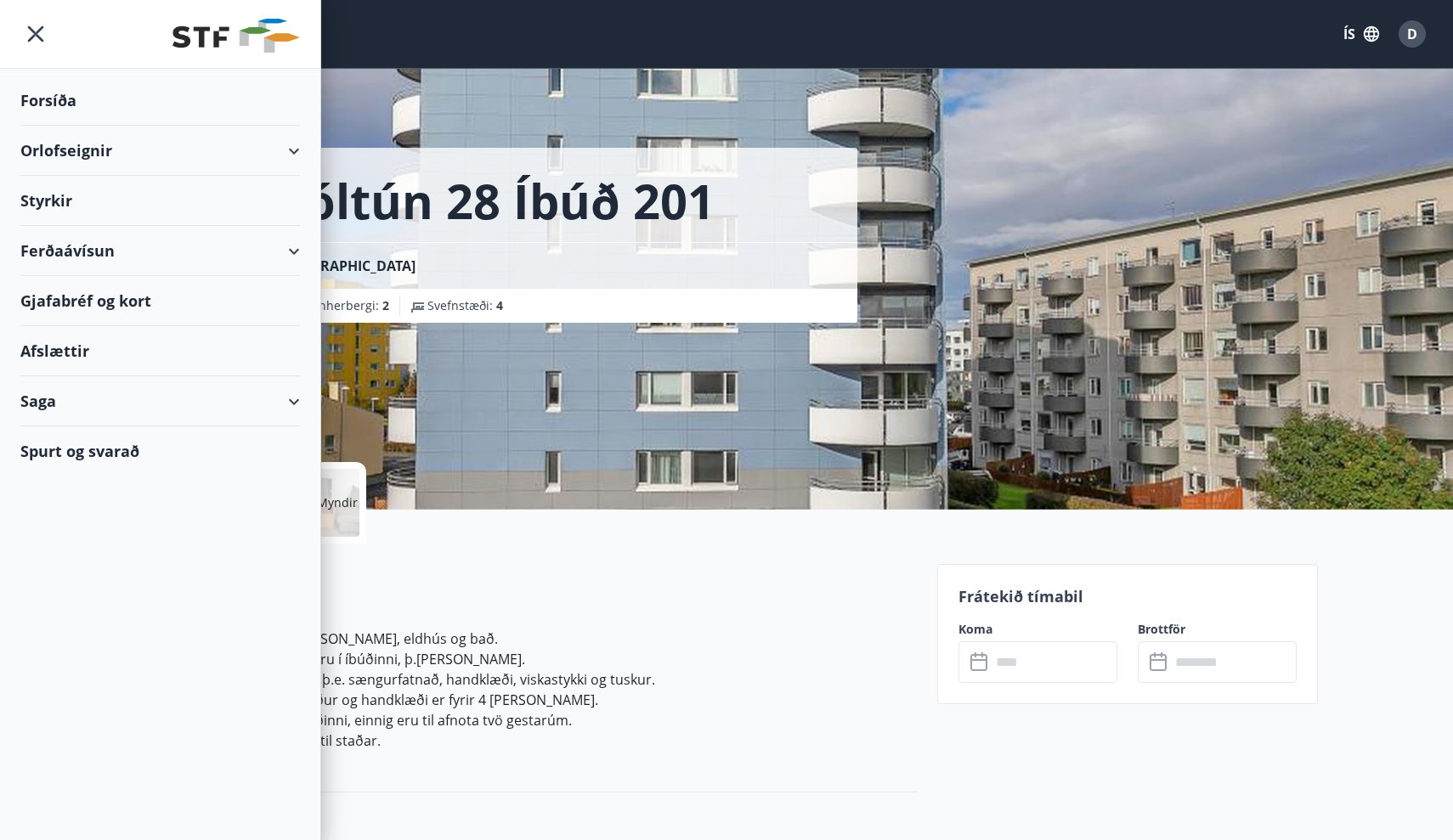
click at [91, 152] on div "Orlofseignir" at bounding box center [160, 150] width 280 height 50
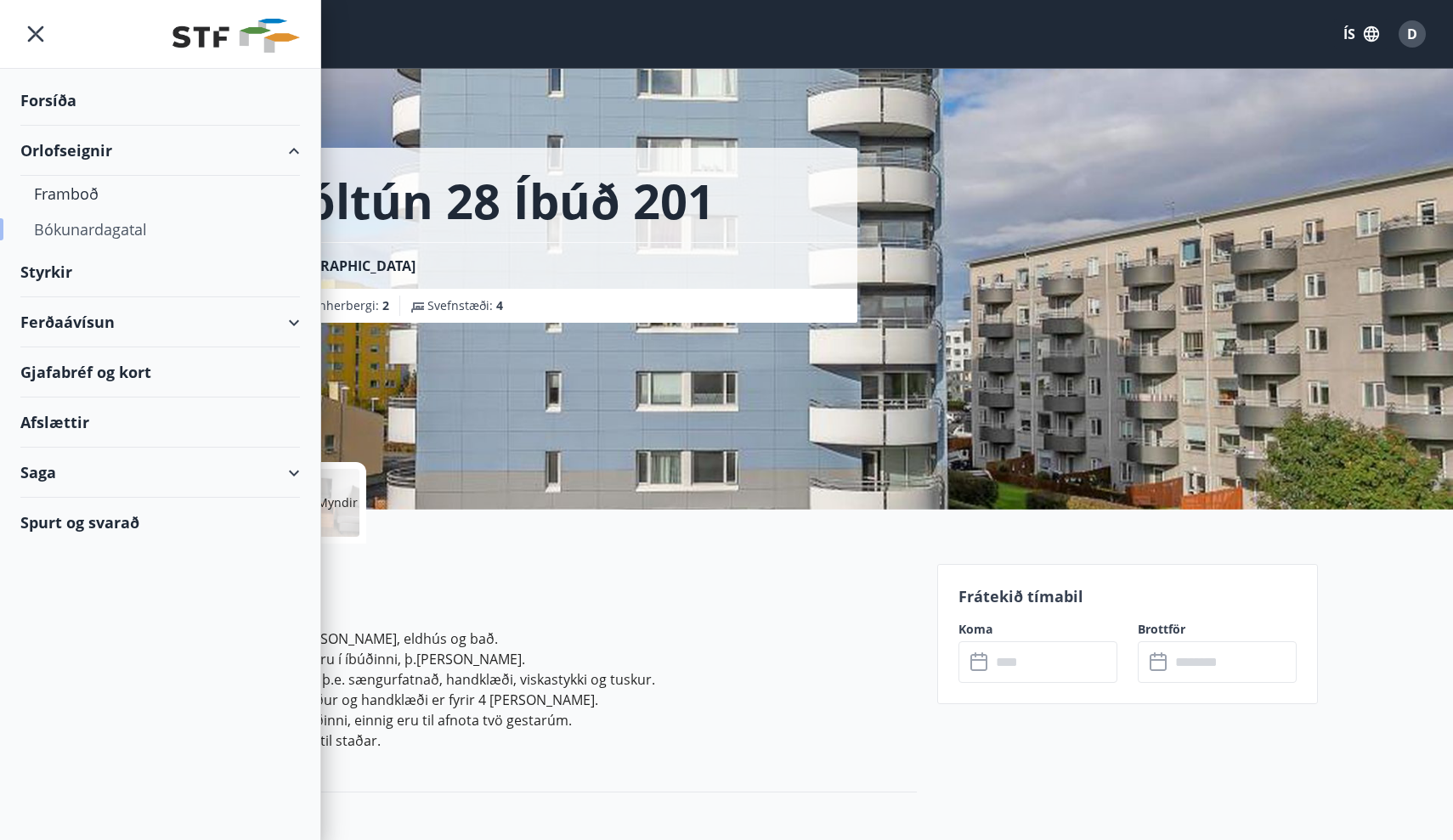
click at [99, 229] on div "Bókunardagatal" at bounding box center [160, 229] width 252 height 36
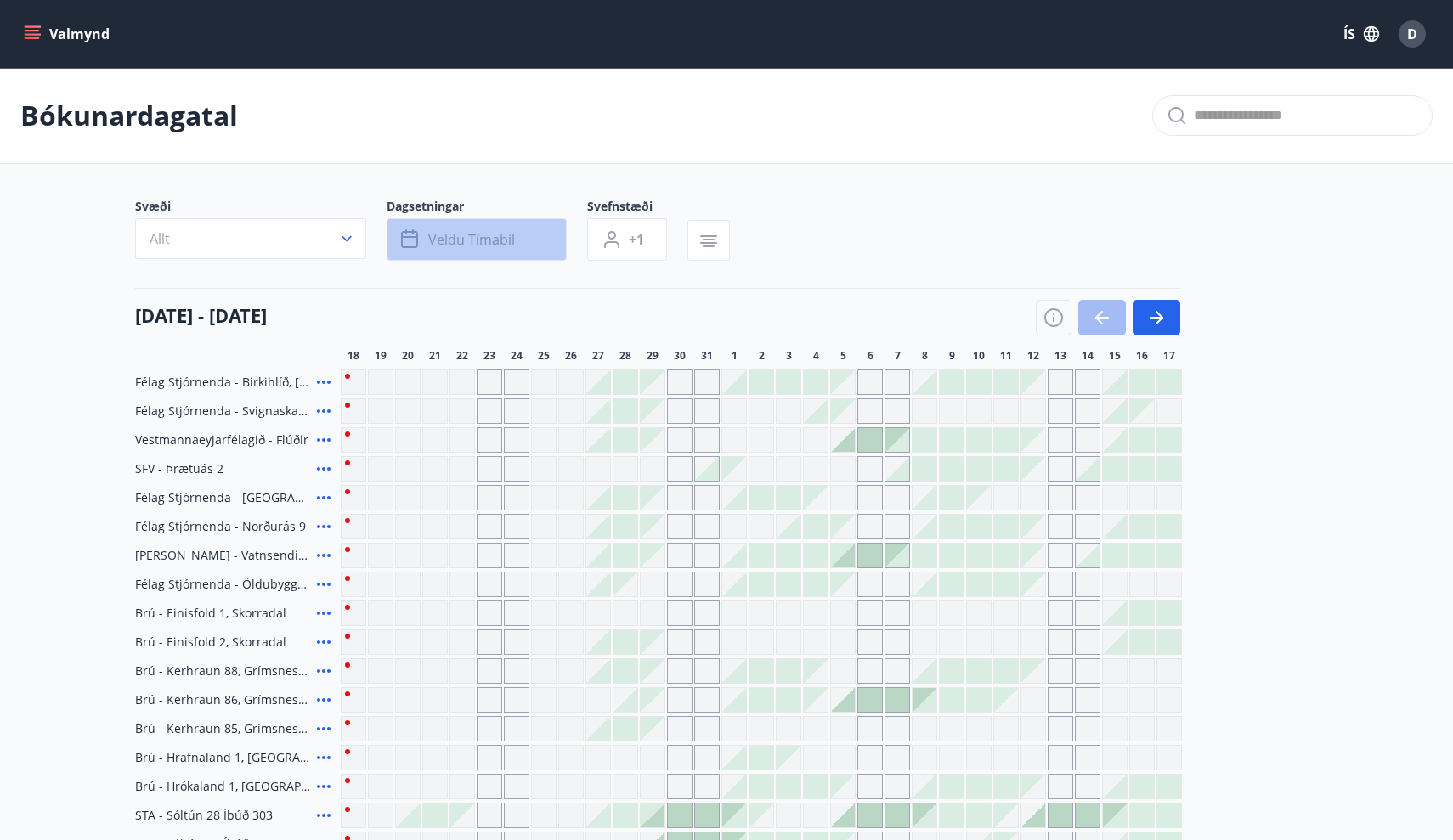
click at [441, 243] on span "Veldu tímabil" at bounding box center [471, 239] width 87 height 18
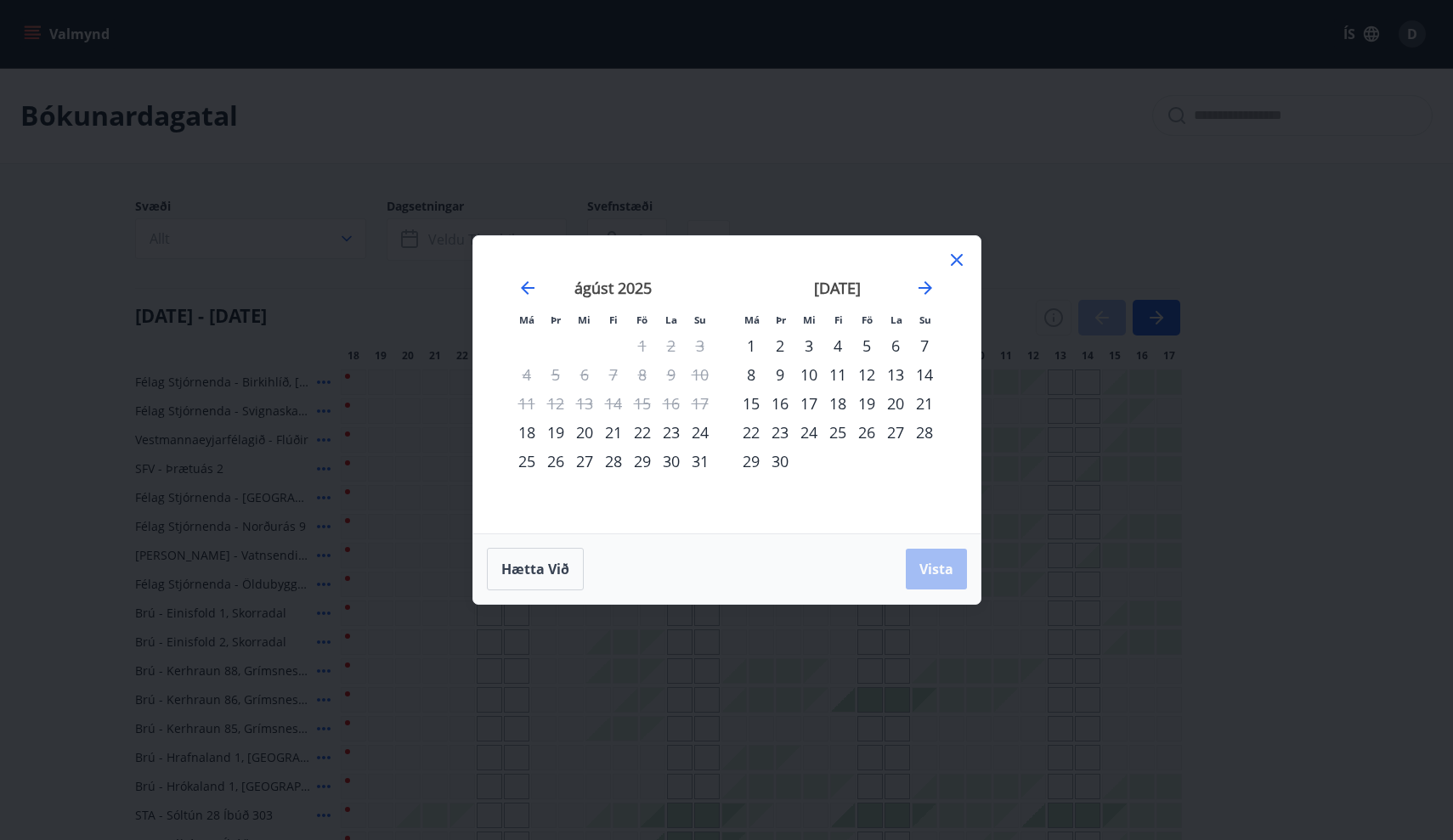
click at [523, 462] on div "25" at bounding box center [527, 460] width 29 height 29
click at [643, 460] on div "29" at bounding box center [642, 460] width 29 height 29
click at [928, 571] on span "Vista" at bounding box center [936, 568] width 34 height 18
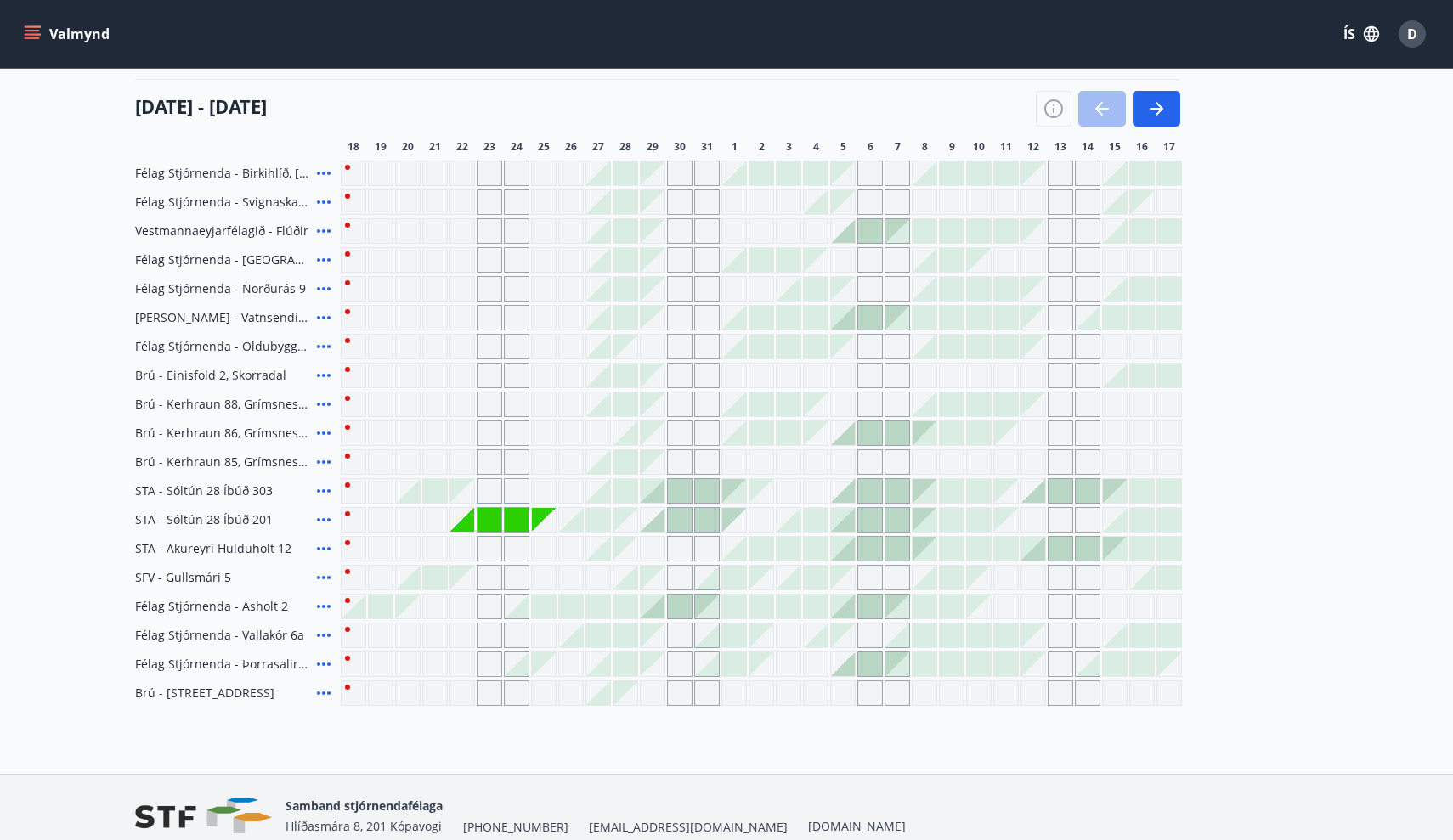
scroll to position [194, 0]
